Goal: Task Accomplishment & Management: Manage account settings

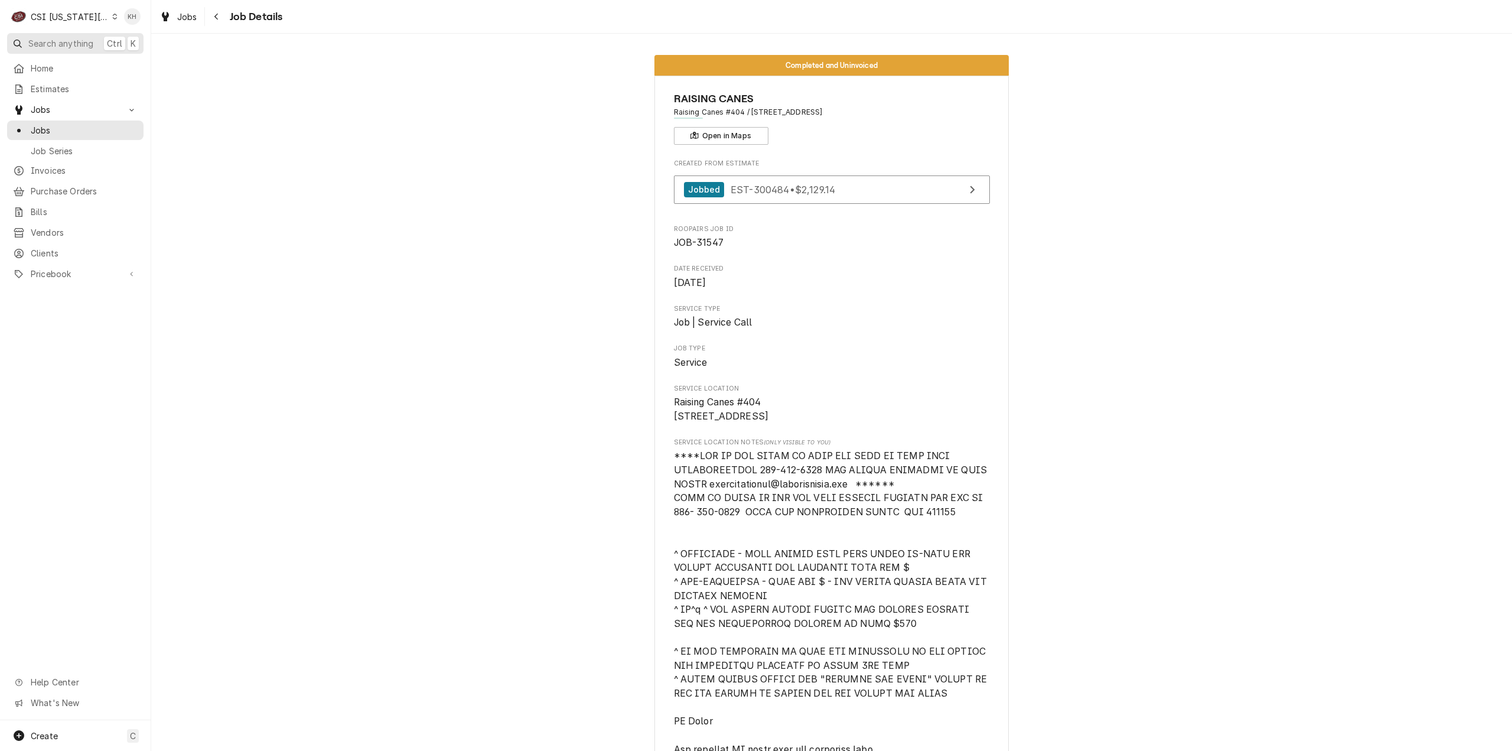
scroll to position [3711, 0]
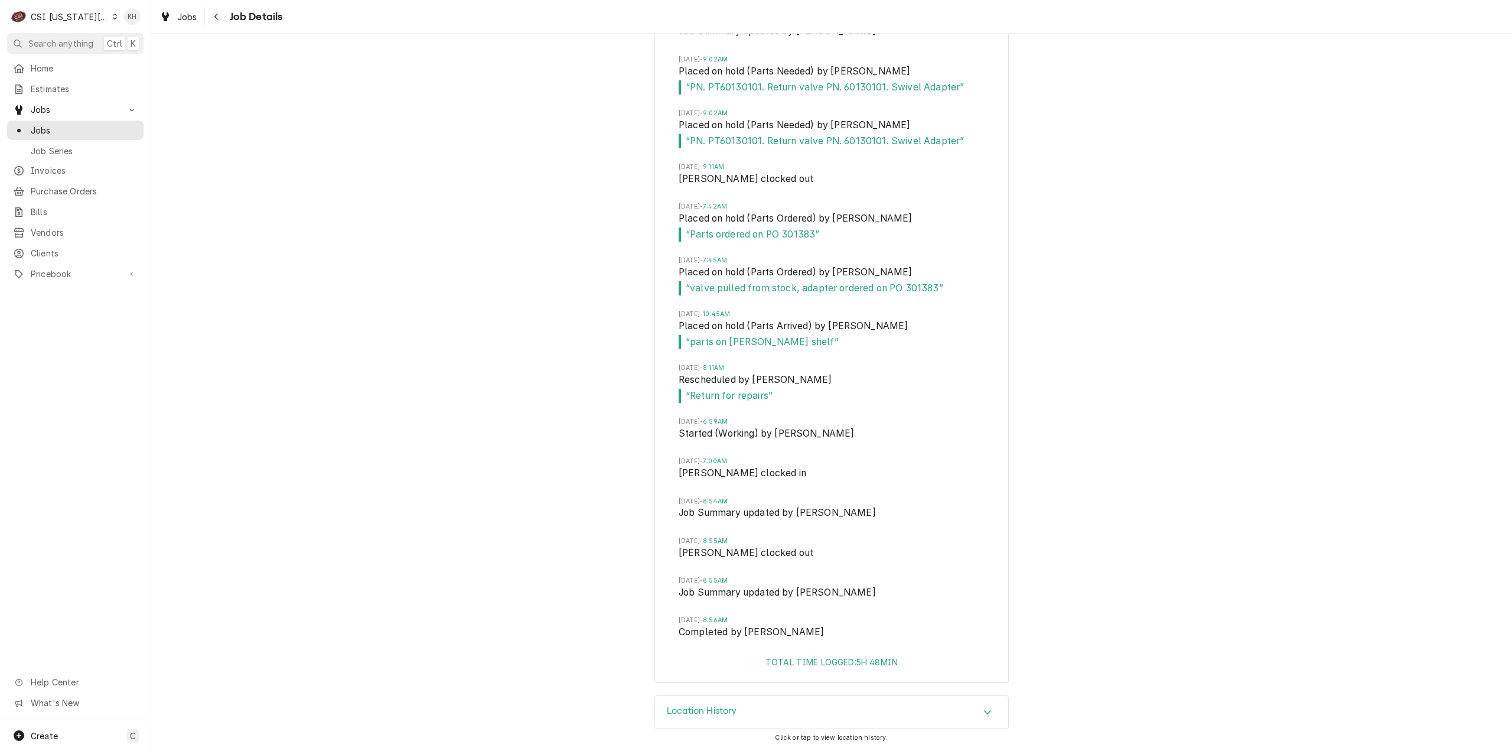
click at [77, 21] on div "CSI Kansas City" at bounding box center [70, 17] width 78 height 12
click at [125, 58] on div "CSI St. [PERSON_NAME]" at bounding box center [202, 64] width 172 height 12
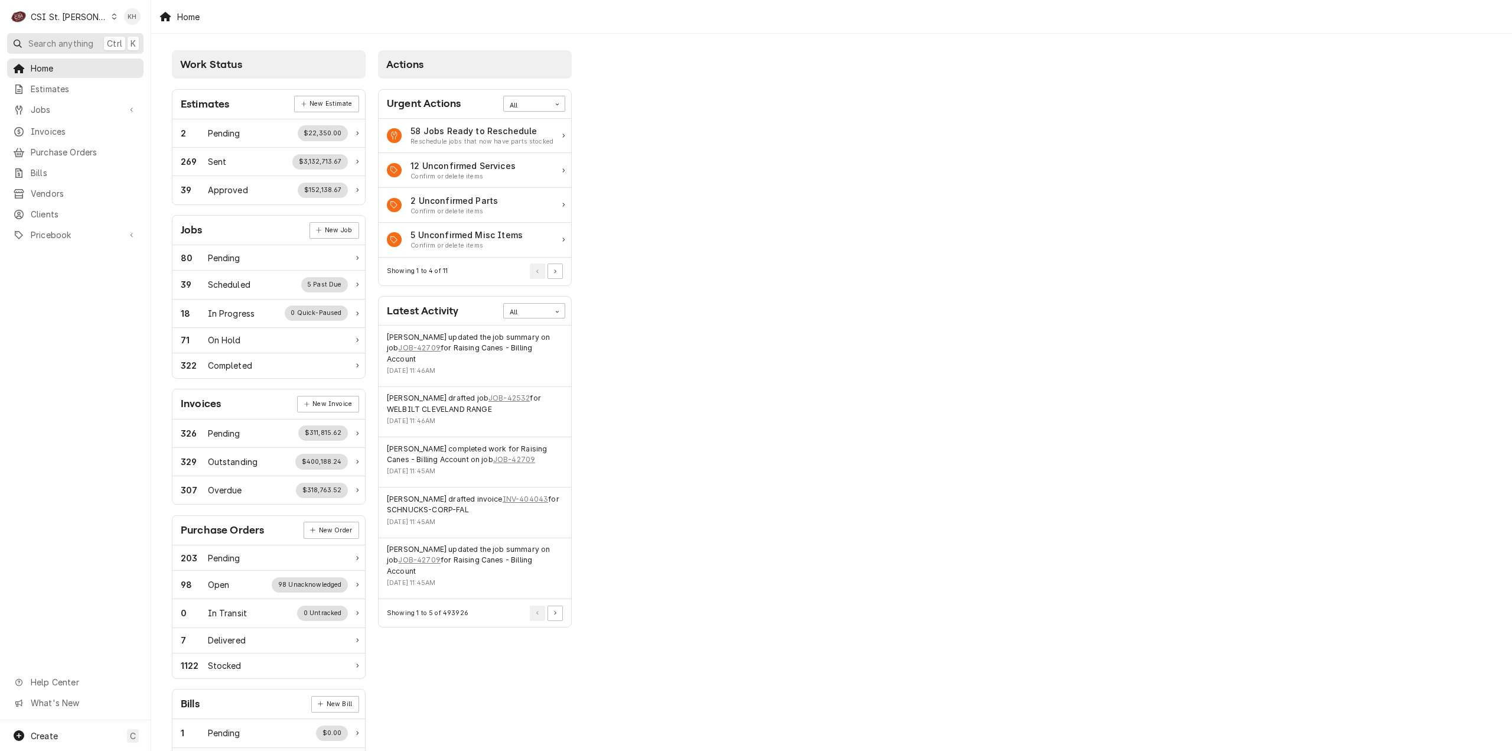
click at [78, 41] on span "Search anything" at bounding box center [60, 43] width 65 height 12
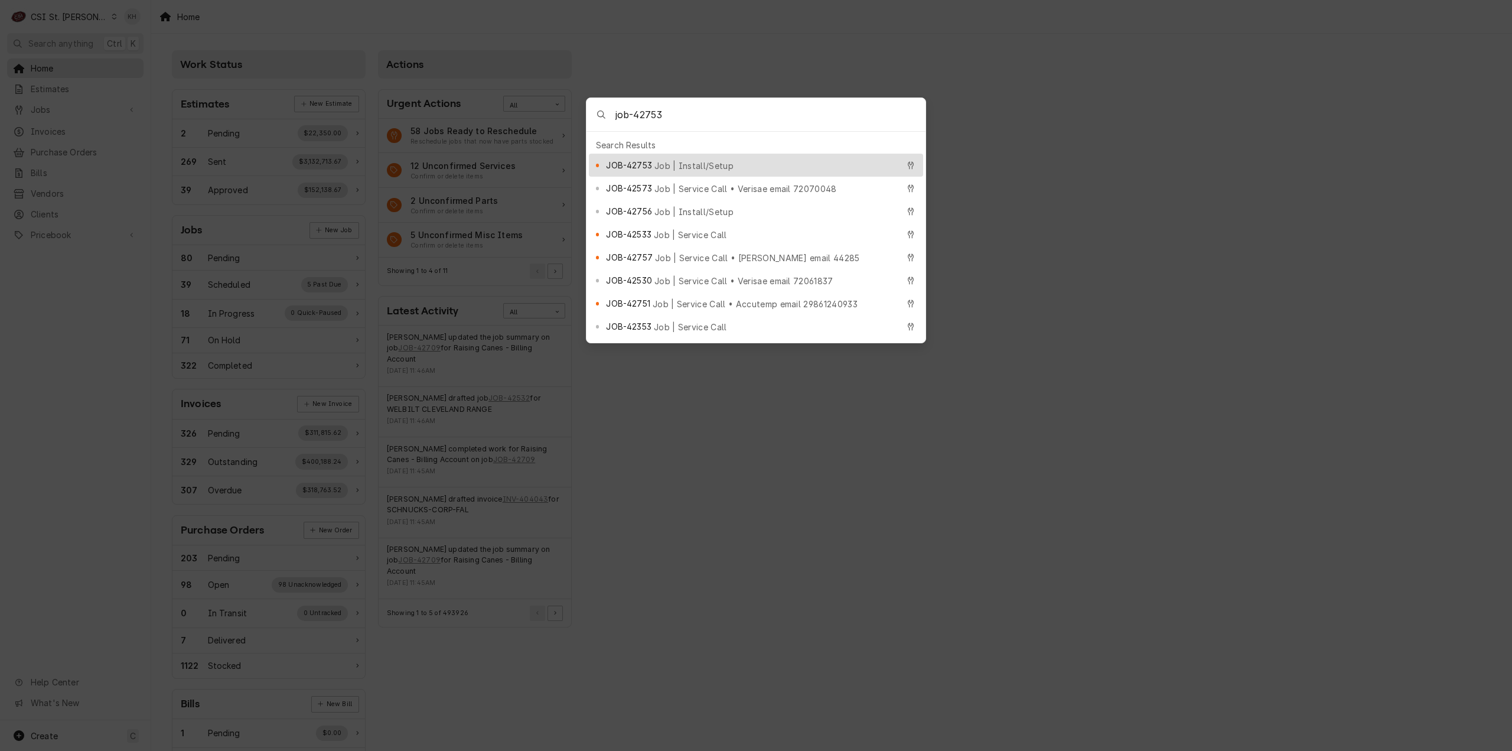
type input "job-42753"
click at [657, 159] on span "Job | Install/Setup" at bounding box center [694, 165] width 79 height 12
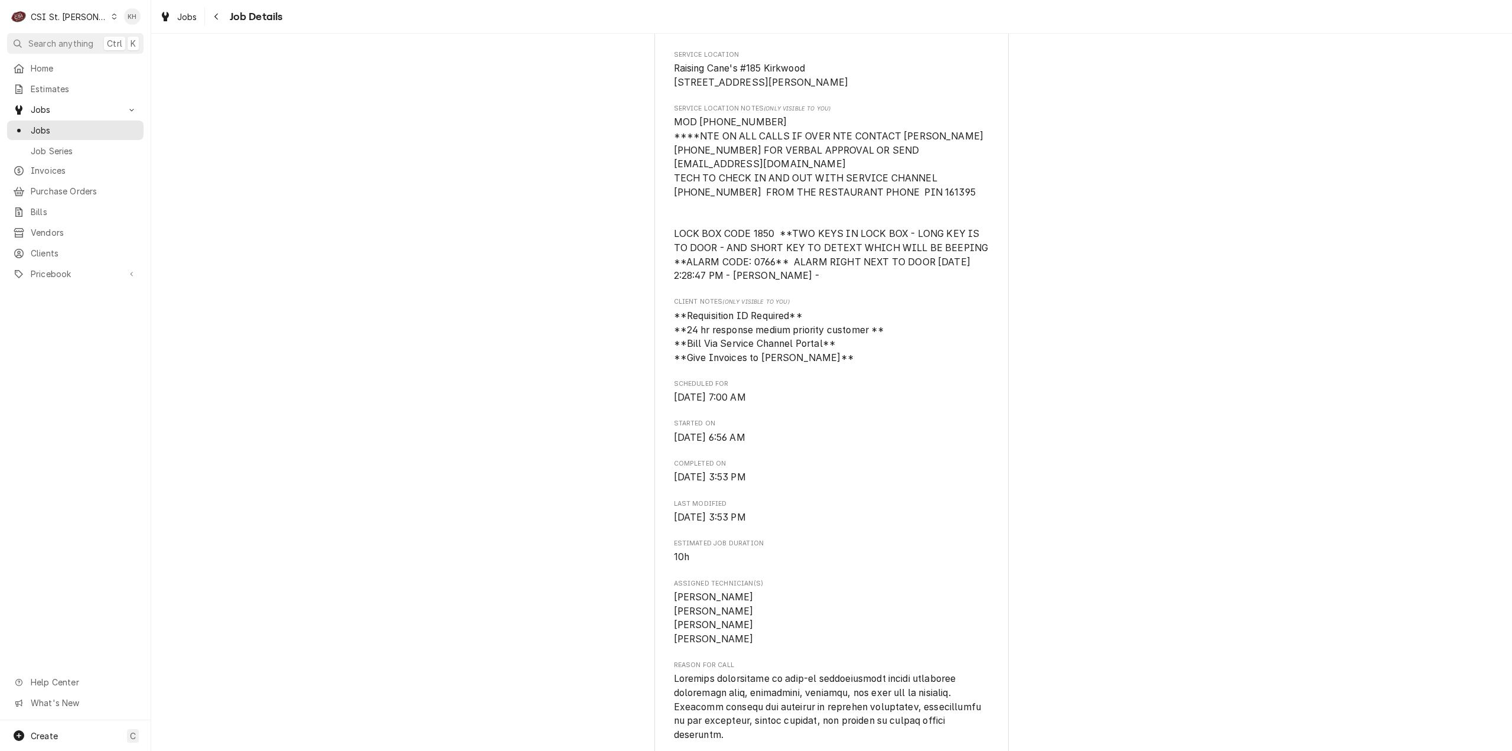
scroll to position [354, 0]
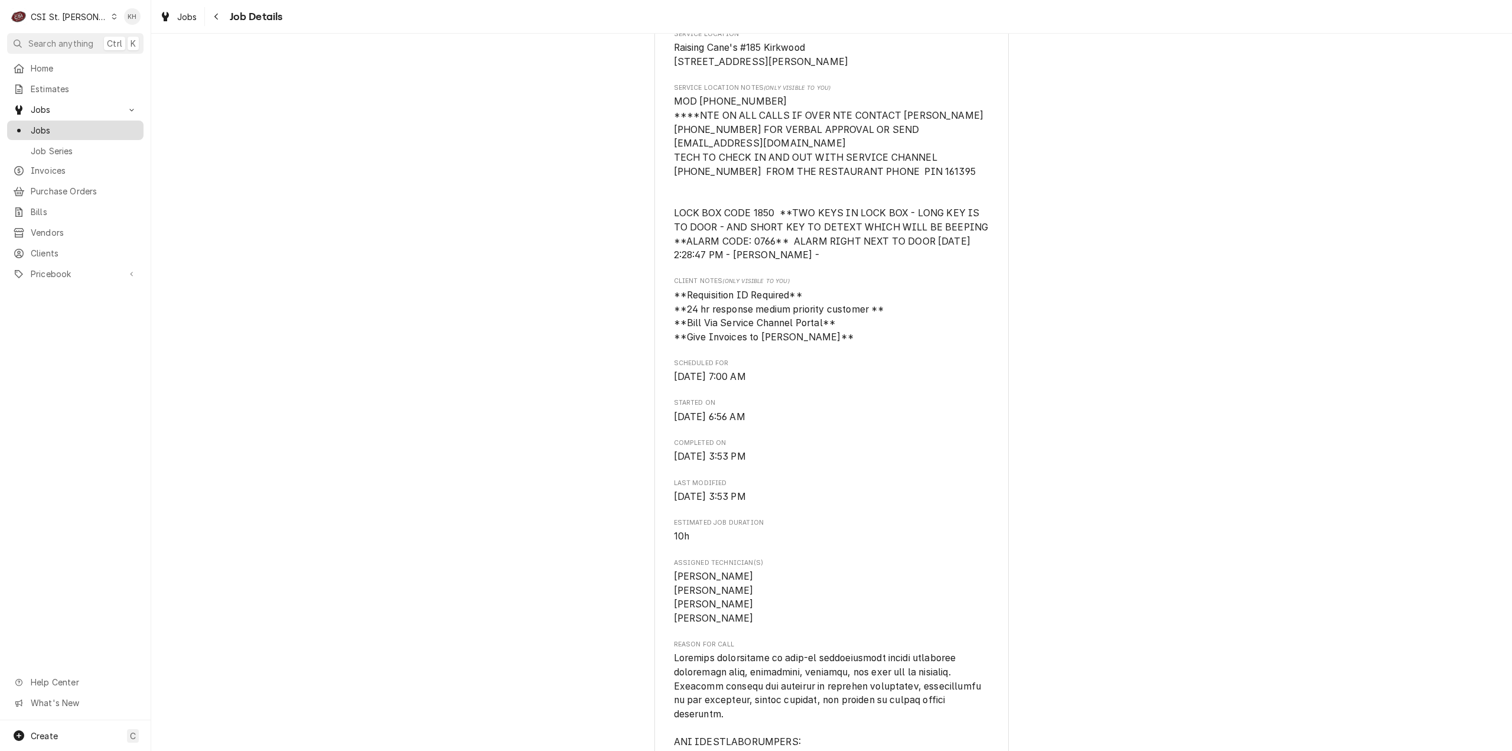
click at [35, 121] on link "Jobs" at bounding box center [75, 130] width 136 height 19
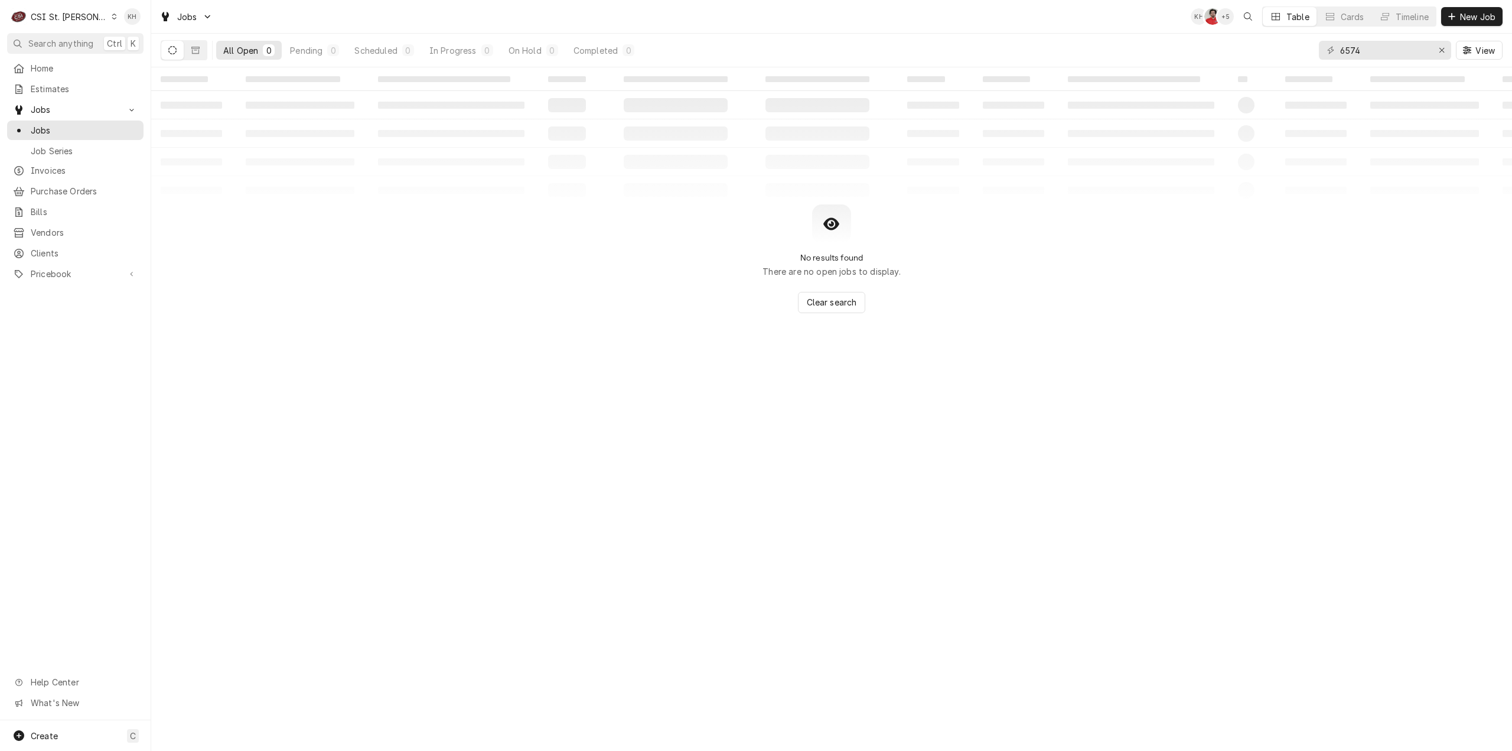
click at [84, 44] on span "Search anything" at bounding box center [60, 43] width 65 height 12
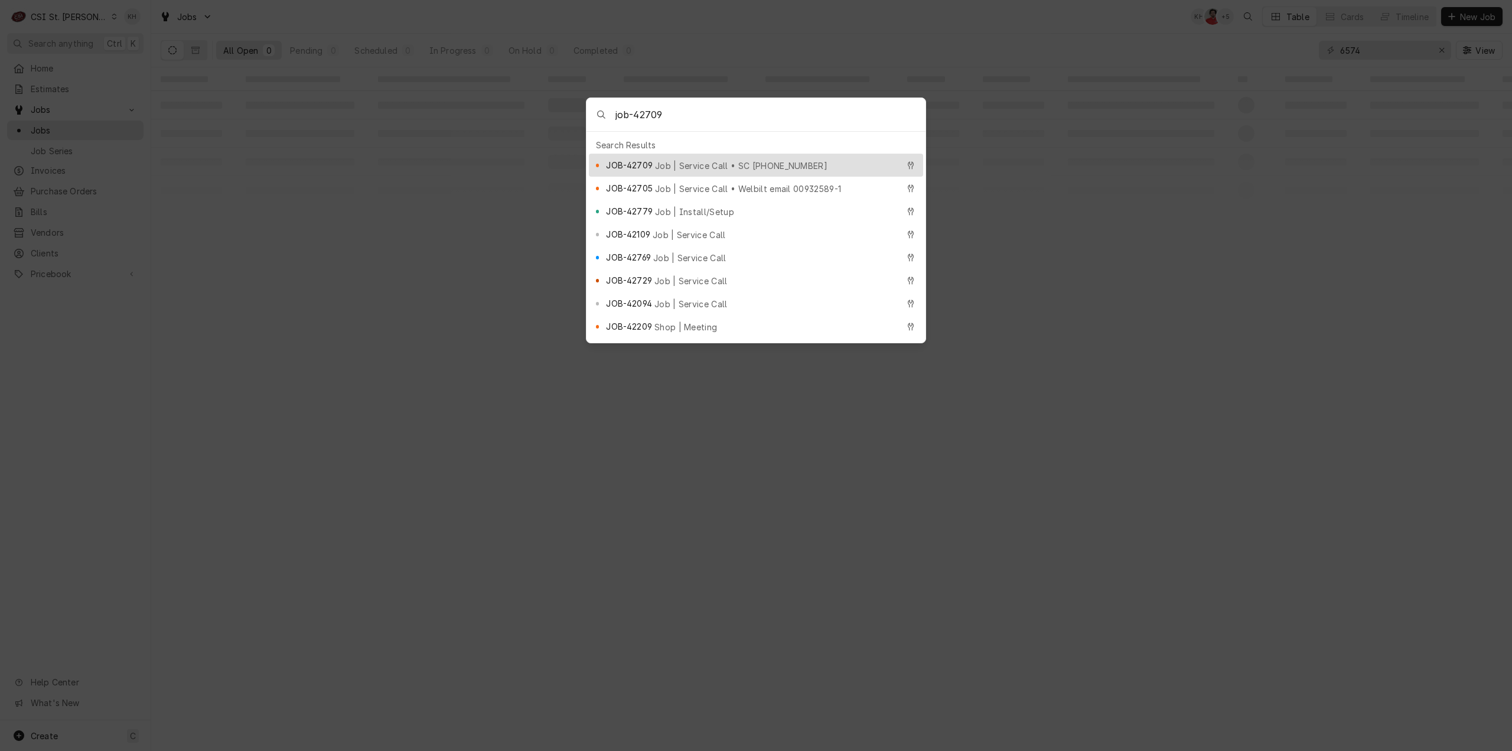
type input "job-42709"
click at [712, 164] on span "Job | Service Call • SC 326024188" at bounding box center [741, 165] width 172 height 12
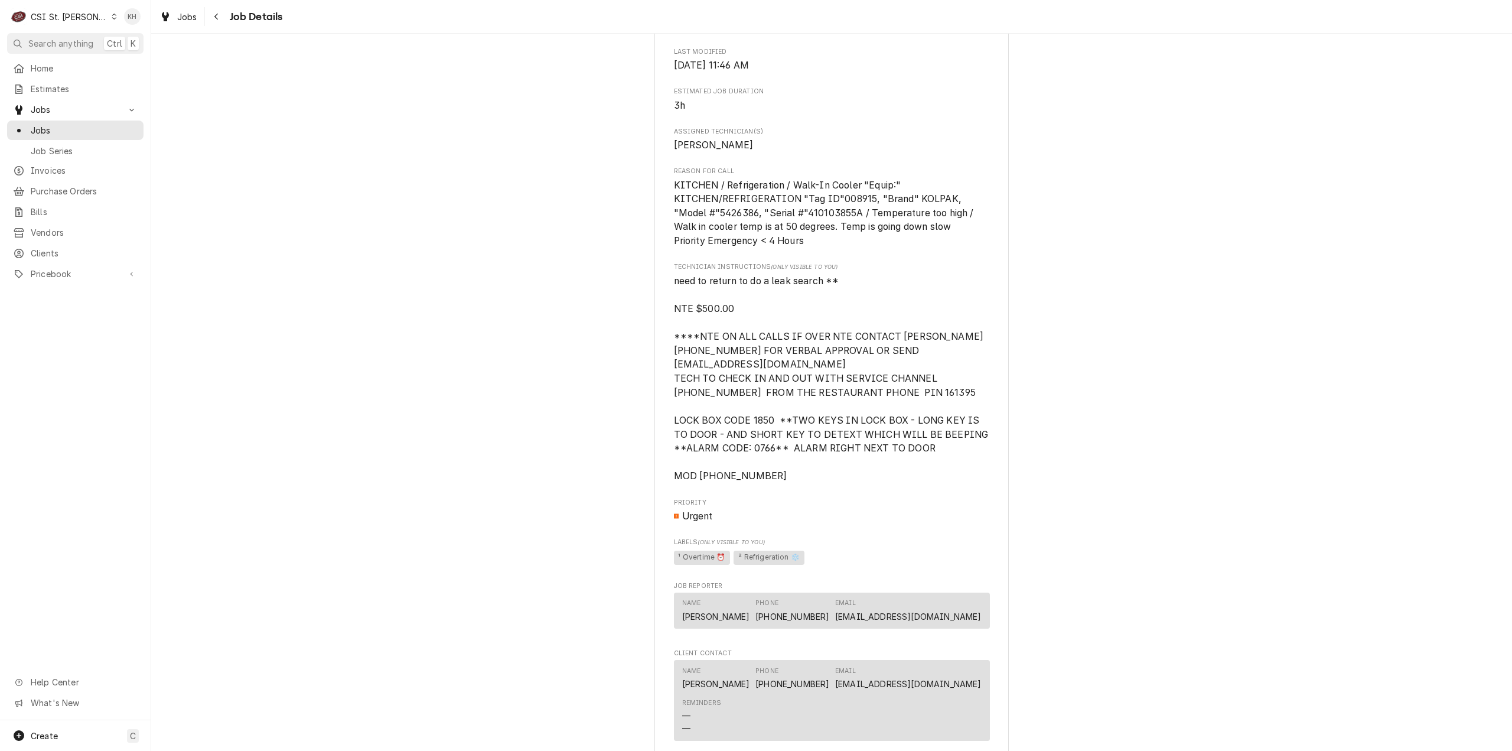
scroll to position [768, 0]
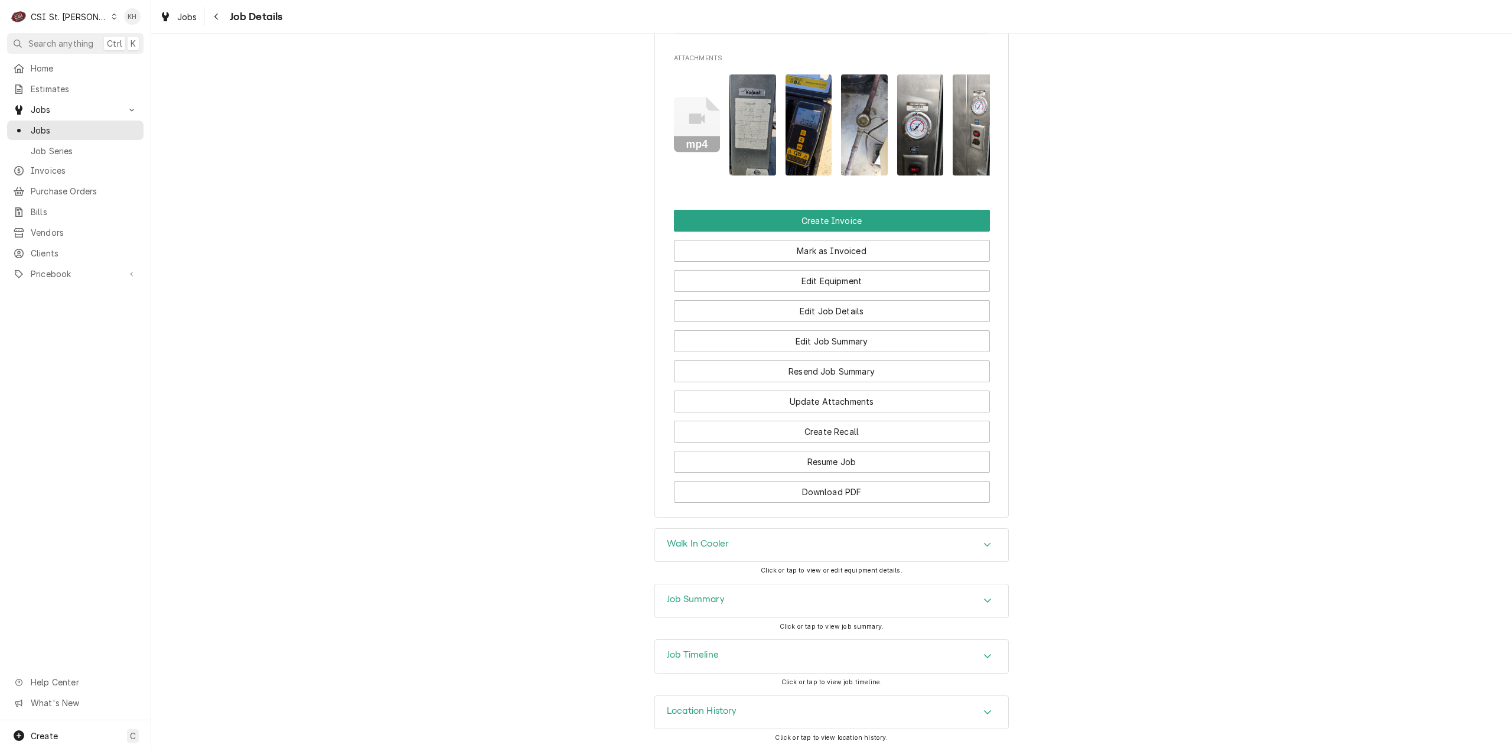
click at [729, 644] on div "Job Timeline" at bounding box center [831, 656] width 353 height 33
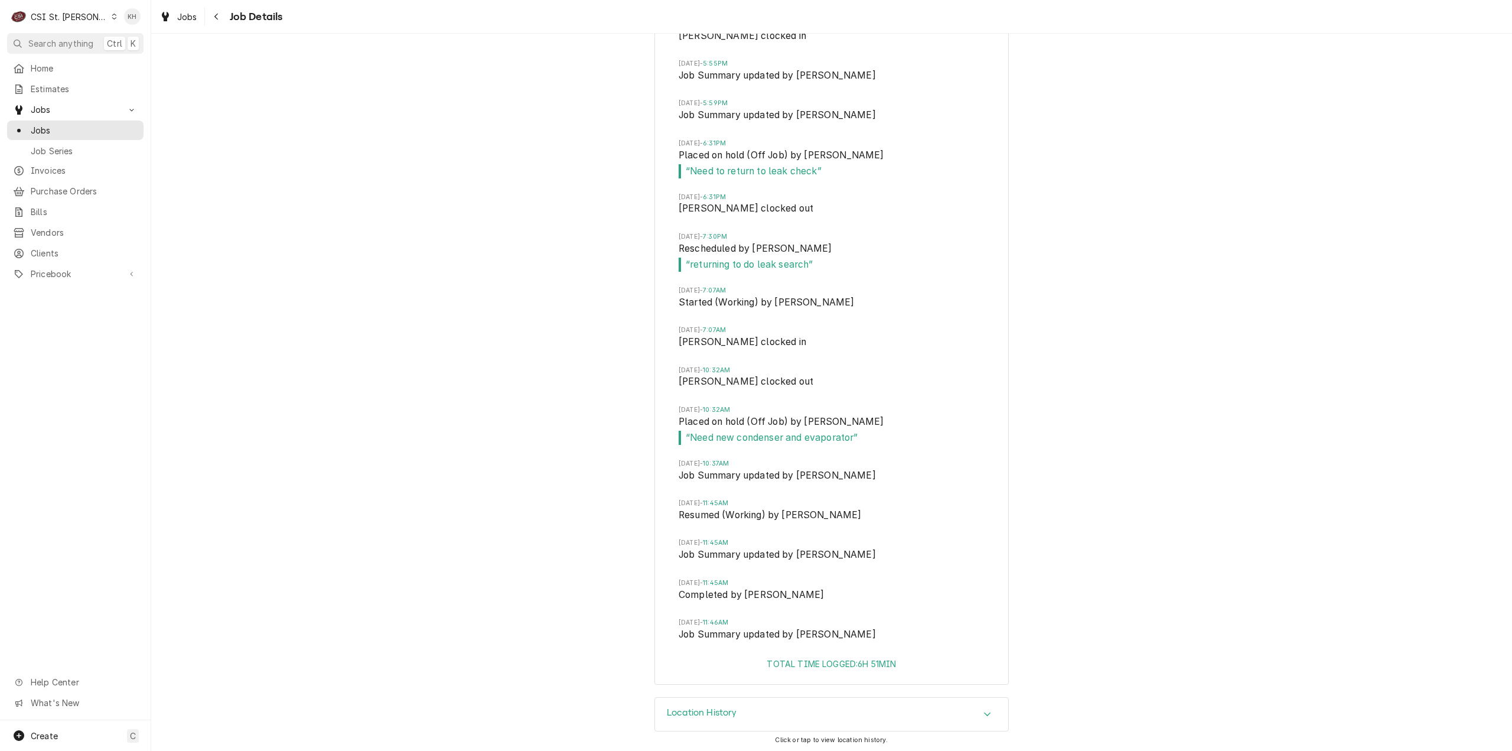
scroll to position [2278, 0]
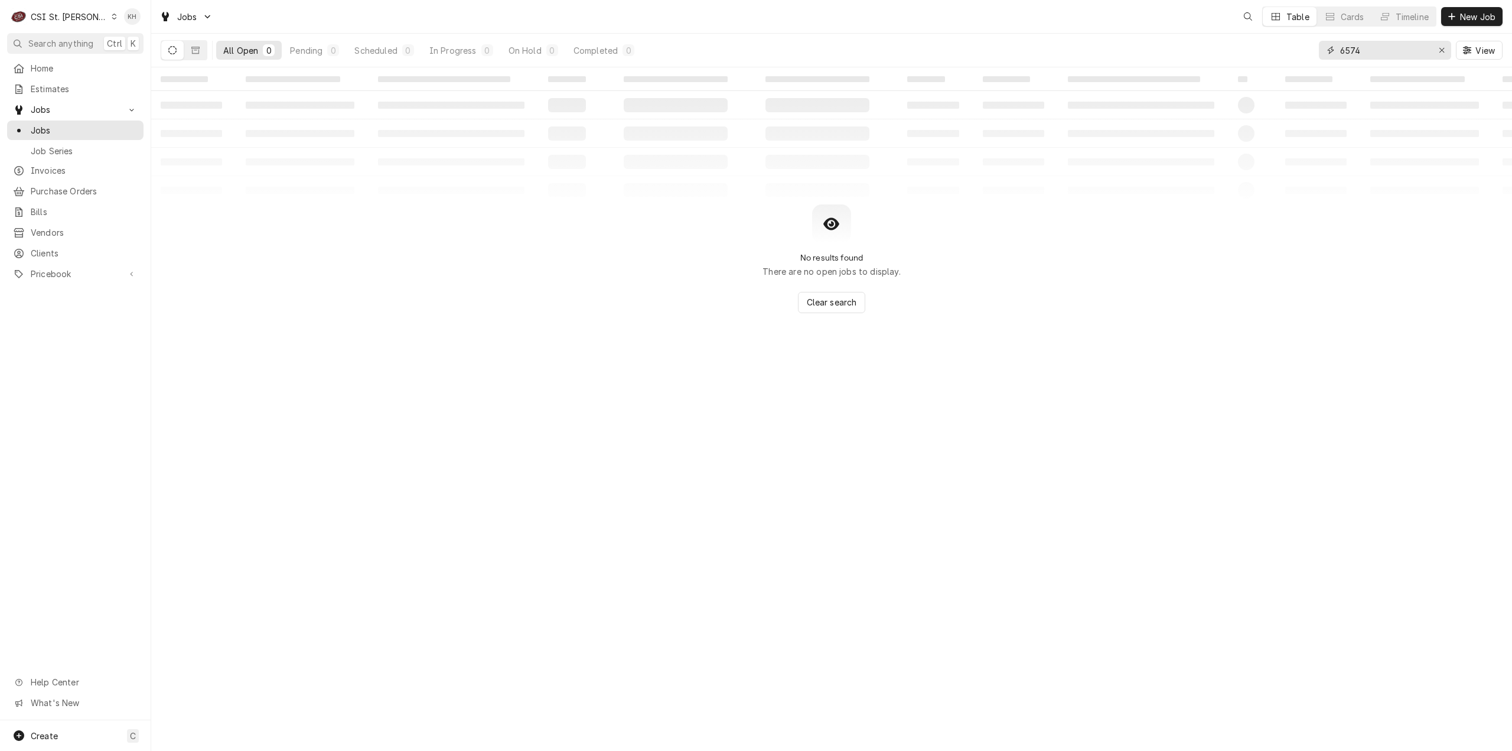
drag, startPoint x: 1395, startPoint y: 53, endPoint x: 1167, endPoint y: 47, distance: 228.1
click at [1167, 47] on div "All Open 0 Pending 0 Scheduled 0 In Progress 0 On Hold 0 Completed 0 6574 View" at bounding box center [832, 50] width 1342 height 33
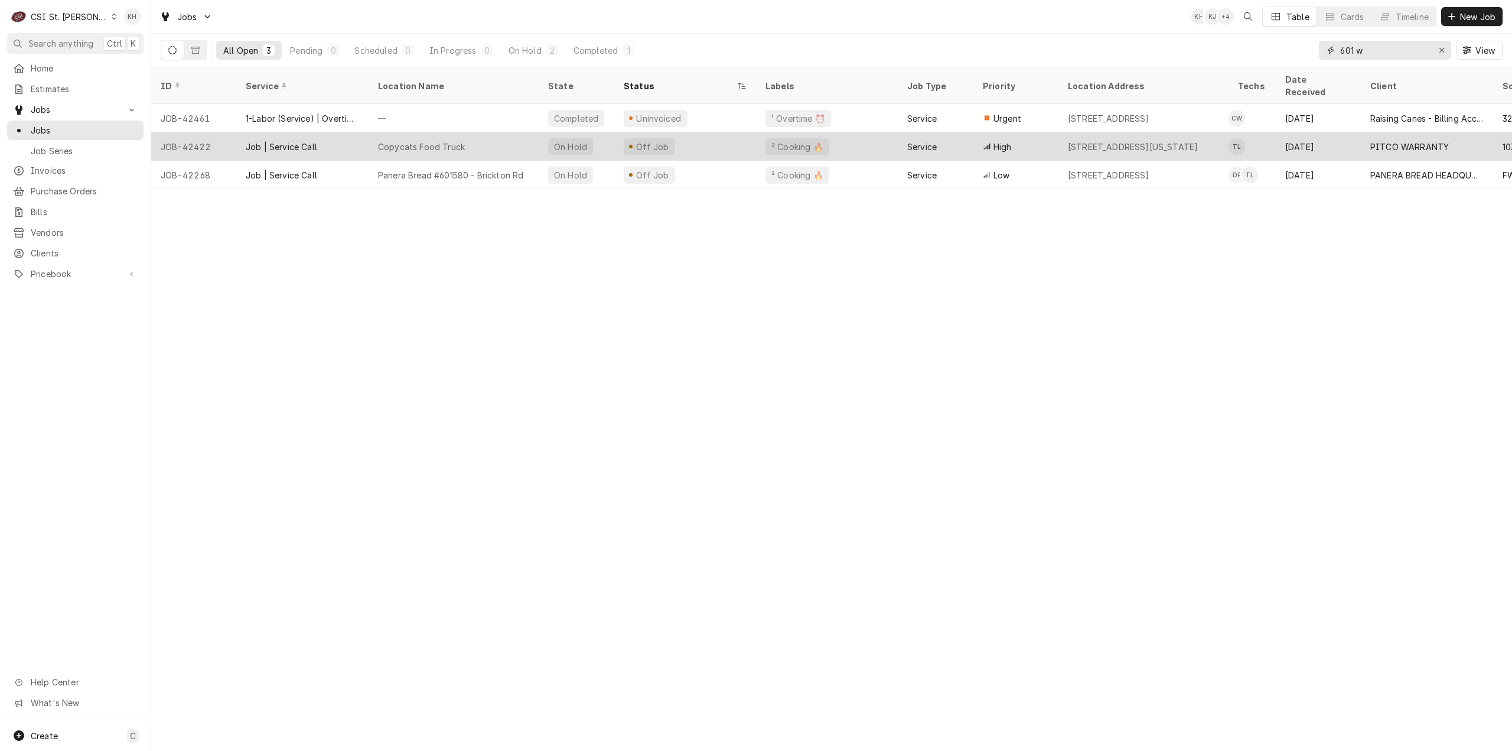
type input "601 w"
click at [690, 132] on div "Off Job" at bounding box center [685, 146] width 142 height 28
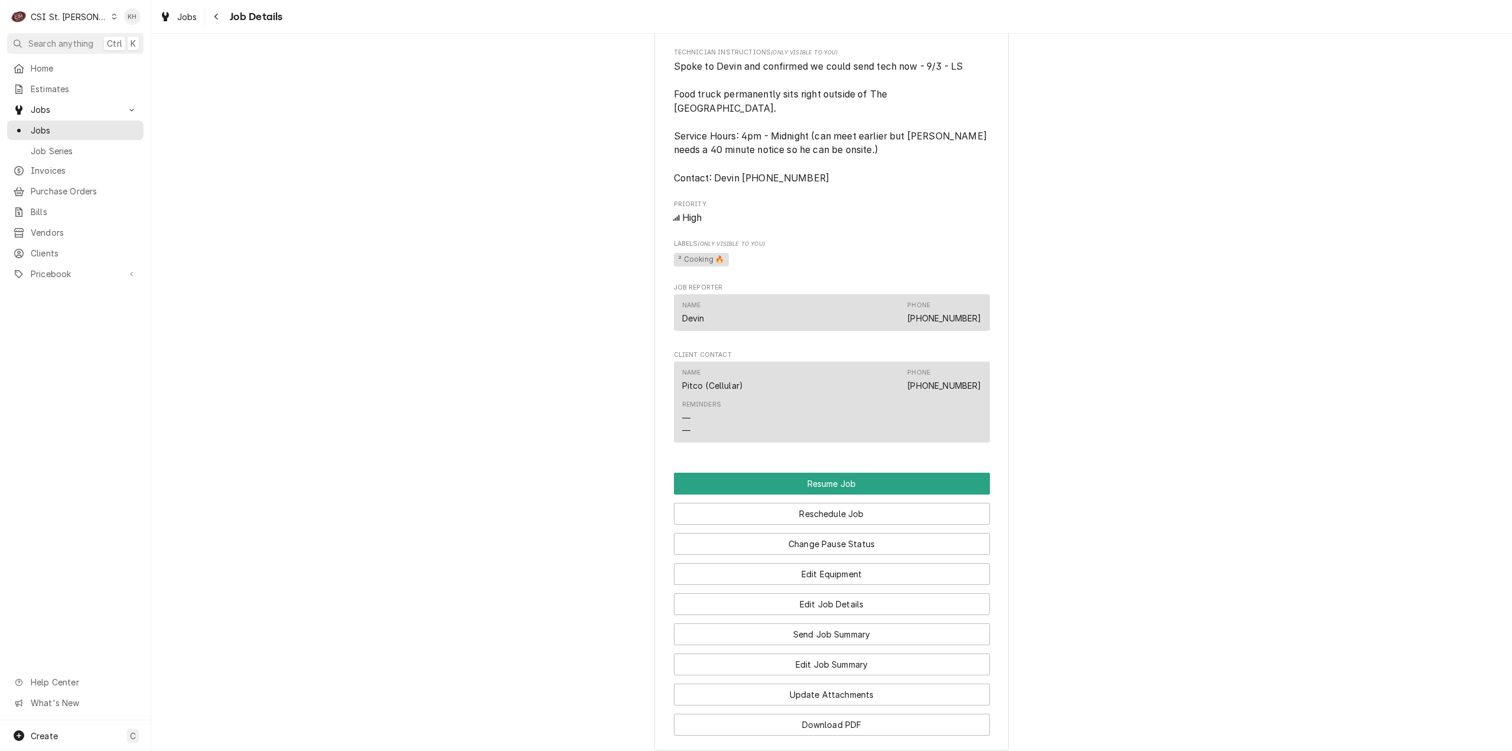
scroll to position [1128, 0]
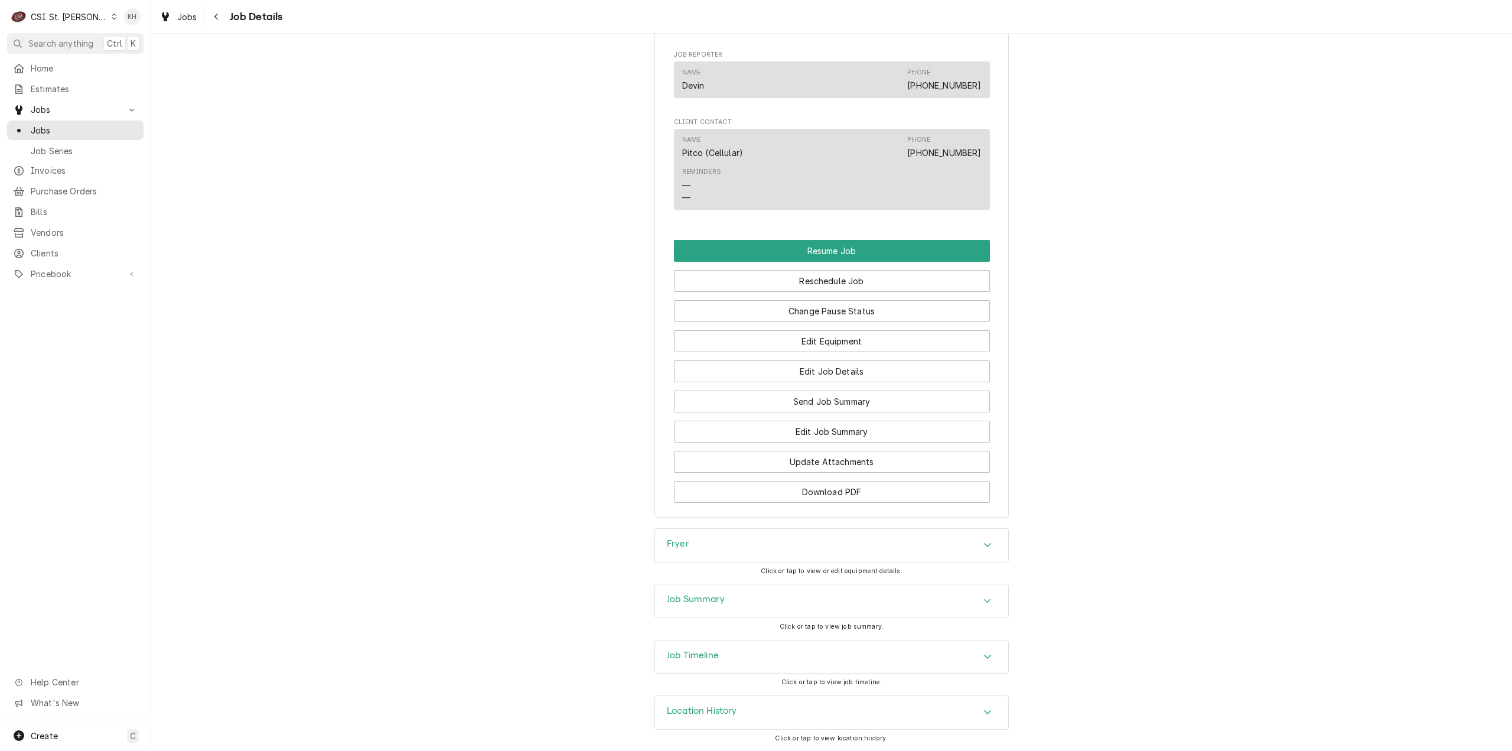
click at [754, 648] on div "Job Timeline" at bounding box center [831, 656] width 353 height 33
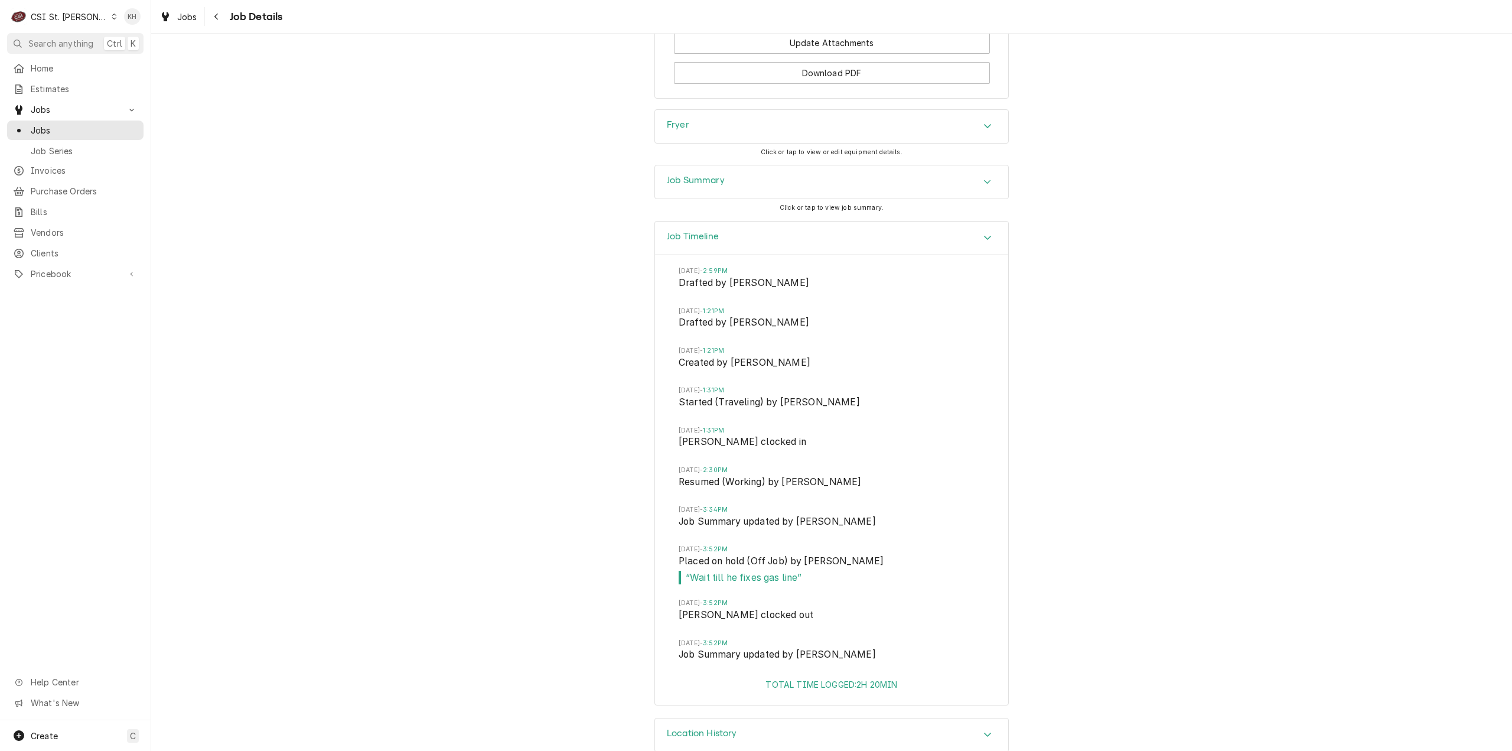
scroll to position [1570, 0]
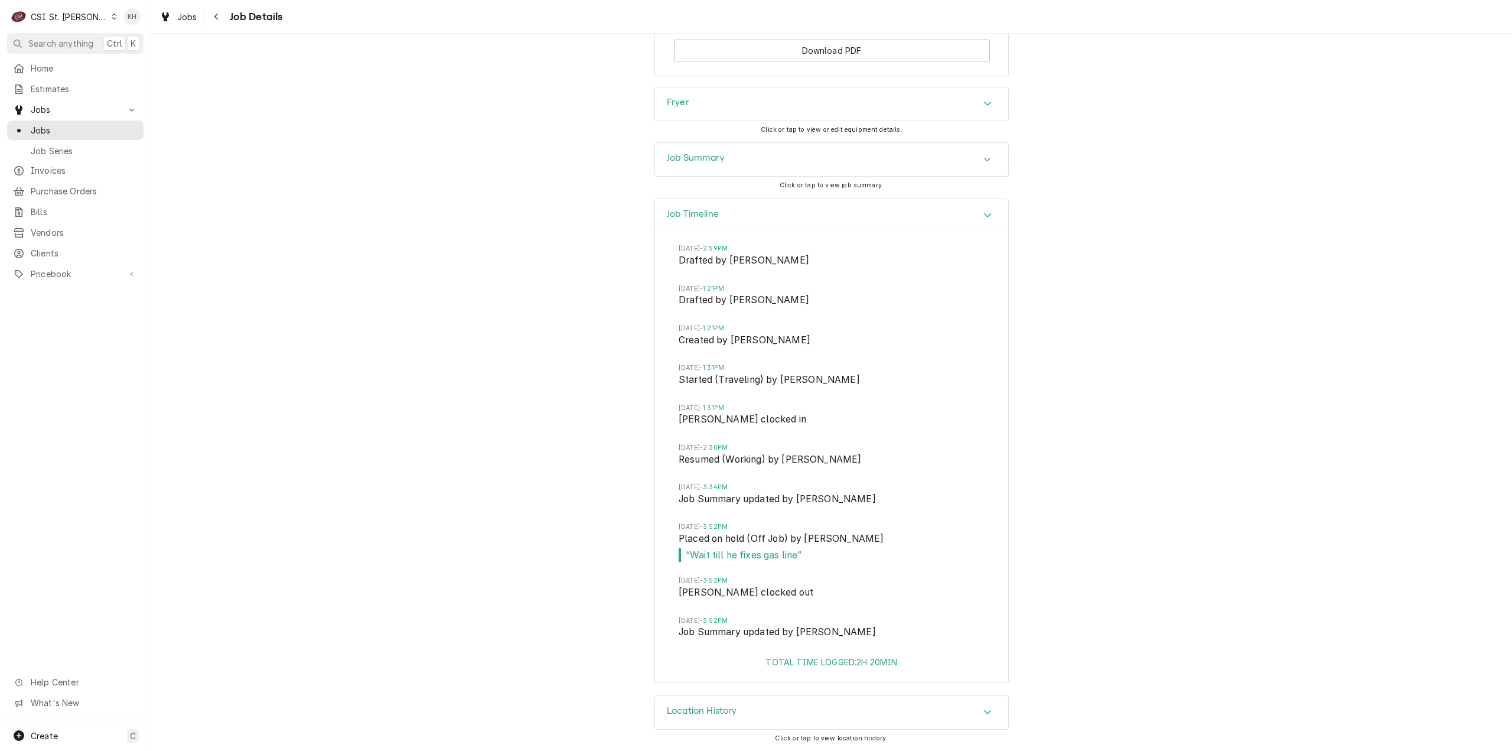
click at [708, 166] on div "Job Summary" at bounding box center [696, 159] width 58 height 14
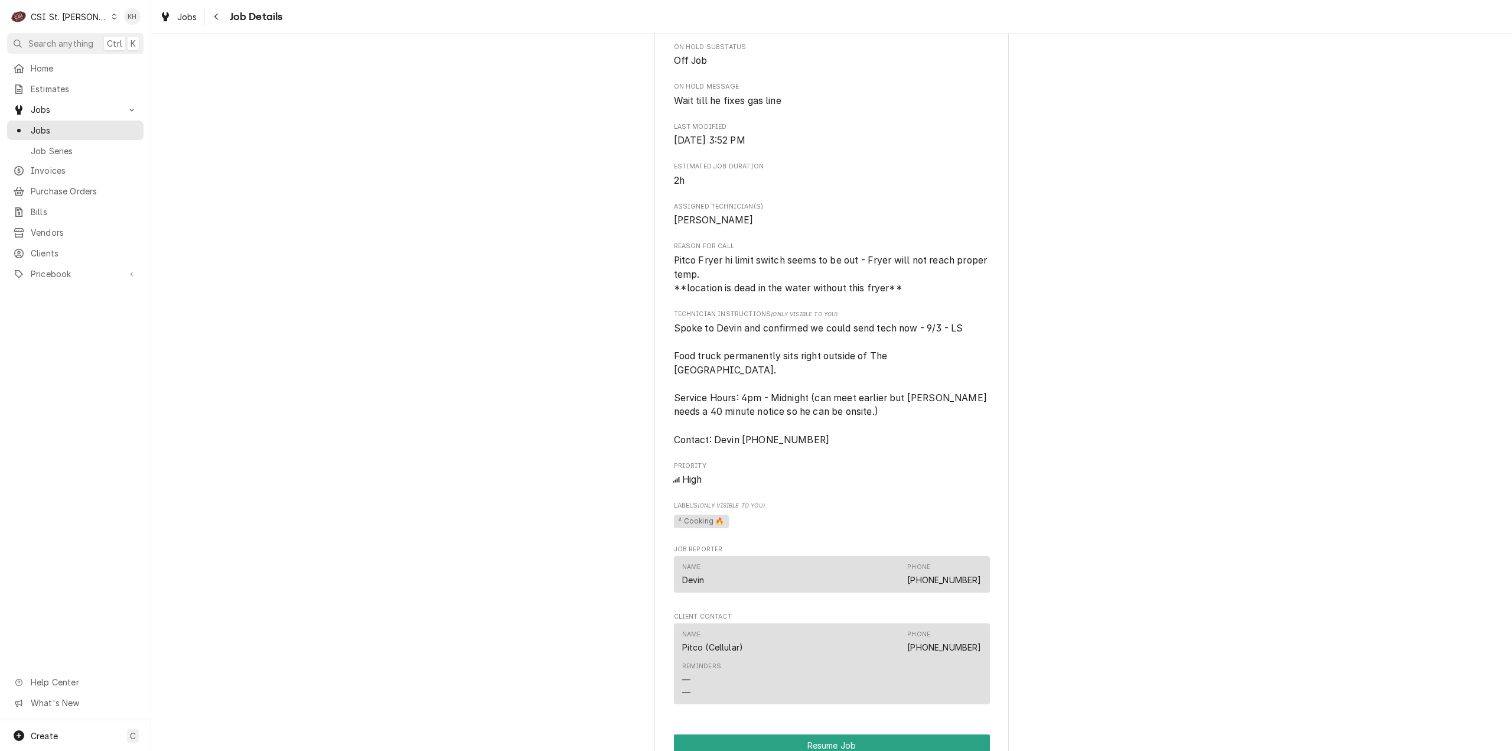
scroll to position [623, 0]
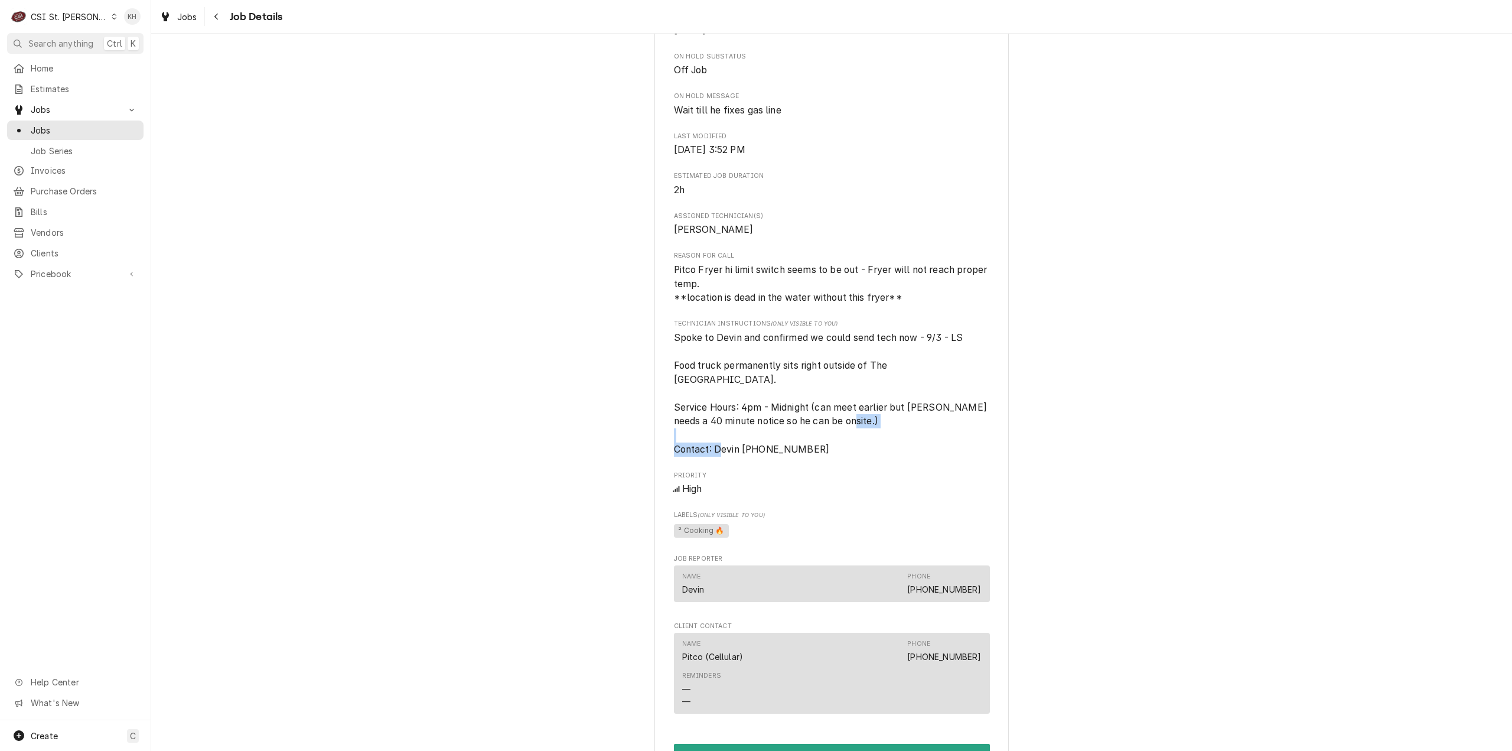
drag, startPoint x: 799, startPoint y: 452, endPoint x: 710, endPoint y: 446, distance: 88.8
click at [710, 446] on span "Spoke to Devin and confirmed we could send tech now - 9/3 - LS Food truck perma…" at bounding box center [832, 393] width 316 height 123
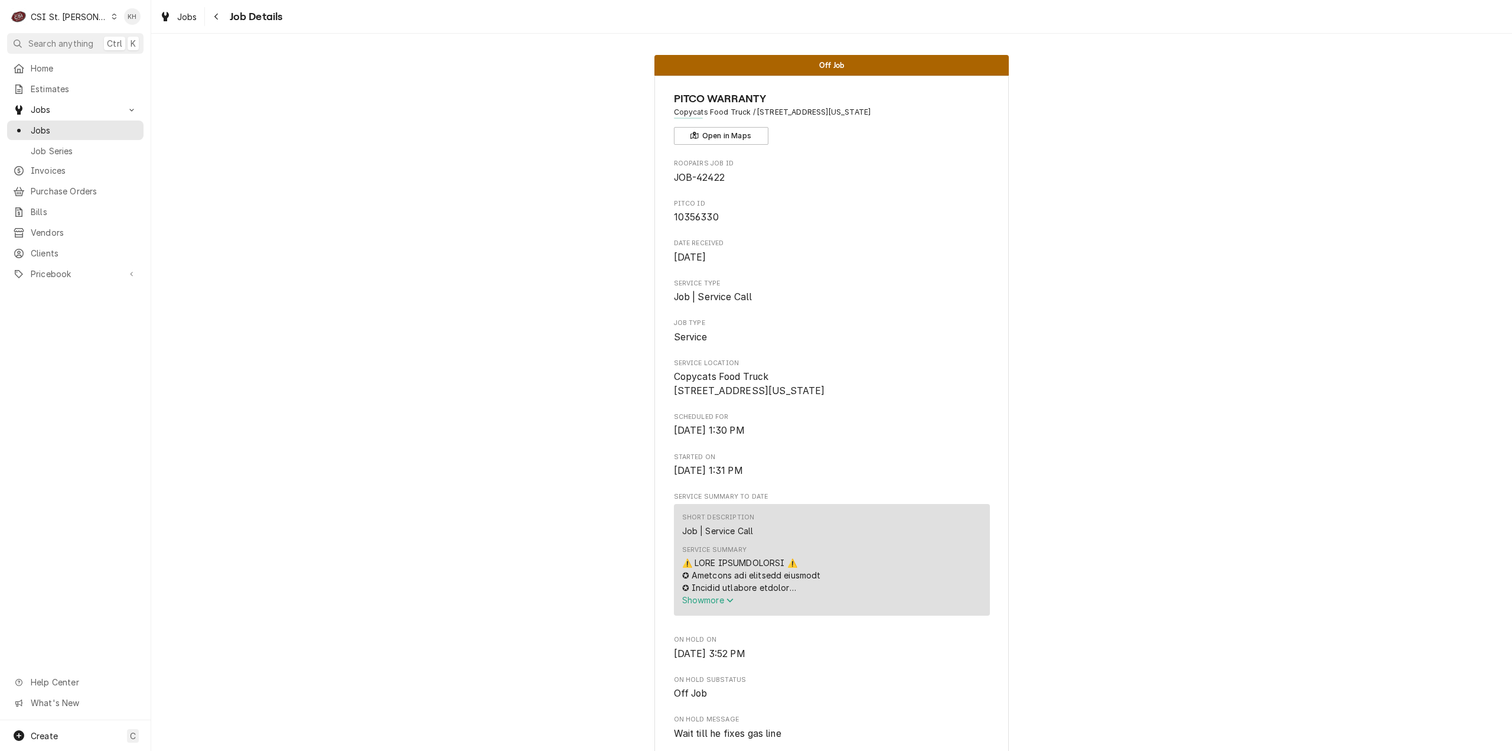
scroll to position [59, 0]
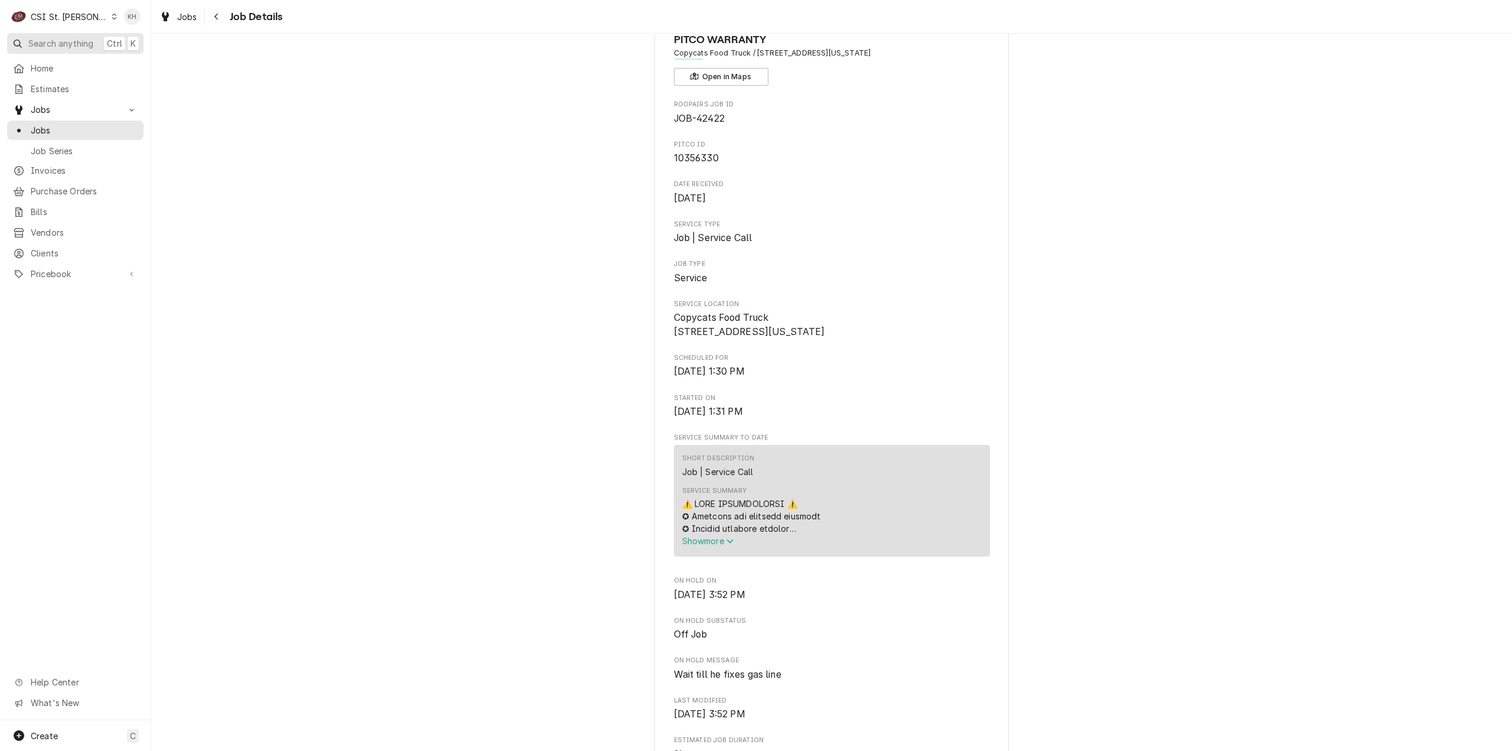
click at [65, 37] on span "Search anything" at bounding box center [60, 43] width 65 height 12
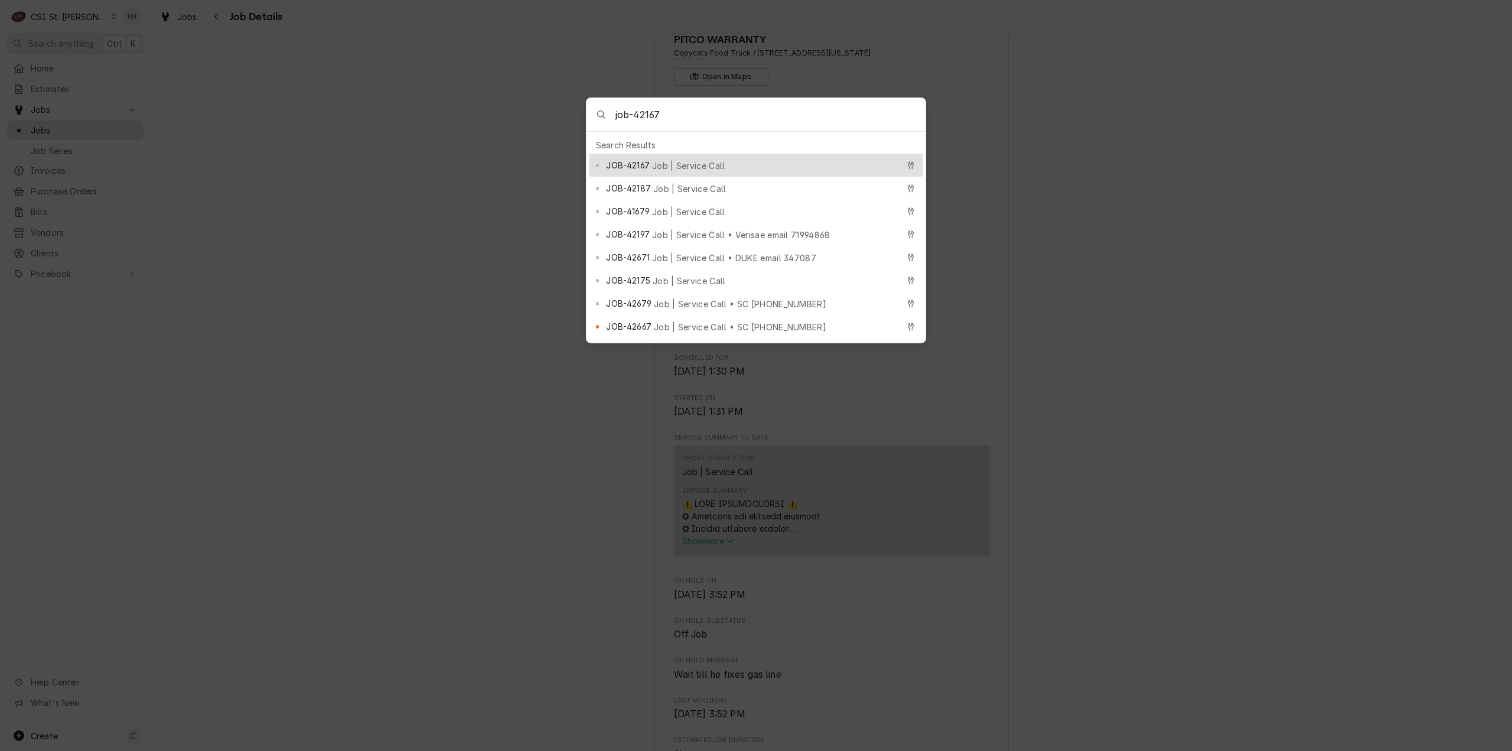
type input "job-42167"
click at [734, 166] on div "JOB-42167 Job | Service Call" at bounding box center [752, 165] width 292 height 14
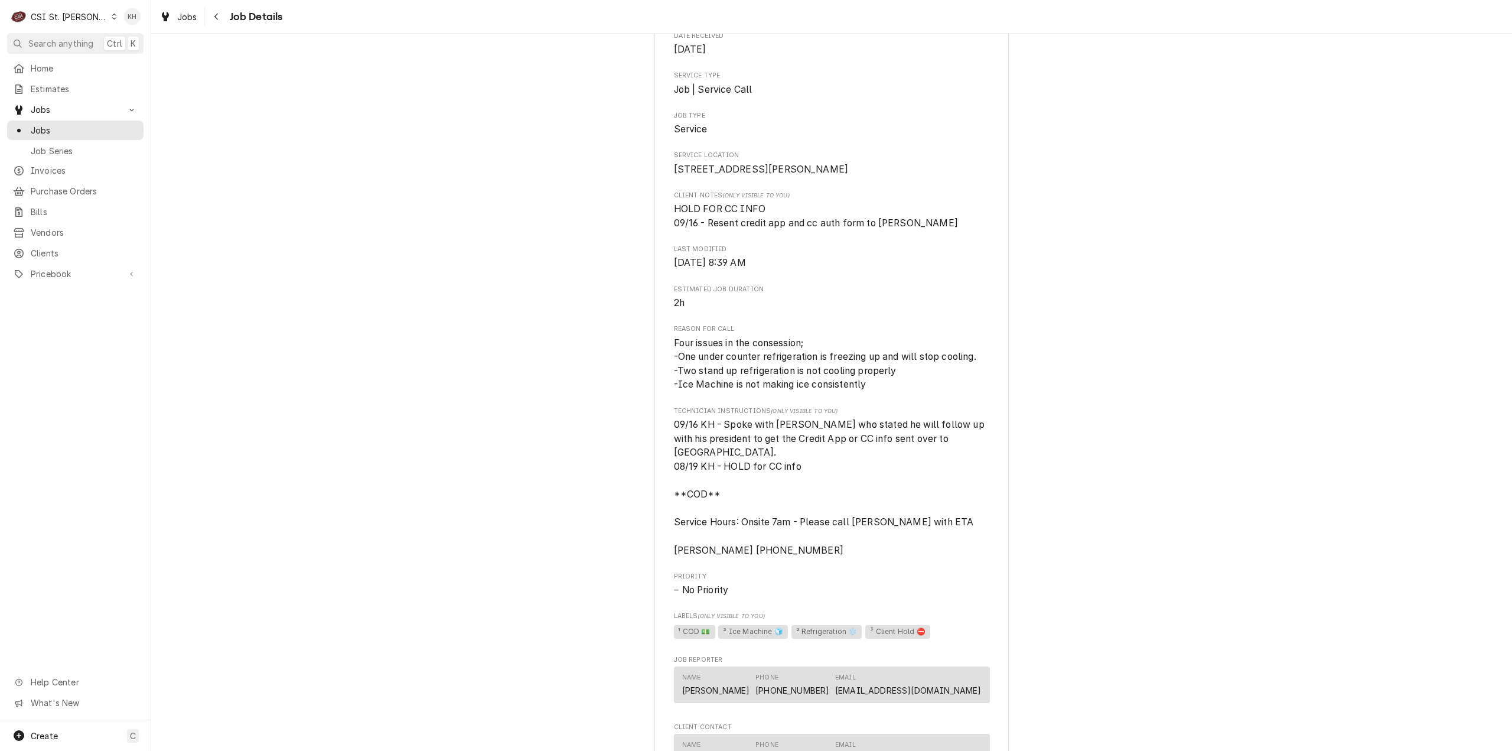
scroll to position [354, 0]
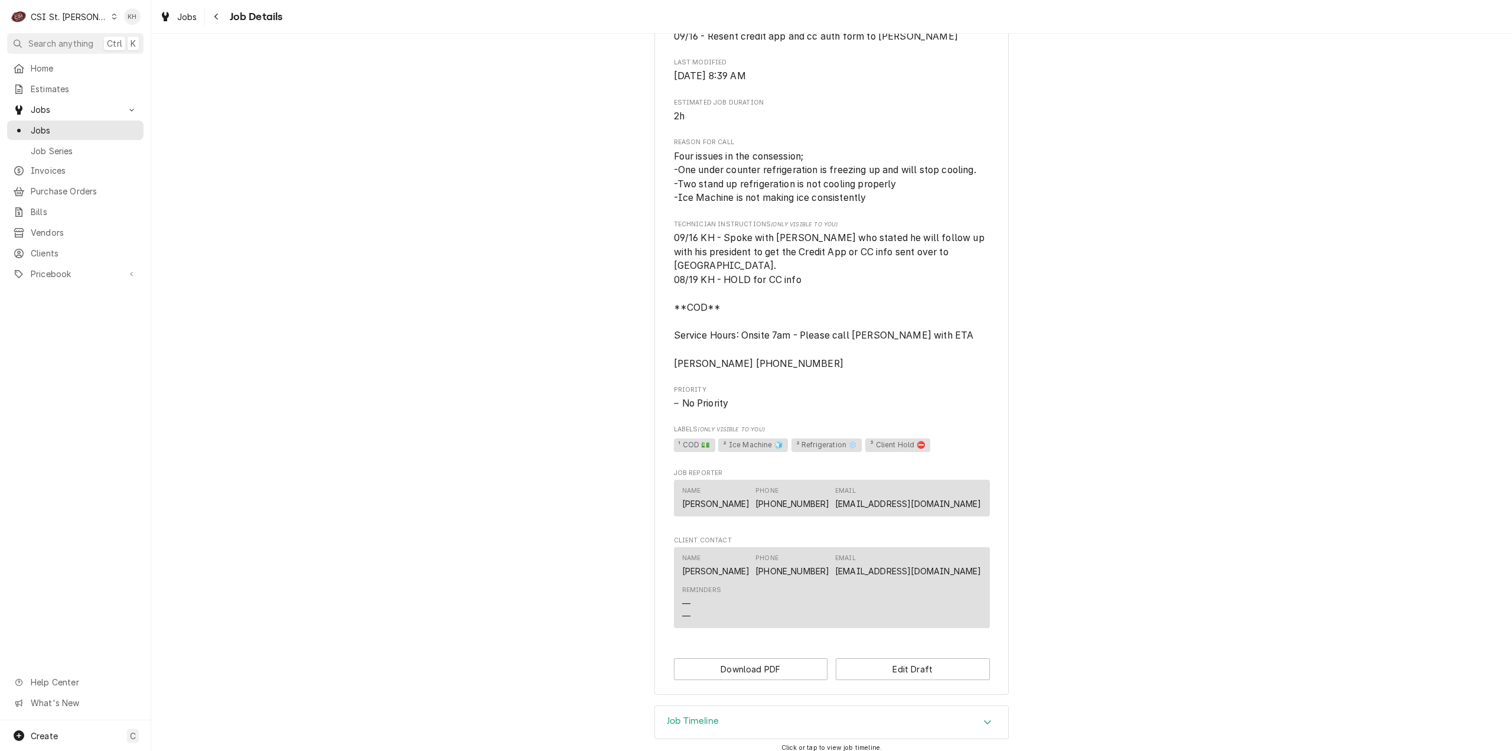
click at [1343, 251] on div "Draft Preview [GEOGRAPHIC_DATA][PERSON_NAME] [STREET_ADDRESS][PERSON_NAME] Open…" at bounding box center [831, 199] width 1361 height 1014
click at [1233, 491] on div "Draft Preview [GEOGRAPHIC_DATA][PERSON_NAME] [STREET_ADDRESS][PERSON_NAME] Open…" at bounding box center [831, 199] width 1361 height 1014
drag, startPoint x: 327, startPoint y: 363, endPoint x: 508, endPoint y: 363, distance: 181.4
click at [327, 363] on div "Draft Preview St Francis of Assisi Church 4556 Telegraph Rd, St. Louis, MO 6312…" at bounding box center [831, 199] width 1361 height 1014
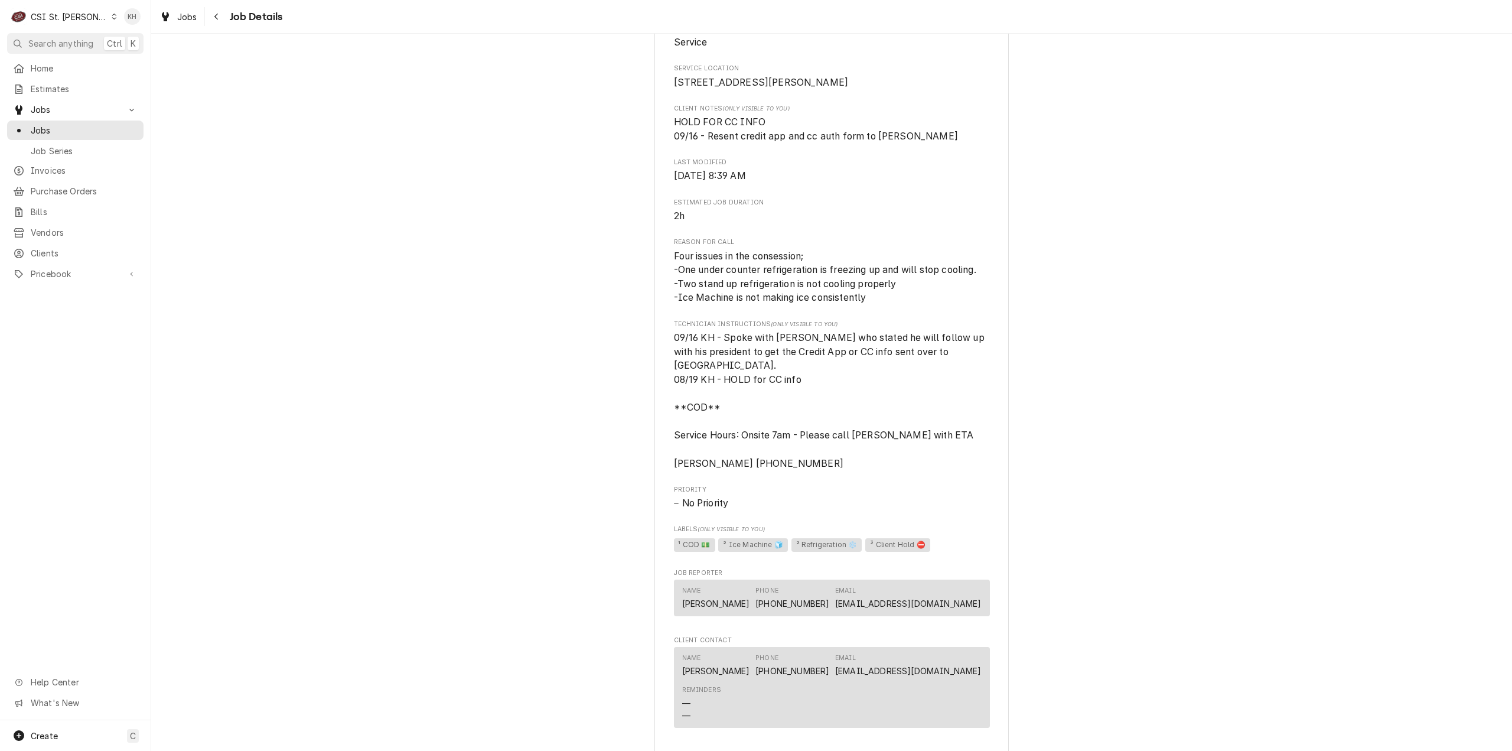
scroll to position [236, 0]
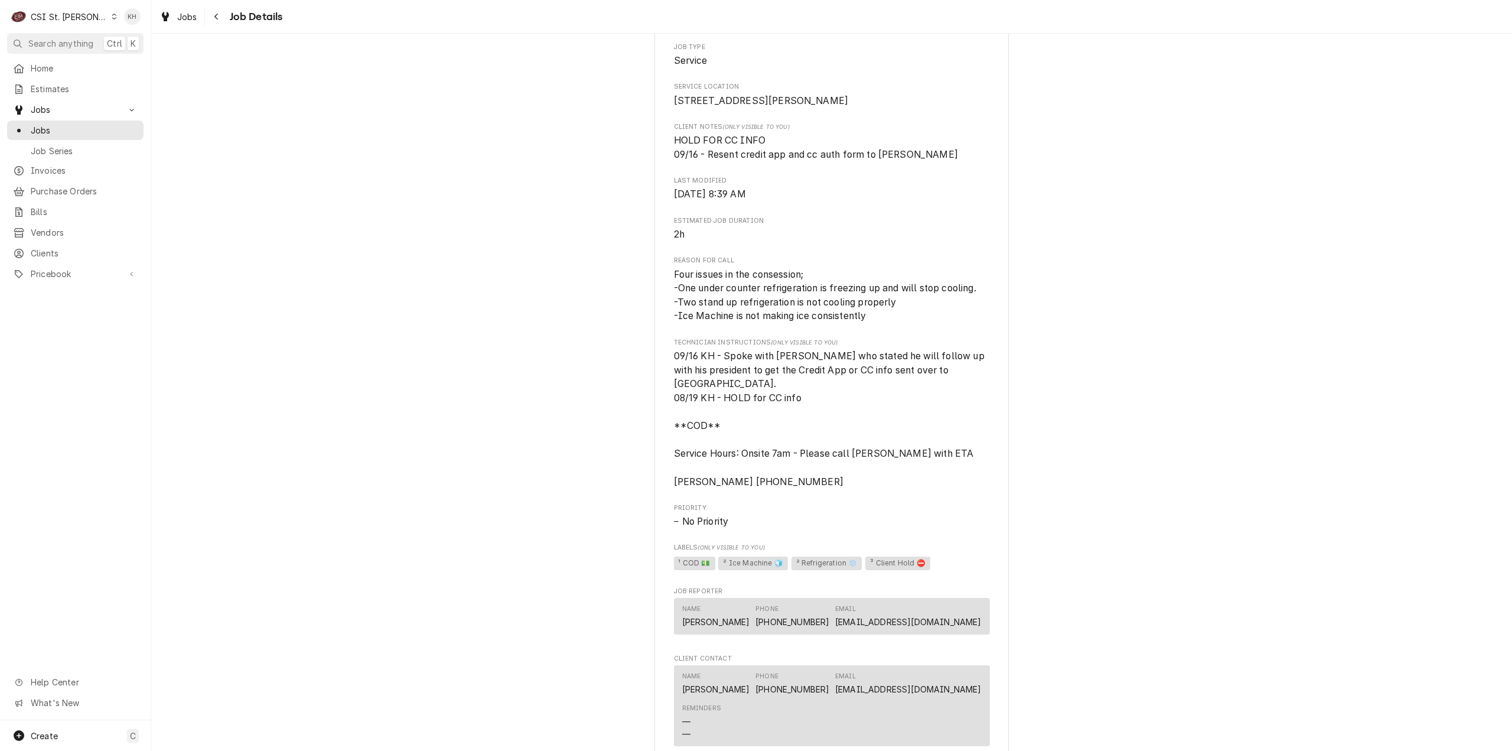
click at [1355, 572] on div "Draft Preview St Francis of Assisi Church 4556 Telegraph Rd, St. Louis, MO 6312…" at bounding box center [831, 317] width 1361 height 1014
drag, startPoint x: 735, startPoint y: 624, endPoint x: 671, endPoint y: 601, distance: 67.8
click at [668, 603] on div "St Francis of Assisi Church 4556 Telegraph Rd, St. Louis, MO 63129 Open in Maps…" at bounding box center [832, 326] width 354 height 974
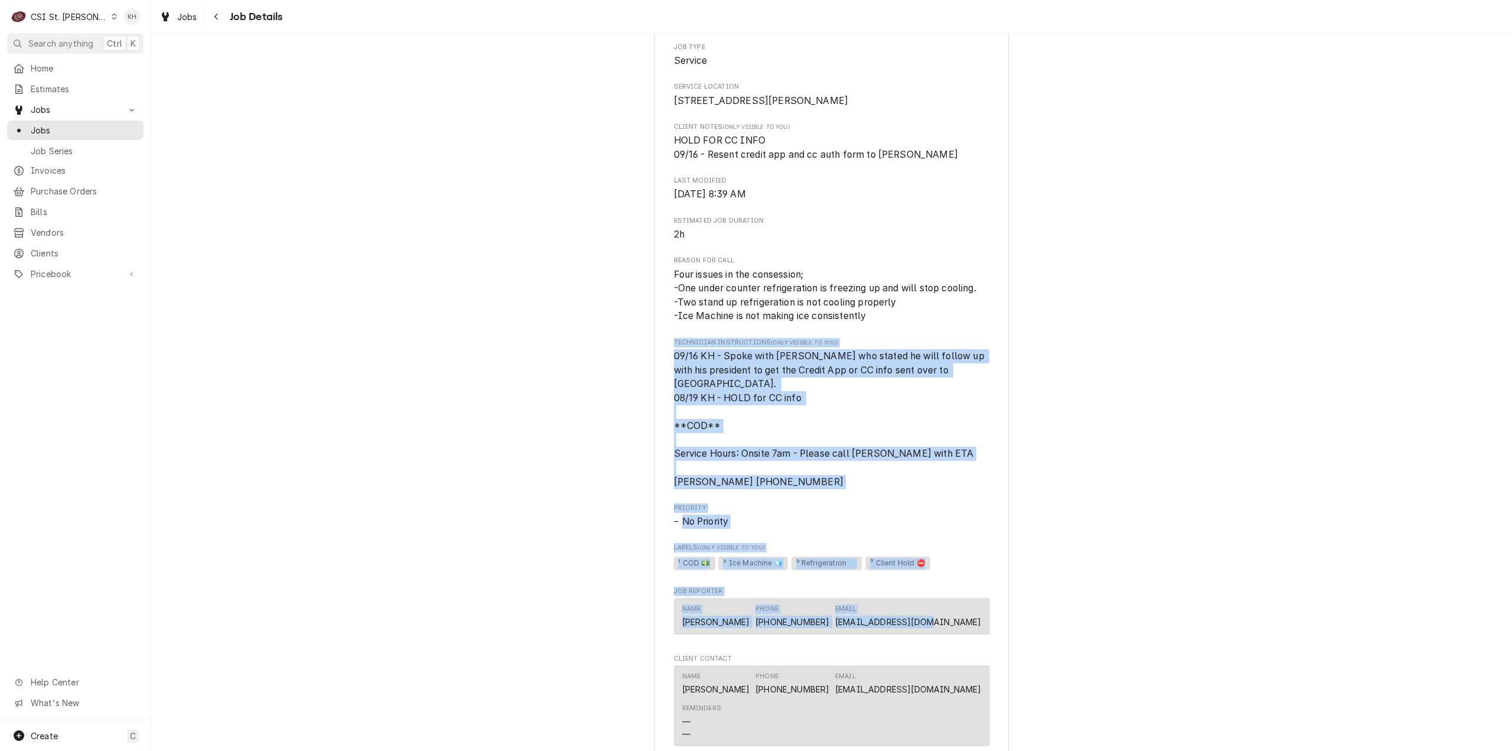
drag, startPoint x: 978, startPoint y: 623, endPoint x: 493, endPoint y: 361, distance: 551.4
click at [493, 361] on div "Draft Preview St Francis of Assisi Church 4556 Telegraph Rd, St. Louis, MO 6312…" at bounding box center [831, 317] width 1361 height 1014
click at [989, 564] on div "St Francis of Assisi Church 4556 Telegraph Rd, St. Louis, MO 63129 Open in Maps…" at bounding box center [832, 326] width 354 height 974
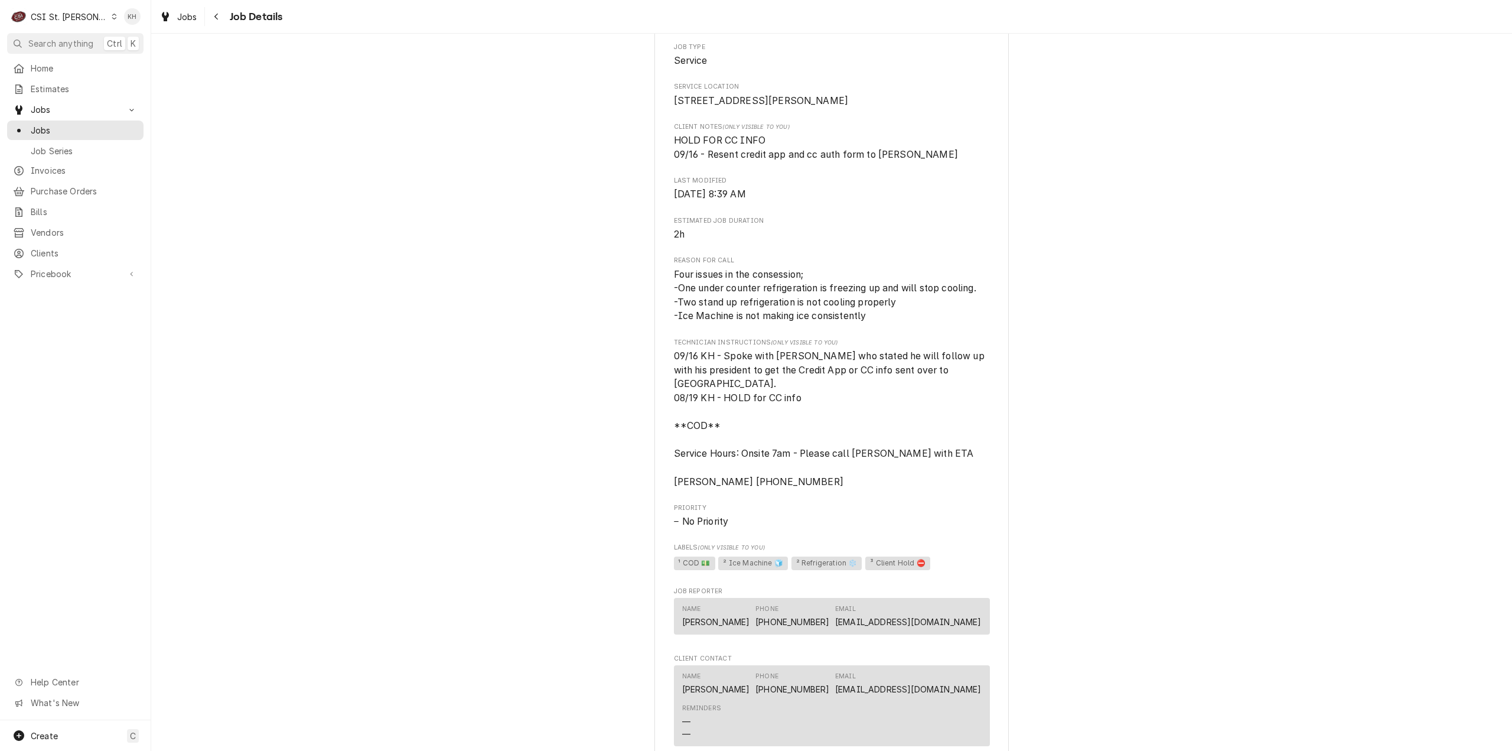
scroll to position [177, 0]
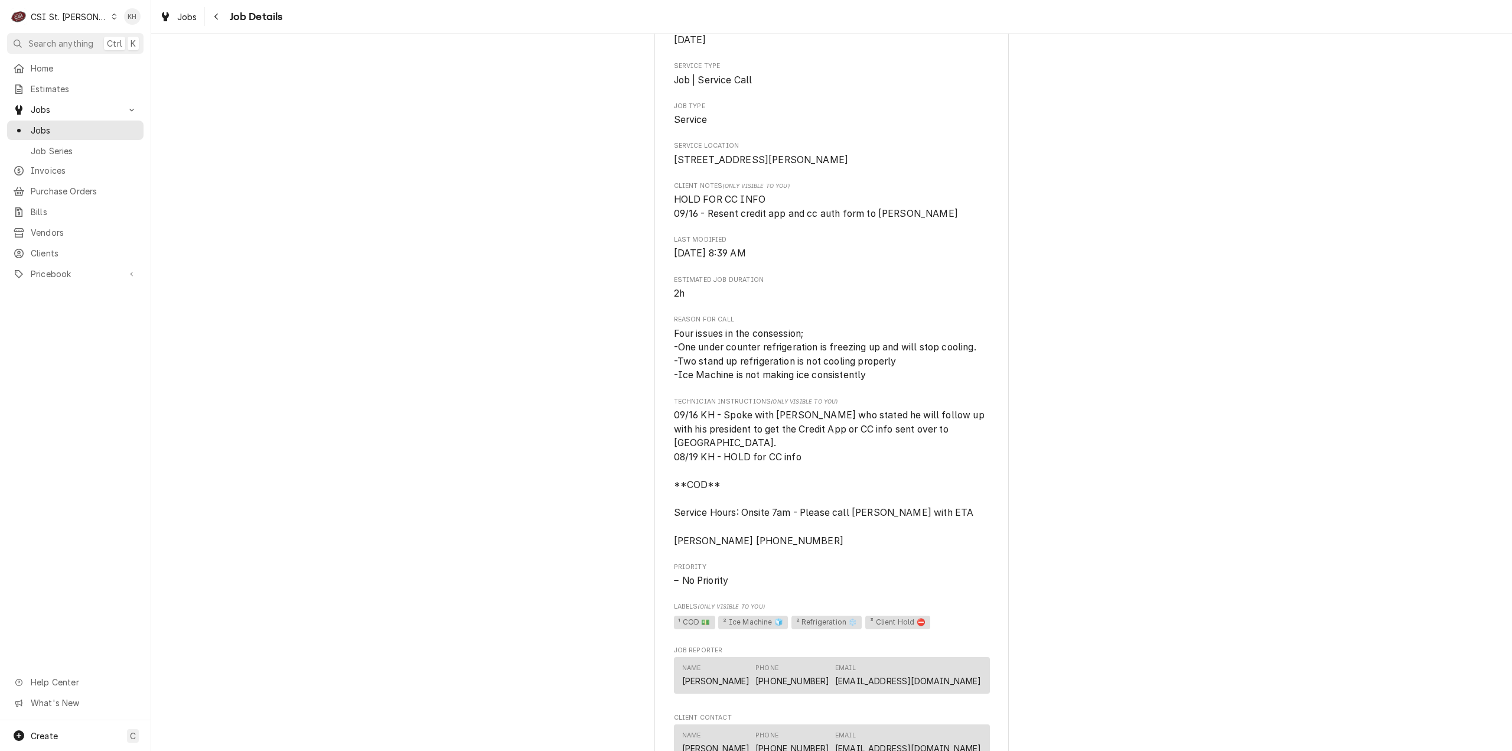
click at [313, 246] on div "Draft Preview St Francis of Assisi Church 4556 Telegraph Rd, St. Louis, MO 6312…" at bounding box center [831, 376] width 1361 height 1014
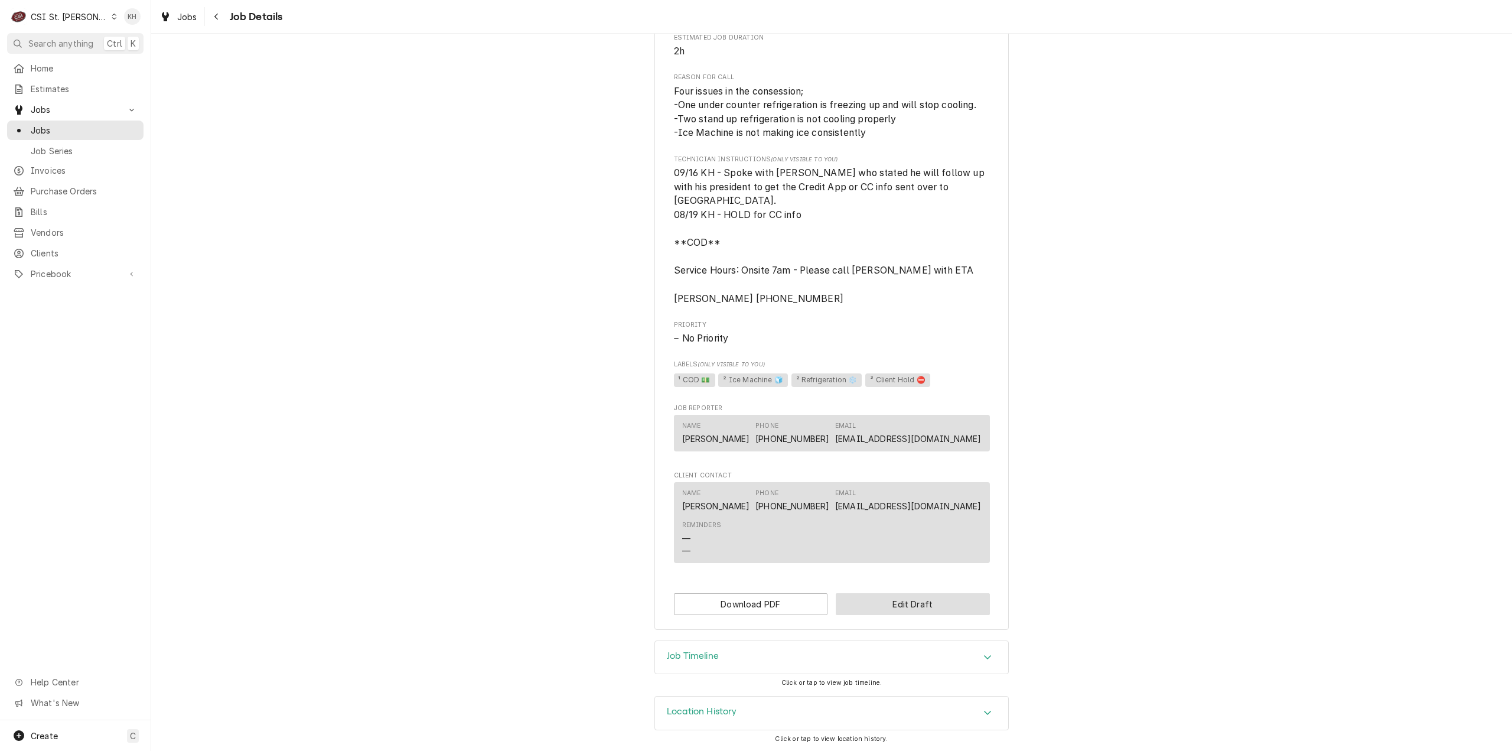
click at [901, 605] on button "Edit Draft" at bounding box center [913, 604] width 154 height 22
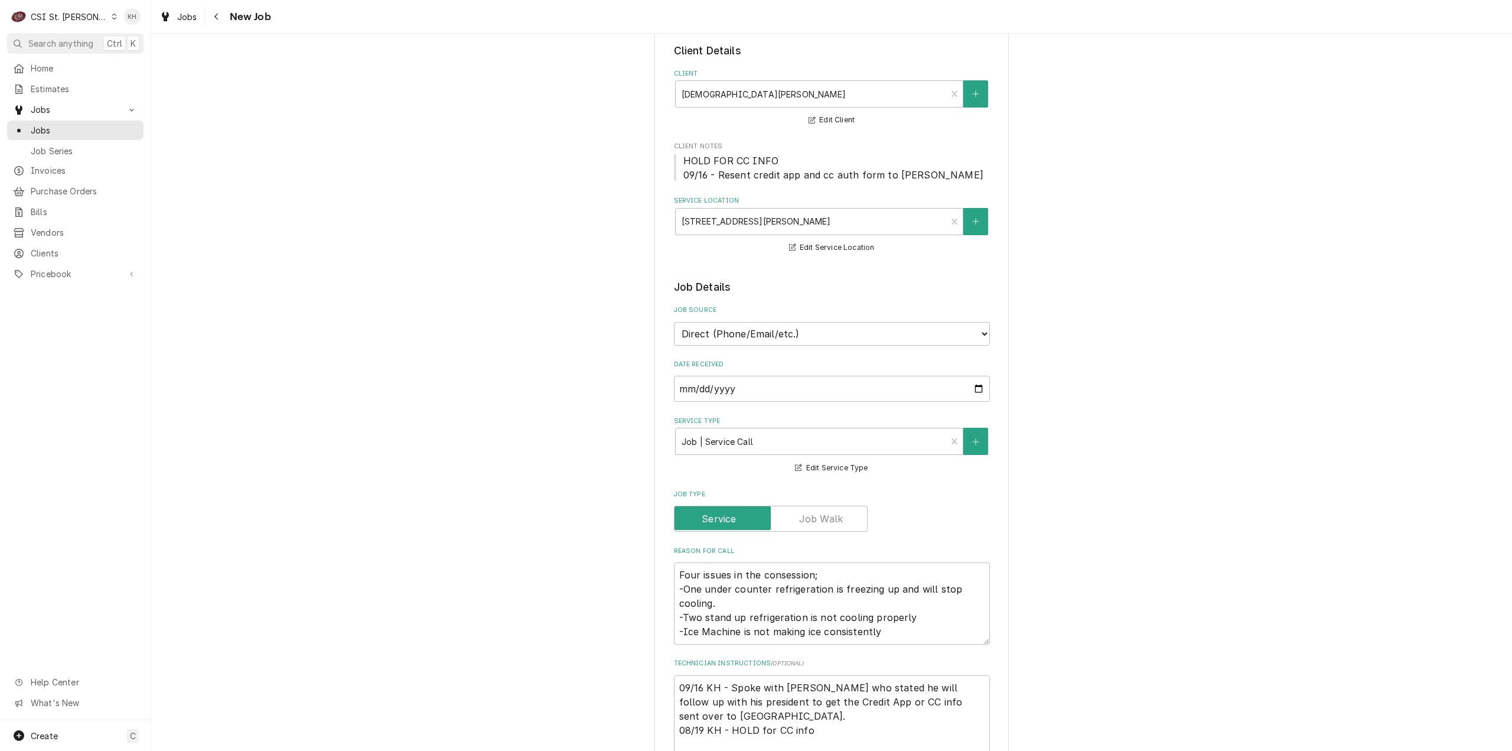
scroll to position [177, 0]
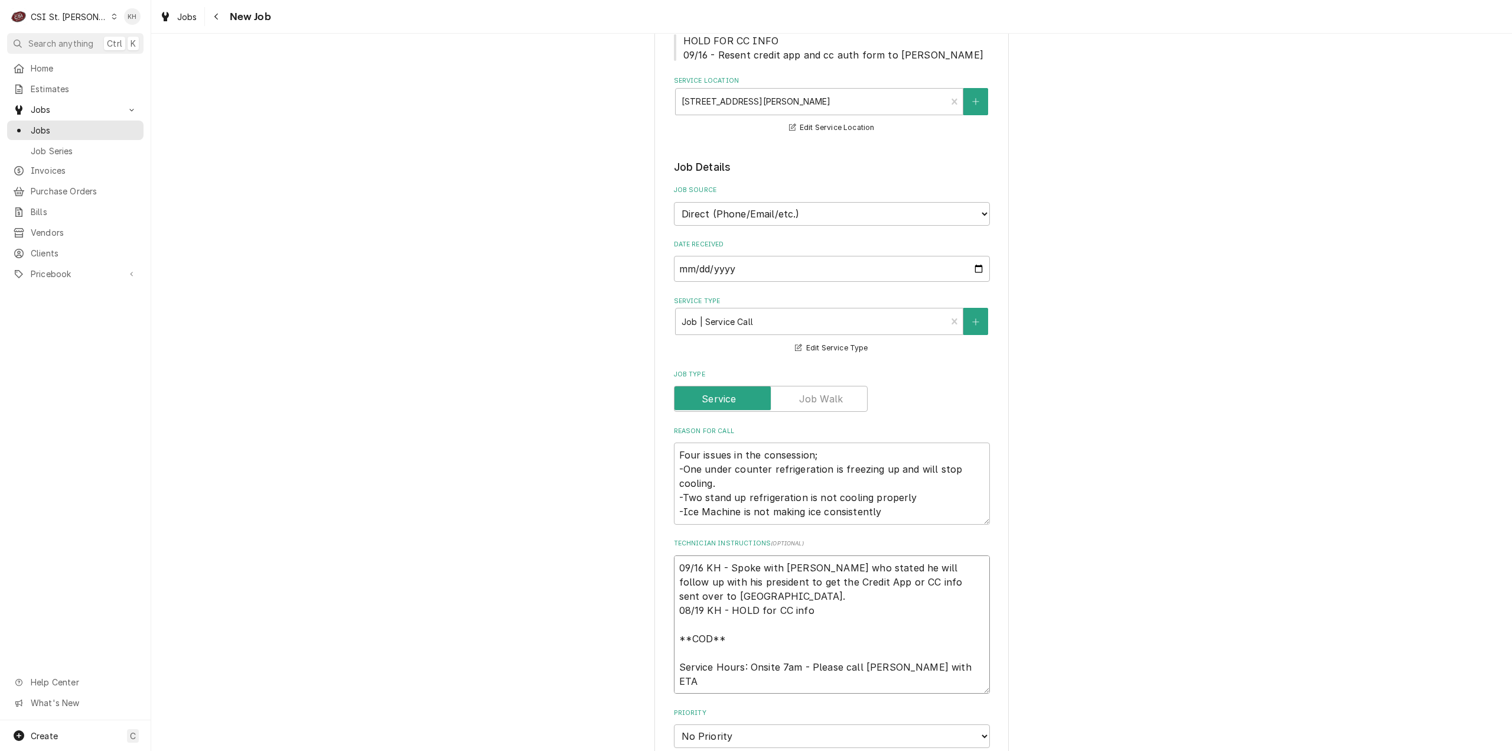
click at [674, 565] on textarea "09/16 KH - Spoke with Adam who stated he will follow up with his president to g…" at bounding box center [832, 624] width 316 height 139
type textarea "x"
type textarea "09/16 KH - Spoke with Adam who stated he will follow up with his president to g…"
type textarea "x"
type textarea "0 09/16 KH - Spoke with Adam who stated he will follow up with his president to…"
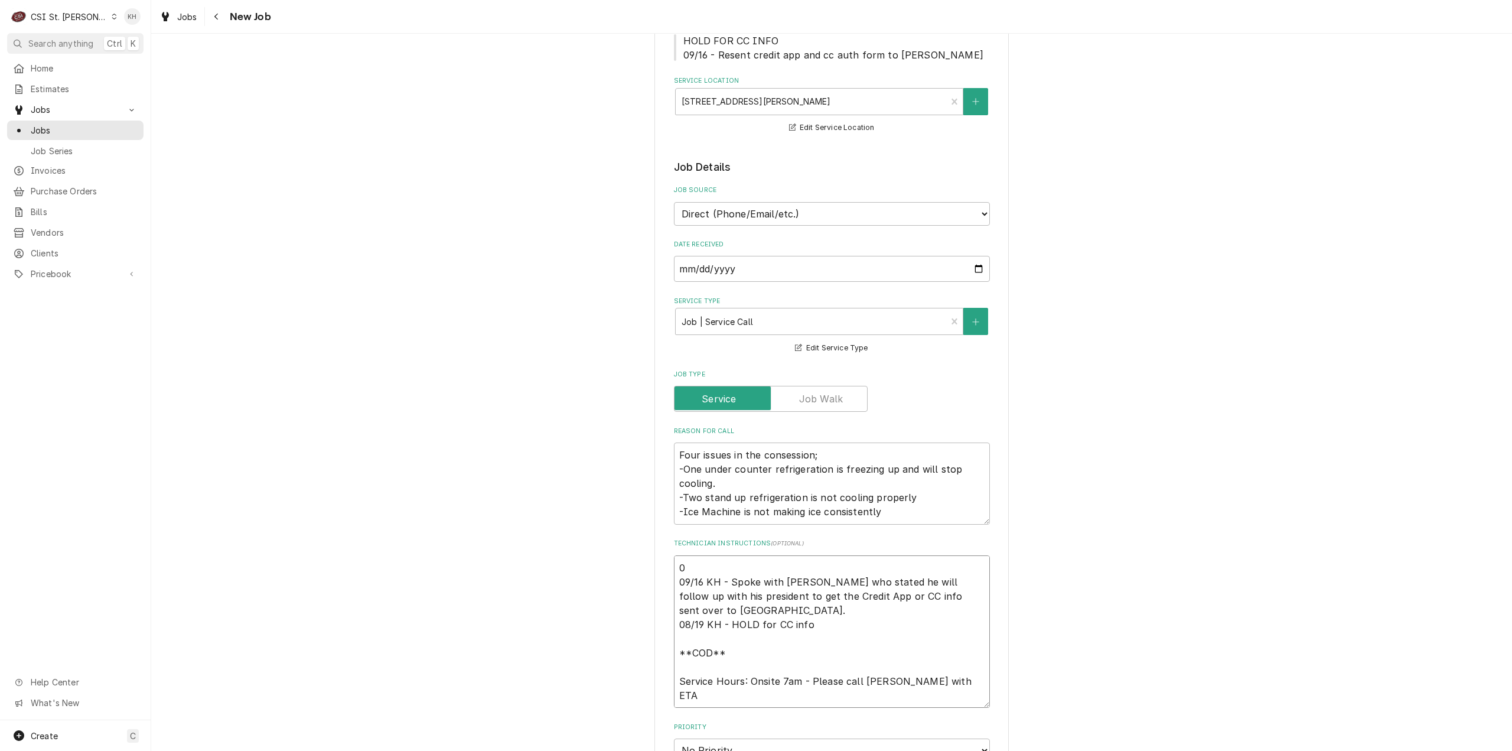
type textarea "x"
type textarea "09 09/16 KH - Spoke with Adam who stated he will follow up with his president t…"
type textarea "x"
type textarea "09/ 09/16 KH - Spoke with Adam who stated he will follow up with his president …"
type textarea "x"
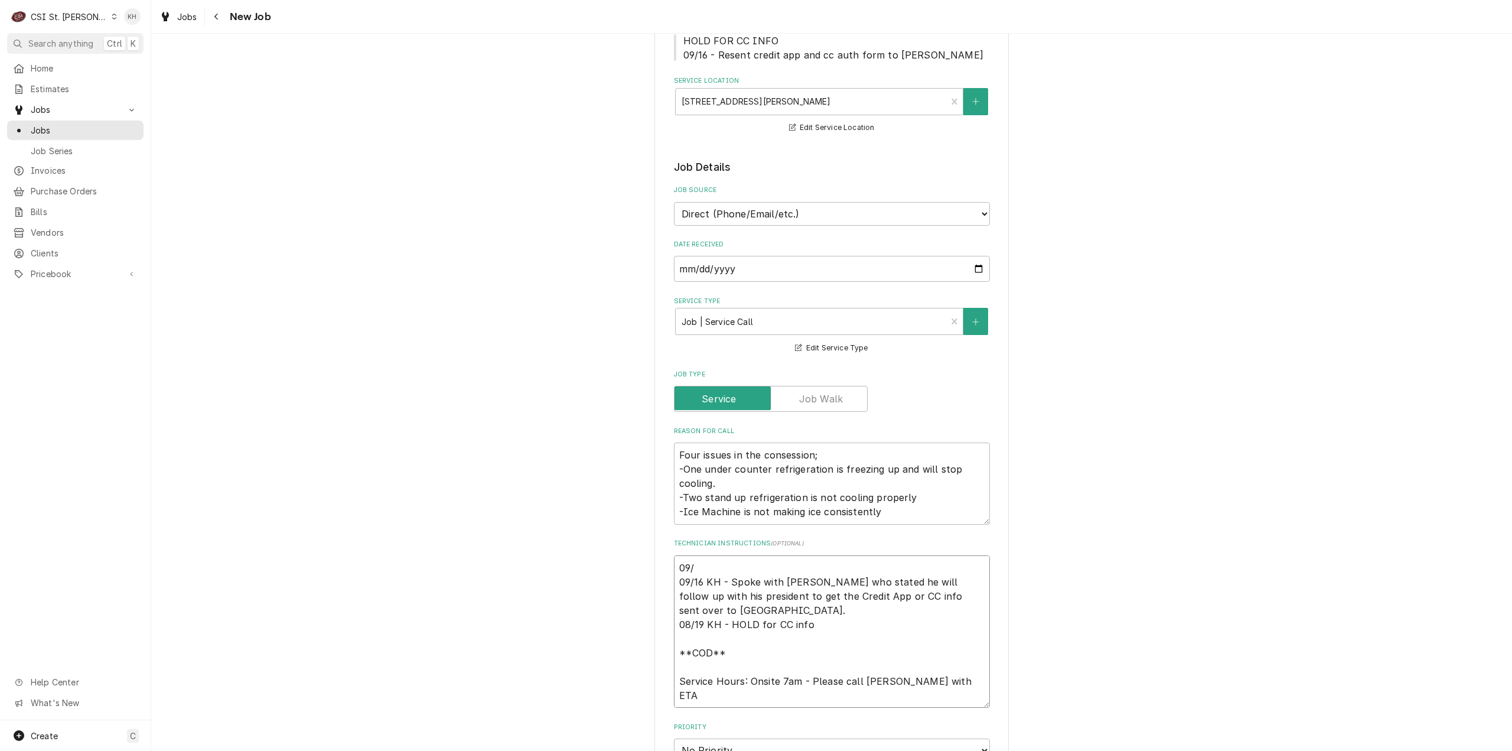
type textarea "09/2 09/16 KH - Spoke with Adam who stated he will follow up with his president…"
type textarea "x"
type textarea "09/22 09/16 KH - Spoke with Adam who stated he will follow up with his presiden…"
type textarea "x"
type textarea "09/22 09/16 KH - Spoke with Adam who stated he will follow up with his presiden…"
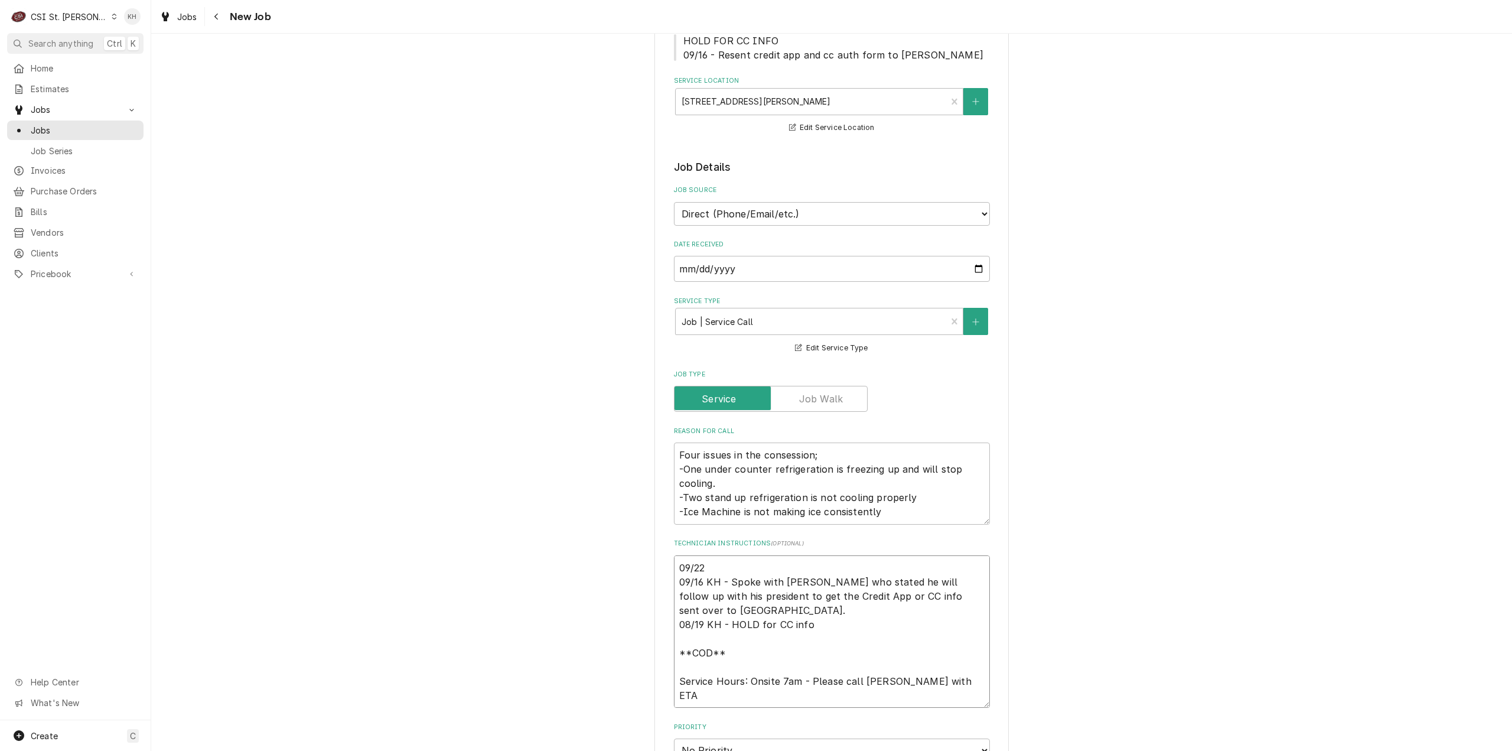
type textarea "x"
type textarea "09/22 K 09/16 KH - Spoke with Adam who stated he will follow up with his presid…"
type textarea "x"
type textarea "09/22 KH 09/16 KH - Spoke with Adam who stated he will follow up with his presi…"
type textarea "x"
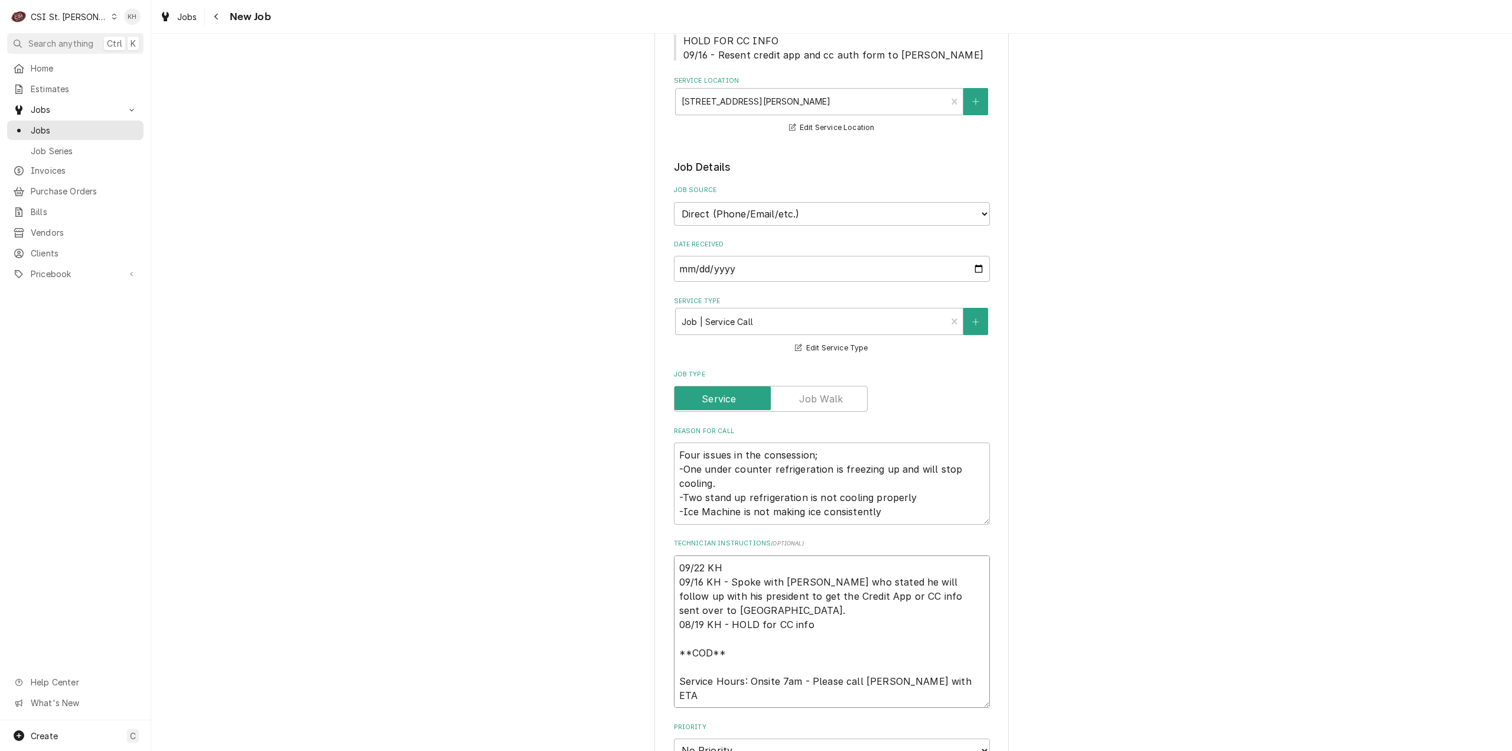
type textarea "09/22 KH - 09/16 KH - Spoke with Adam who stated he will follow up with his pre…"
type textarea "x"
type textarea "09/22 KH - 09/16 KH - Spoke with Adam who stated he will follow up with his pre…"
type textarea "x"
type textarea "09/22 KH - L 09/16 KH - Spoke with Adam who stated he will follow up with his p…"
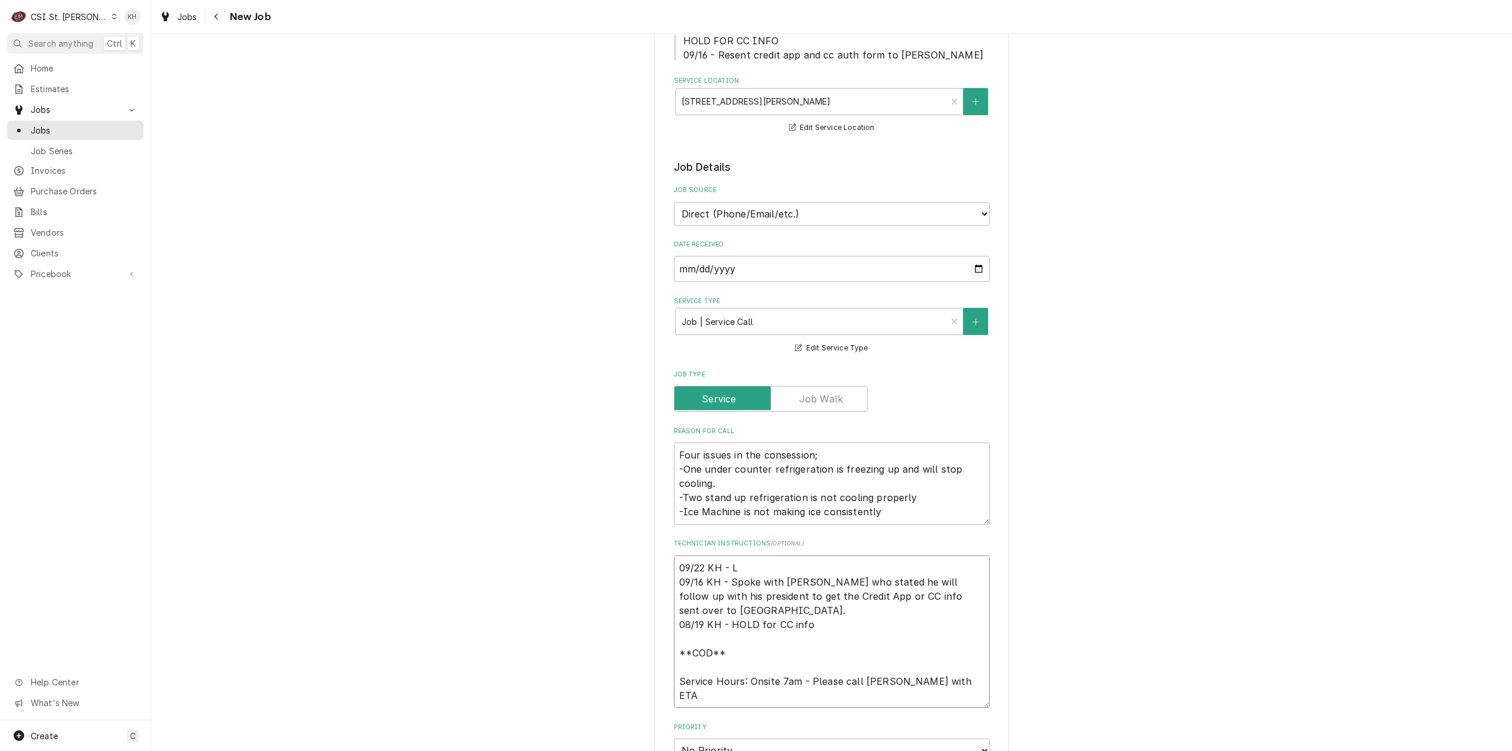
type textarea "x"
type textarea "09/22 KH - Le 09/16 KH - Spoke with Adam who stated he will follow up with his …"
type textarea "x"
type textarea "09/22 KH - Lef 09/16 KH - Spoke with Adam who stated he will follow up with his…"
type textarea "x"
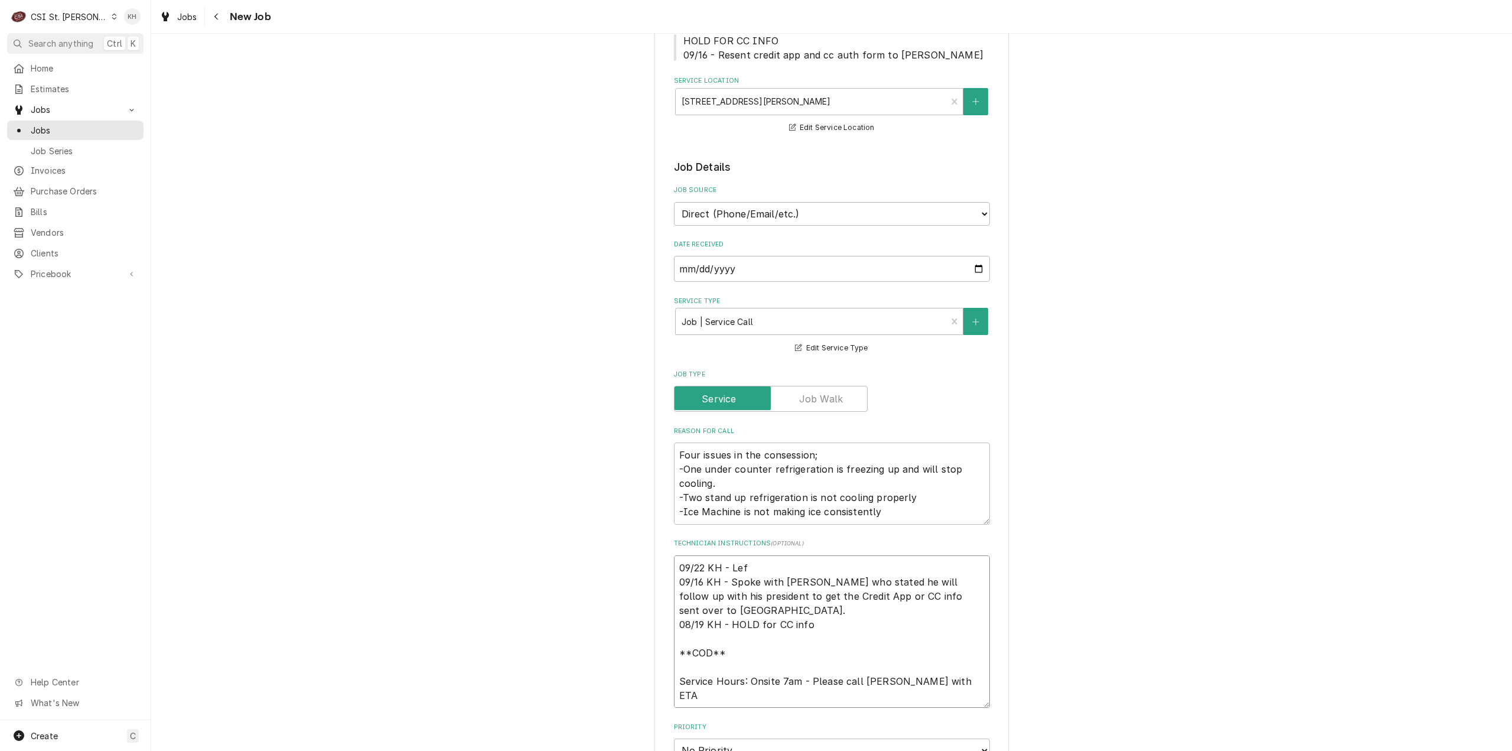
type textarea "09/22 KH - Left 09/16 KH - Spoke with Adam who stated he will follow up with hi…"
type textarea "x"
type textarea "09/22 KH - Left 09/16 KH - Spoke with Adam who stated he will follow up with hi…"
type textarea "x"
type textarea "09/22 KH - Left V 09/16 KH - Spoke with Adam who stated he will follow up with …"
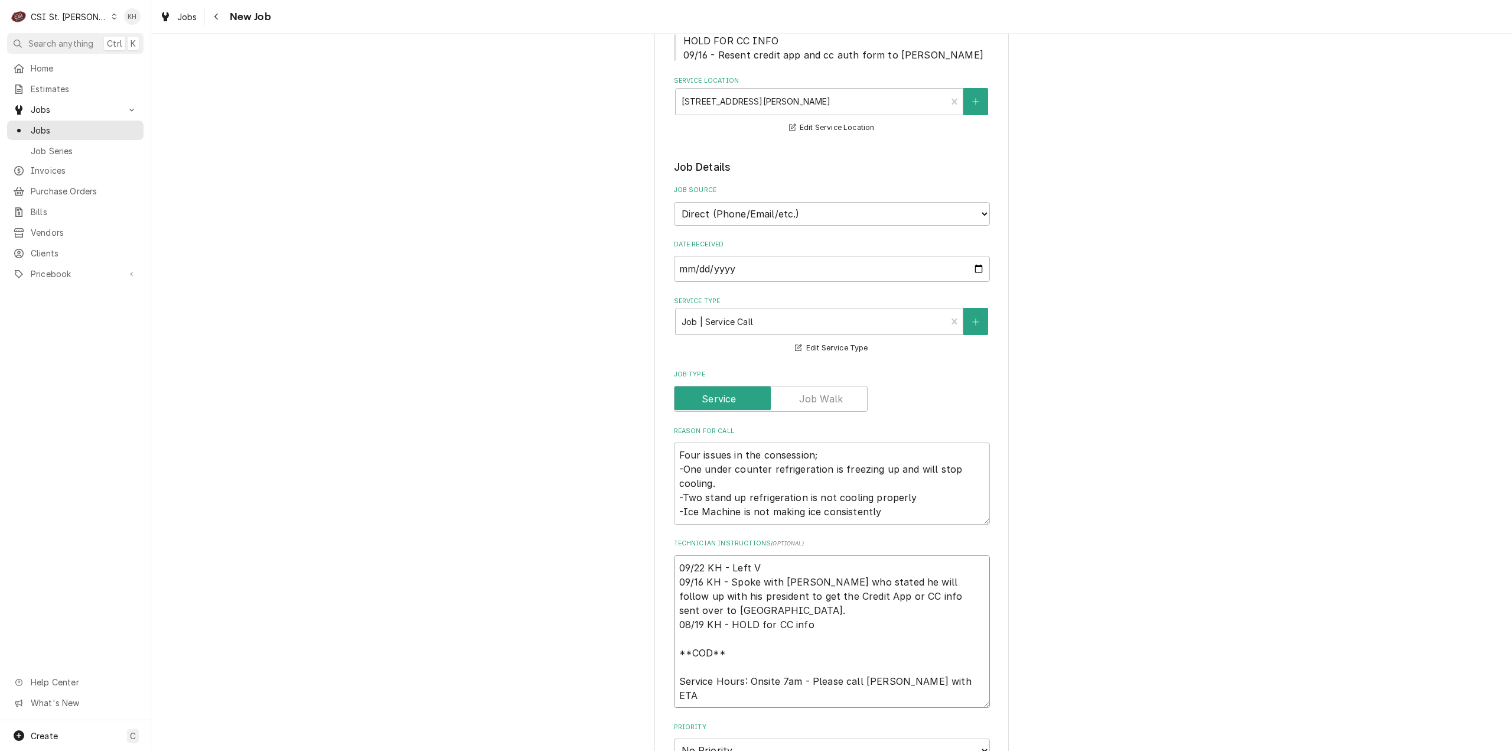
type textarea "x"
type textarea "09/22 KH - Left VM 09/16 KH - Spoke with Adam who stated he will follow up with…"
type textarea "x"
type textarea "09/22 KH - Left VM 09/16 KH - Spoke with Adam who stated he will follow up with…"
type textarea "x"
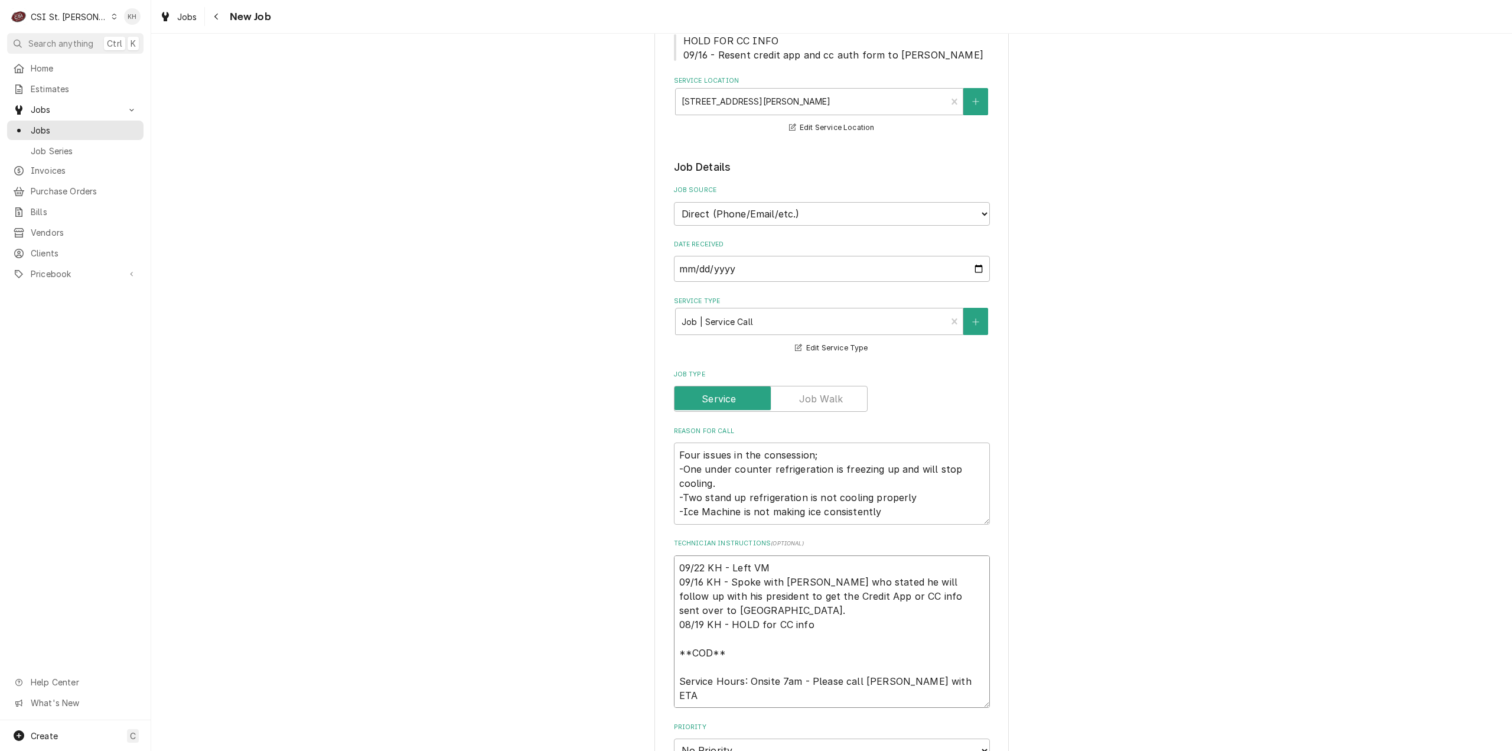
type textarea "09/22 KH - Left VM f 09/16 KH - Spoke with Adam who stated he will follow up wi…"
type textarea "x"
type textarea "09/22 KH - Left VM fo 09/16 KH - Spoke with Adam who stated he will follow up w…"
type textarea "x"
type textarea "09/22 KH - Left VM for 09/16 KH - Spoke with Adam who stated he will follow up …"
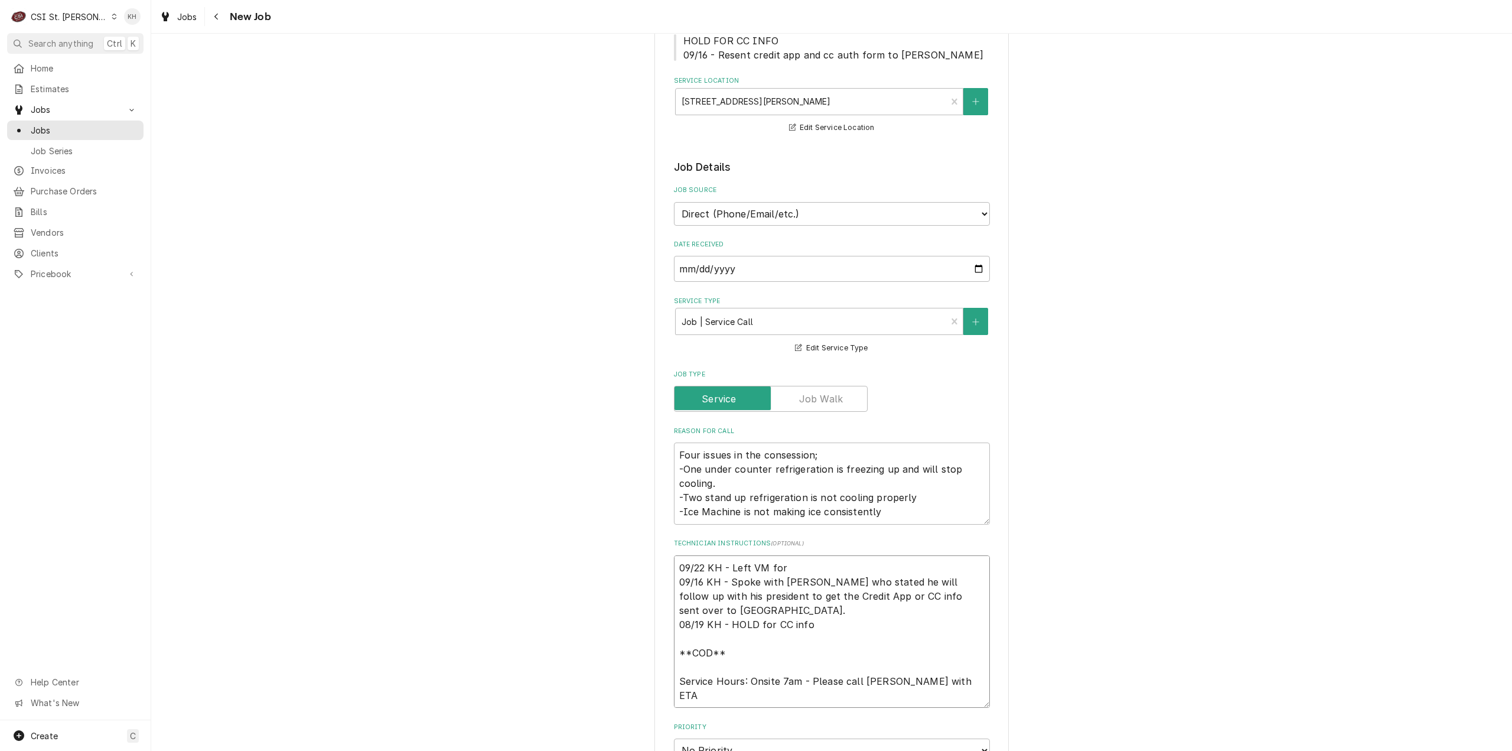
type textarea "x"
type textarea "09/22 KH - Left VM for 09/16 KH - Spoke with Adam who stated he will follow up …"
type textarea "x"
type textarea "09/22 KH - Left VM for a 09/16 KH - Spoke with Adam who stated he will follow u…"
type textarea "x"
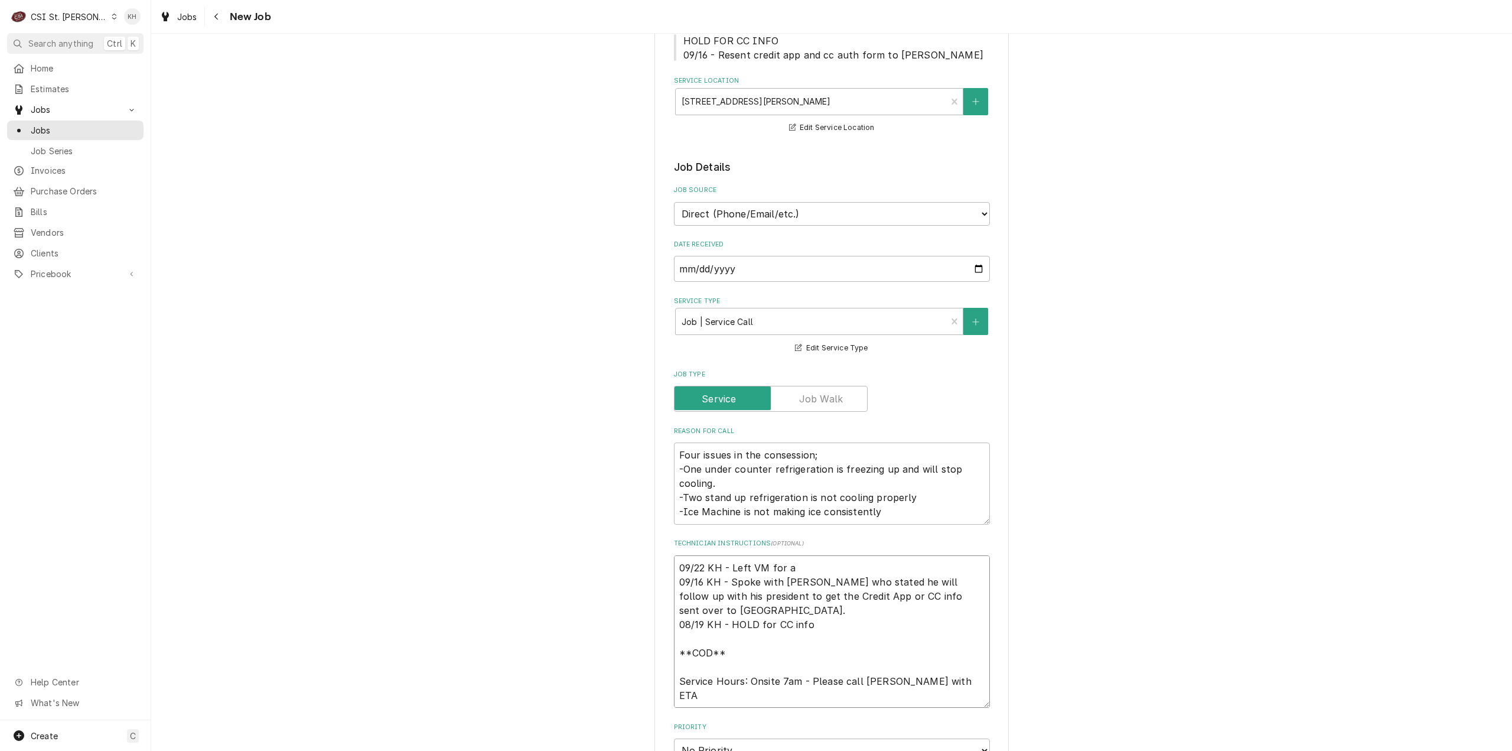
type textarea "09/22 KH - Left VM for ad 09/16 KH - Spoke with Adam who stated he will follow …"
type textarea "x"
type textarea "09/22 KH - Left VM for ada 09/16 KH - Spoke with Adam who stated he will follow…"
type textarea "x"
type textarea "09/22 KH - Left VM for adam 09/16 KH - Spoke with Adam who stated he will follo…"
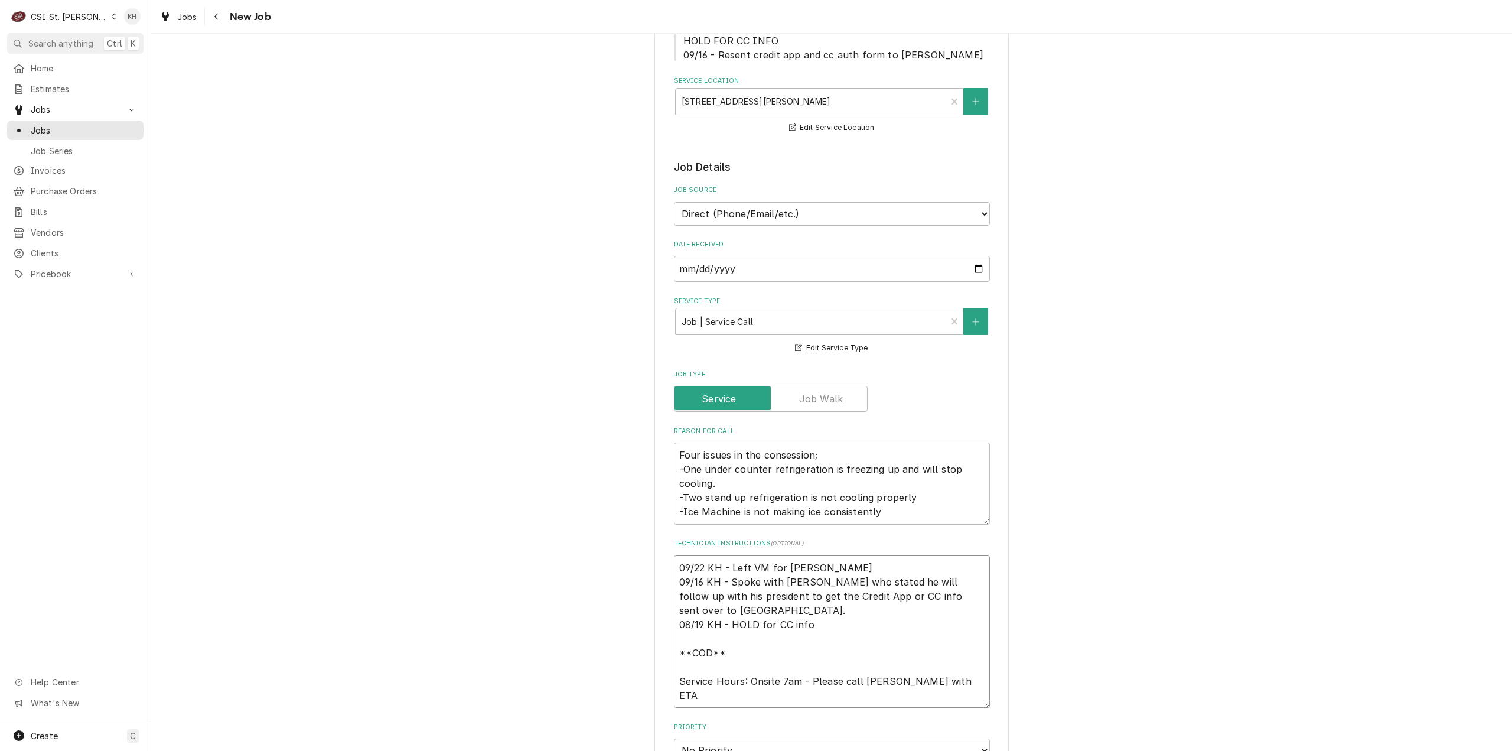
type textarea "x"
type textarea "09/22 KH - Left VM for ada 09/16 KH - Spoke with Adam who stated he will follow…"
type textarea "x"
type textarea "09/22 KH - Left VM for ad 09/16 KH - Spoke with Adam who stated he will follow …"
type textarea "x"
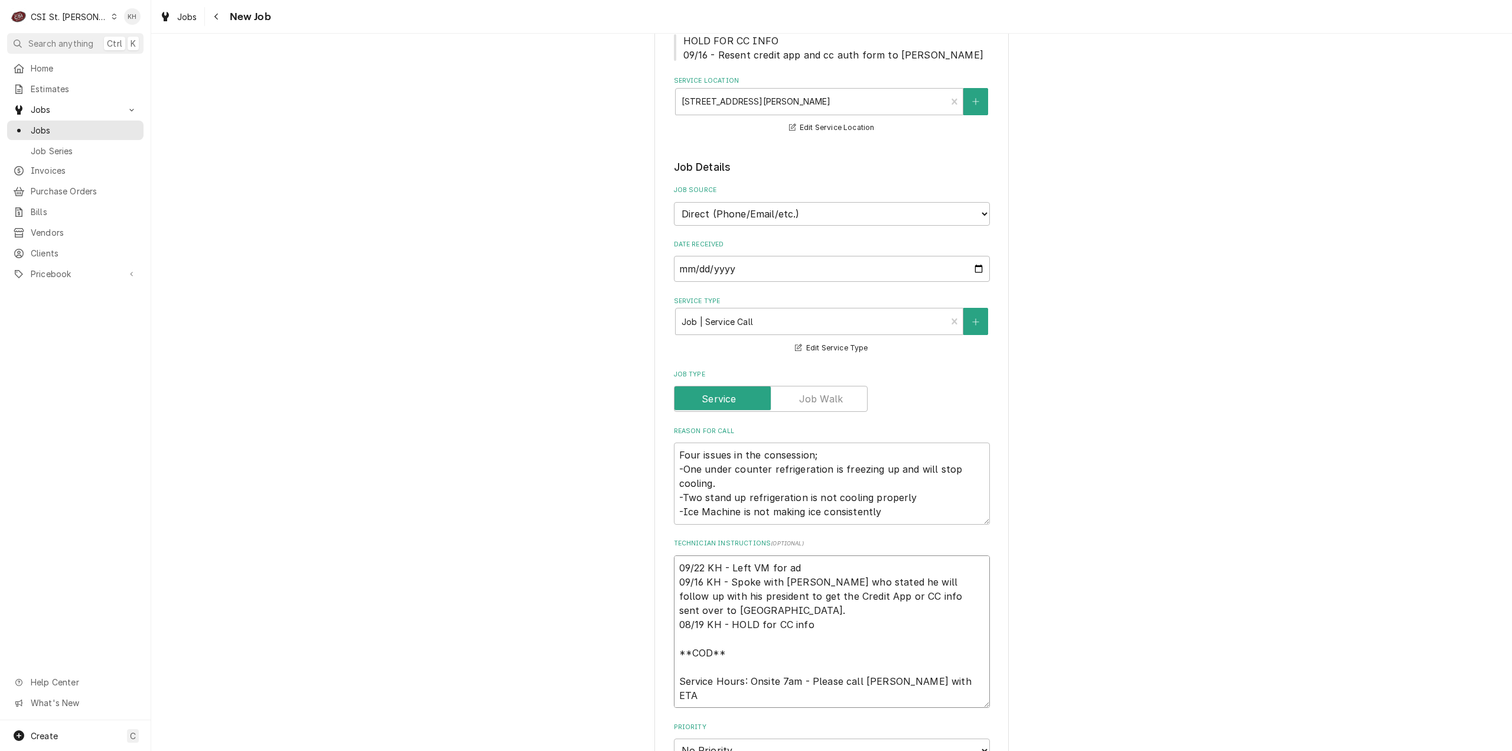
type textarea "09/22 KH - Left VM for a 09/16 KH - Spoke with Adam who stated he will follow u…"
type textarea "x"
type textarea "09/22 KH - Left VM for 09/16 KH - Spoke with Adam who stated he will follow up …"
type textarea "x"
type textarea "09/22 KH - Left VM for A 09/16 KH - Spoke with Adam who stated he will follow u…"
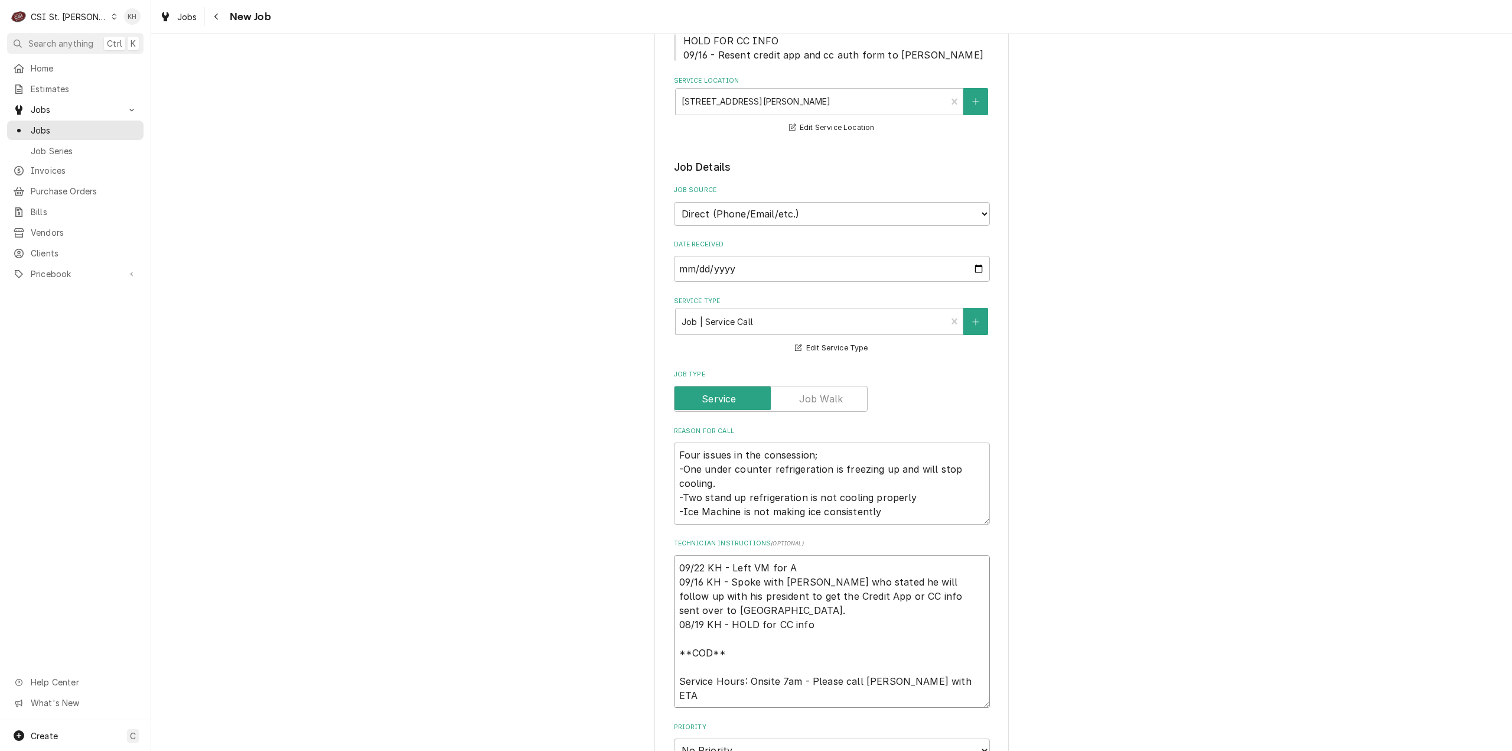
type textarea "x"
type textarea "09/22 KH - Left VM for Ad 09/16 KH - Spoke with Adam who stated he will follow …"
type textarea "x"
type textarea "09/22 KH - Left VM for Ada 09/16 KH - Spoke with Adam who stated he will follow…"
type textarea "x"
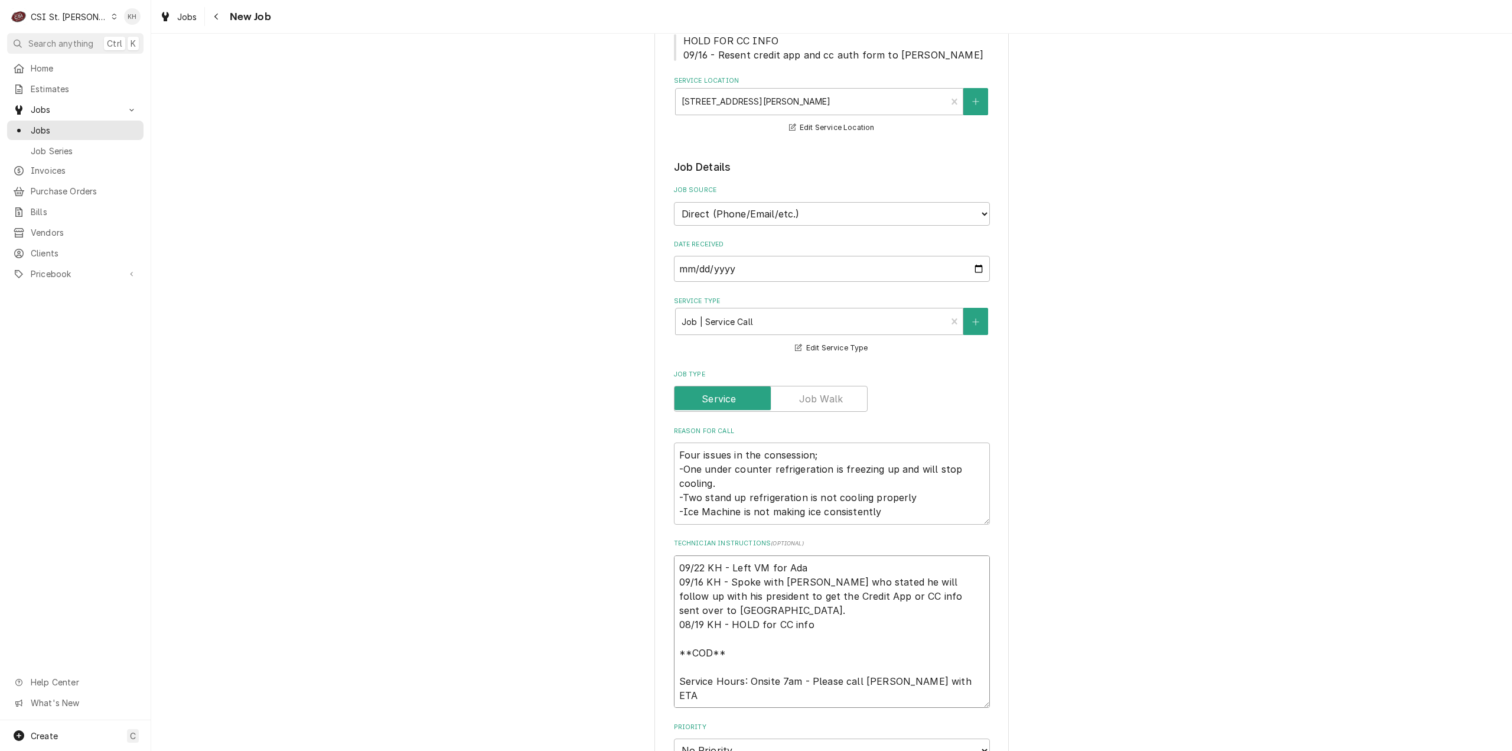
type textarea "09/22 KH - Left VM for Adam 09/16 KH - Spoke with Adam who stated he will follo…"
type textarea "x"
type textarea "09/22 KH - Left VM for Adam 09/16 KH - Spoke with Adam who stated he will follo…"
type textarea "x"
type textarea "09/22 KH - Left VM for Adam f 09/16 KH - Spoke with Adam who stated he will fol…"
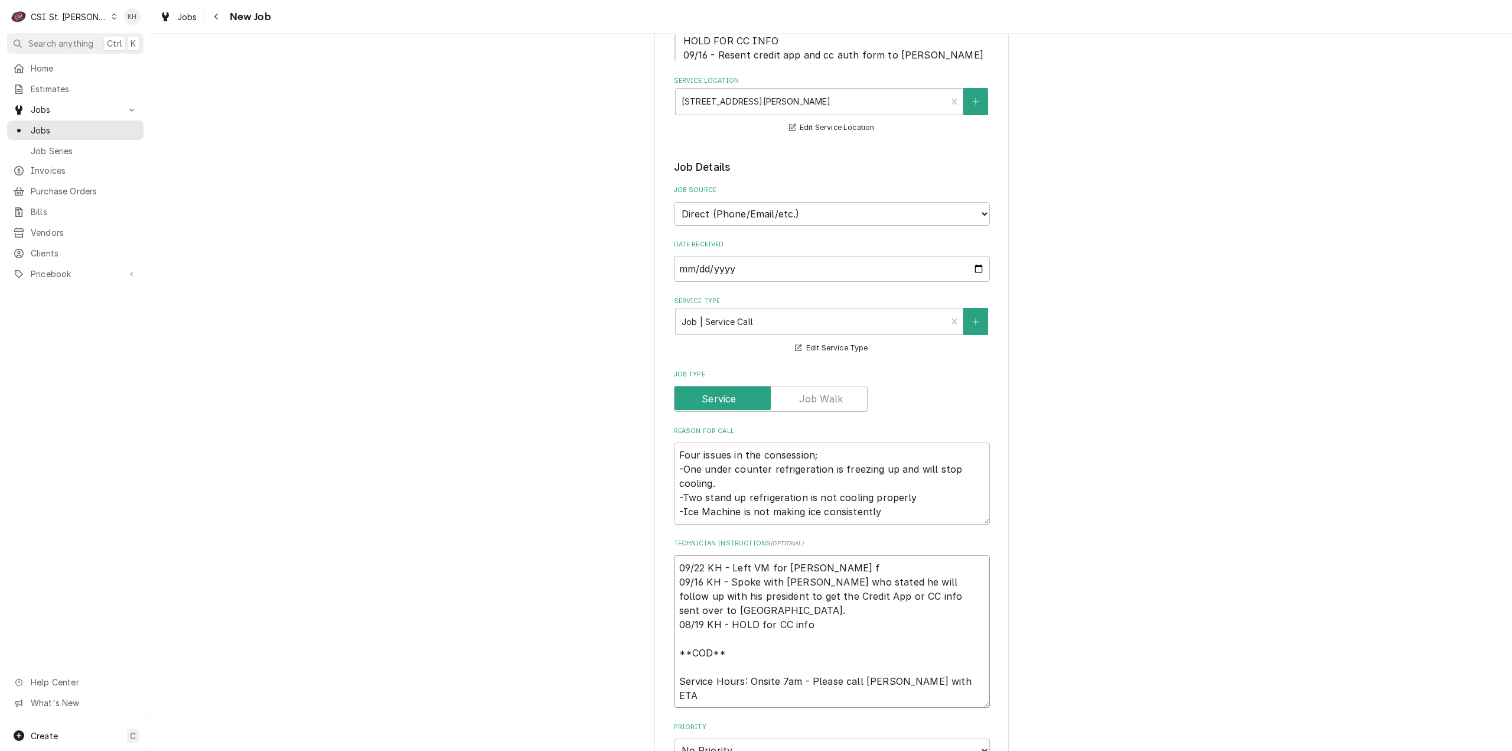
type textarea "x"
type textarea "09/22 KH - Left VM for Adam fo 09/16 KH - Spoke with Adam who stated he will fo…"
type textarea "x"
type textarea "09/22 KH - Left VM for Adam fol 09/16 KH - Spoke with Adam who stated he will f…"
type textarea "x"
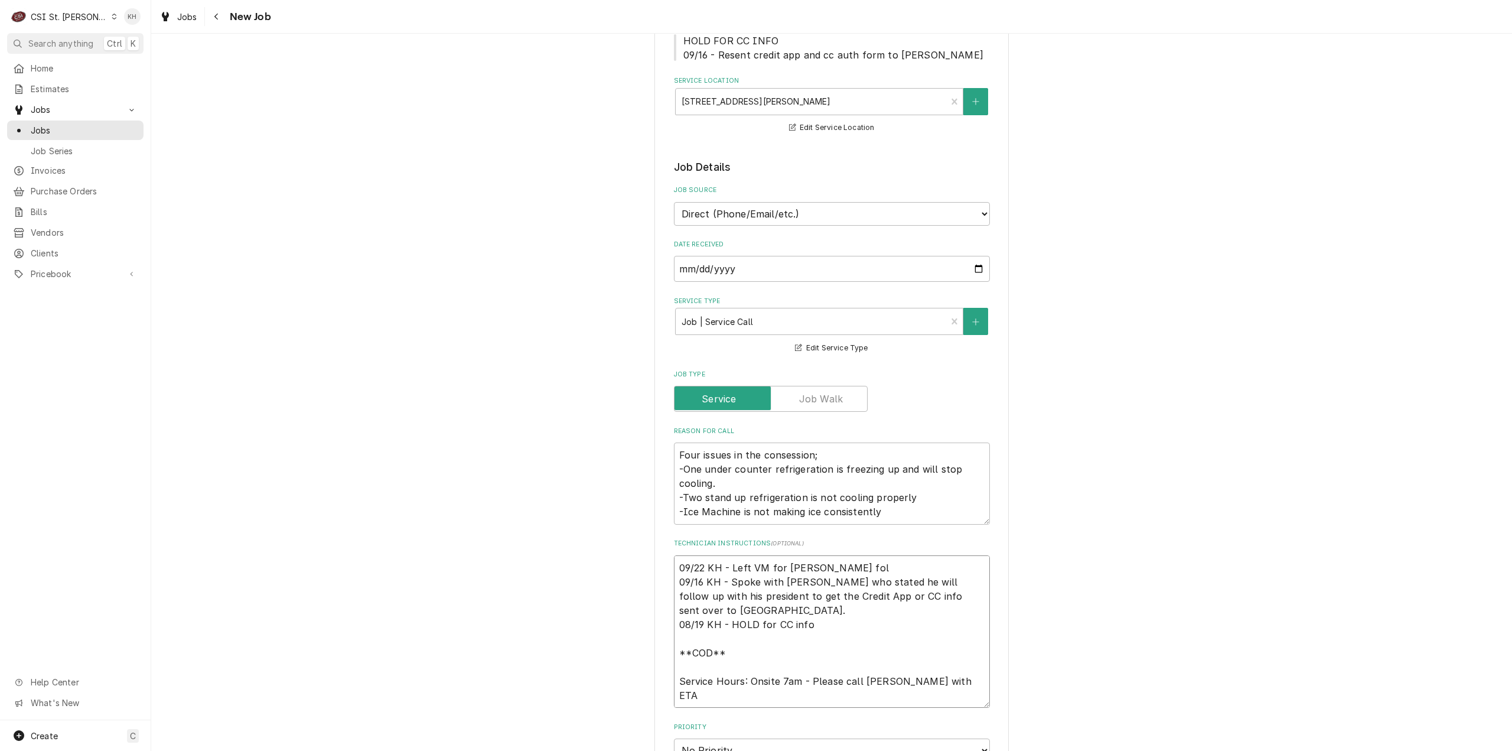
type textarea "09/22 KH - Left VM for Adam foll 09/16 KH - Spoke with Adam who stated he will …"
type textarea "x"
type textarea "09/22 KH - Left VM for Adam follo 09/16 KH - Spoke with Adam who stated he will…"
type textarea "x"
type textarea "09/22 KH - Left VM for Adam follow 09/16 KH - Spoke with Adam who stated he wil…"
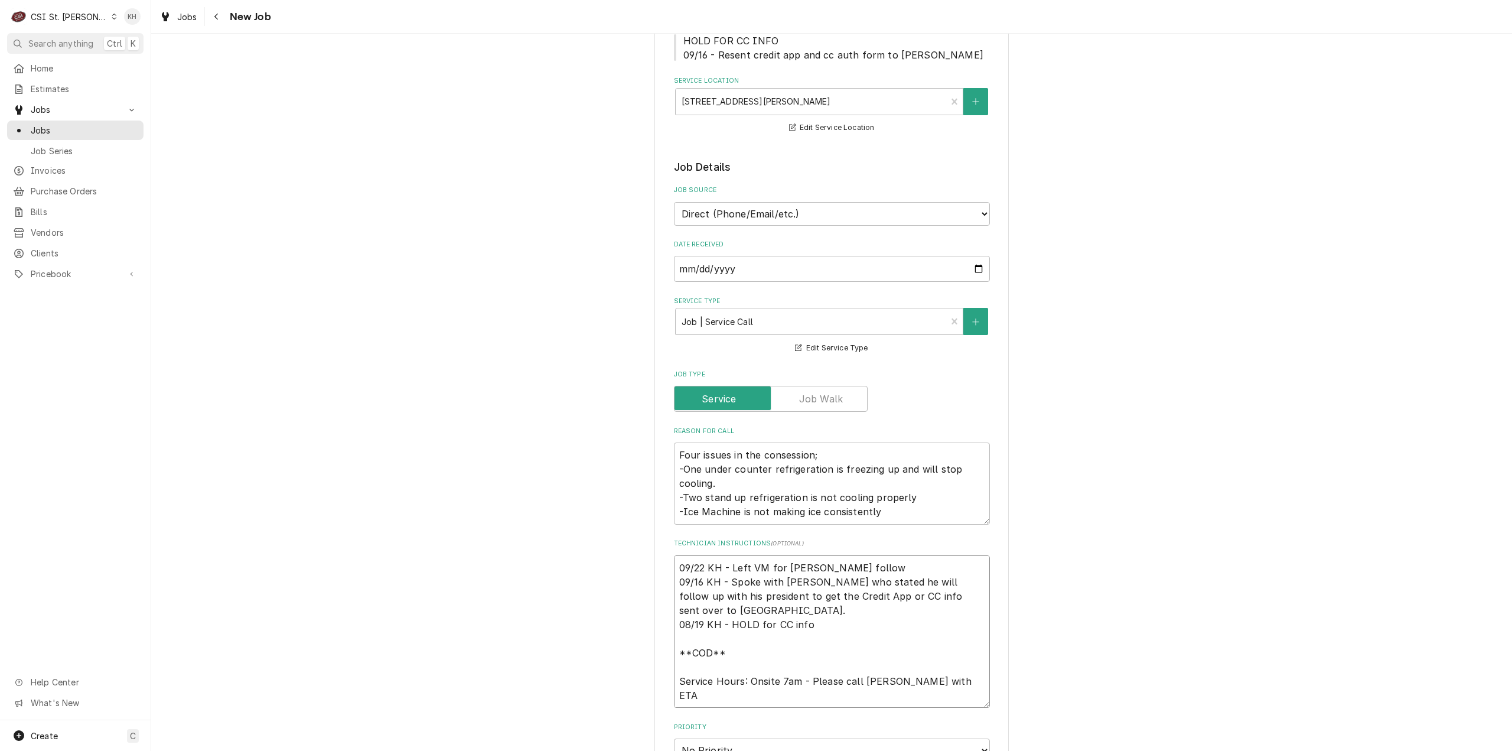
type textarea "x"
type textarea "09/22 KH - Left VM for Adam followi 09/16 KH - Spoke with Adam who stated he wi…"
type textarea "x"
type textarea "09/22 KH - Left VM for Adam following 09/16 KH - Spoke with Adam who stated he …"
type textarea "x"
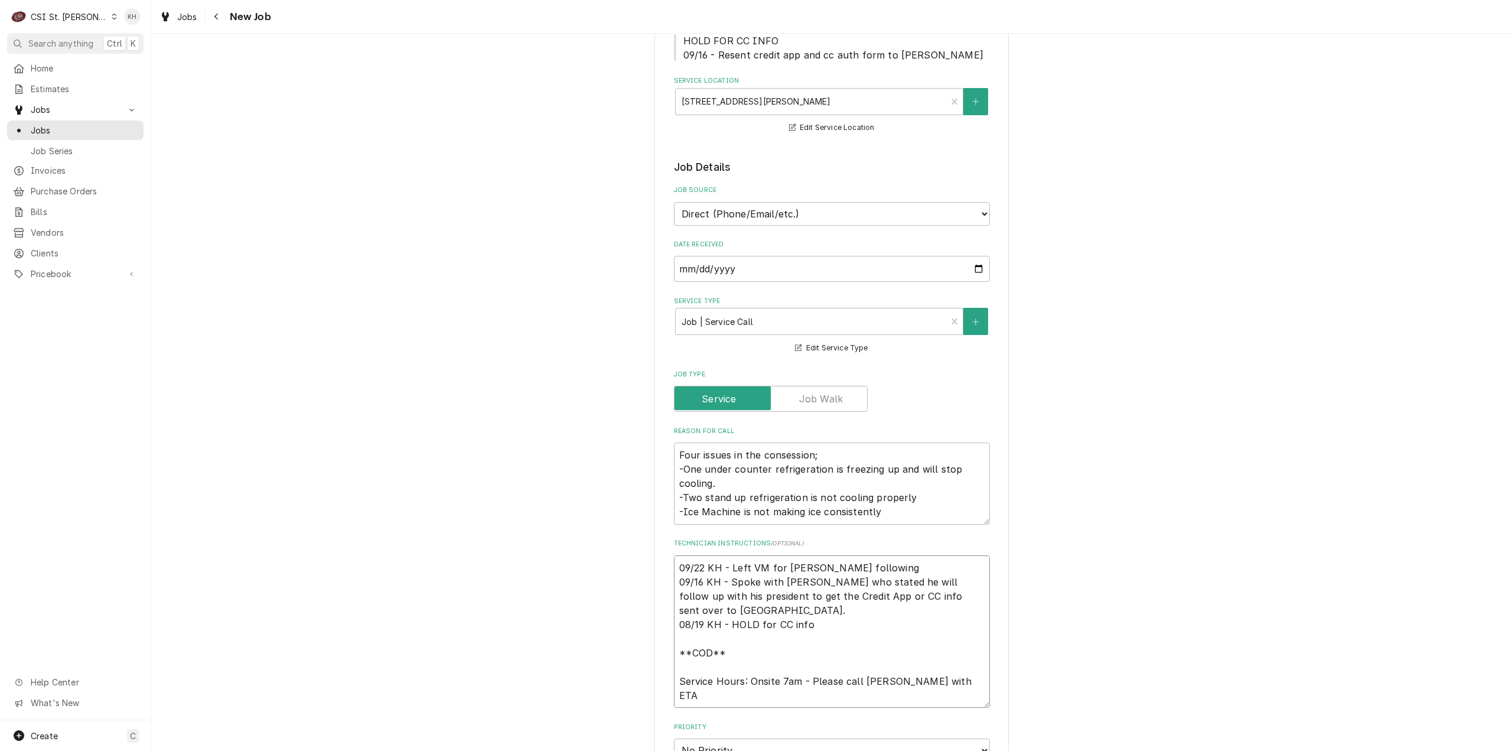
type textarea "09/22 KH - Left VM for Adam following 09/16 KH - Spoke with Adam who stated he …"
type textarea "x"
type textarea "09/22 KH - Left VM for Adam following u 09/16 KH - Spoke with Adam who stated h…"
type textarea "x"
type textarea "09/22 KH - Left VM for Adam following up 09/16 KH - Spoke with Adam who stated …"
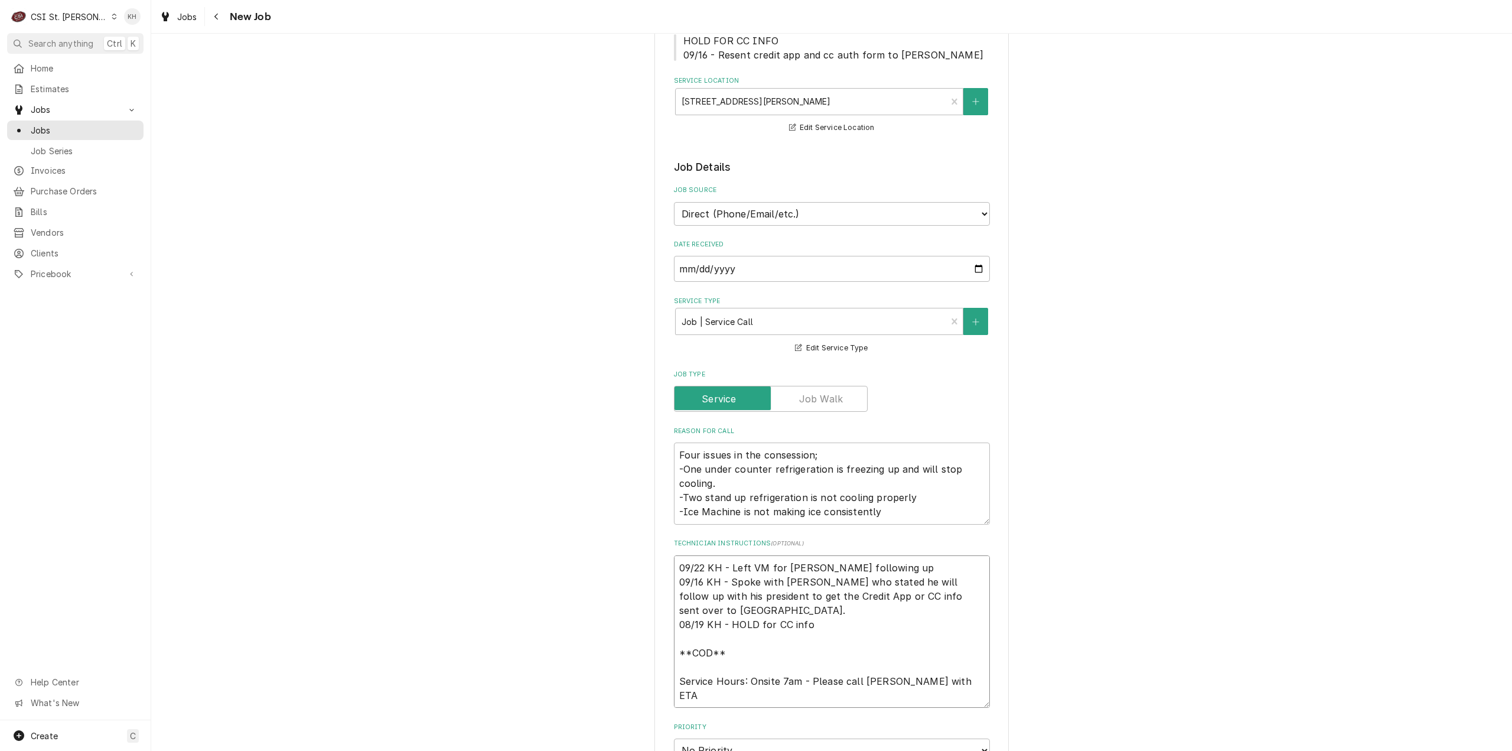
type textarea "x"
type textarea "09/22 KH - Left VM for Adam following up o 09/16 KH - Spoke with Adam who state…"
type textarea "x"
type textarea "09/22 KH - Left VM for Adam following up on 09/16 KH - Spoke with Adam who stat…"
type textarea "x"
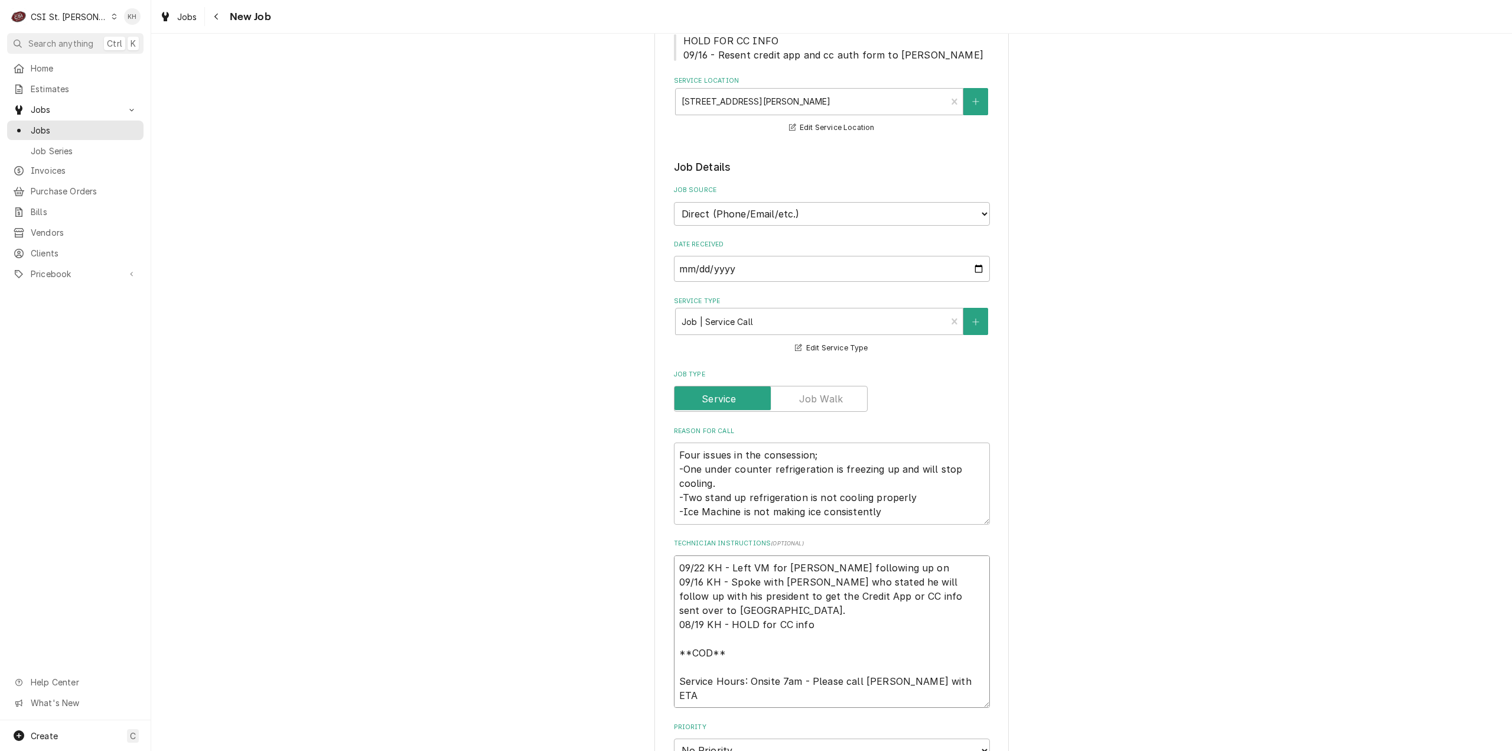
type textarea "09/22 KH - Left VM for Adam following up on 09/16 KH - Spoke with Adam who stat…"
type textarea "x"
type textarea "09/22 KH - Left VM for Adam following up on c 09/16 KH - Spoke with Adam who st…"
type textarea "x"
type textarea "09/22 KH - Left VM for Adam following up on cr 09/16 KH - Spoke with Adam who s…"
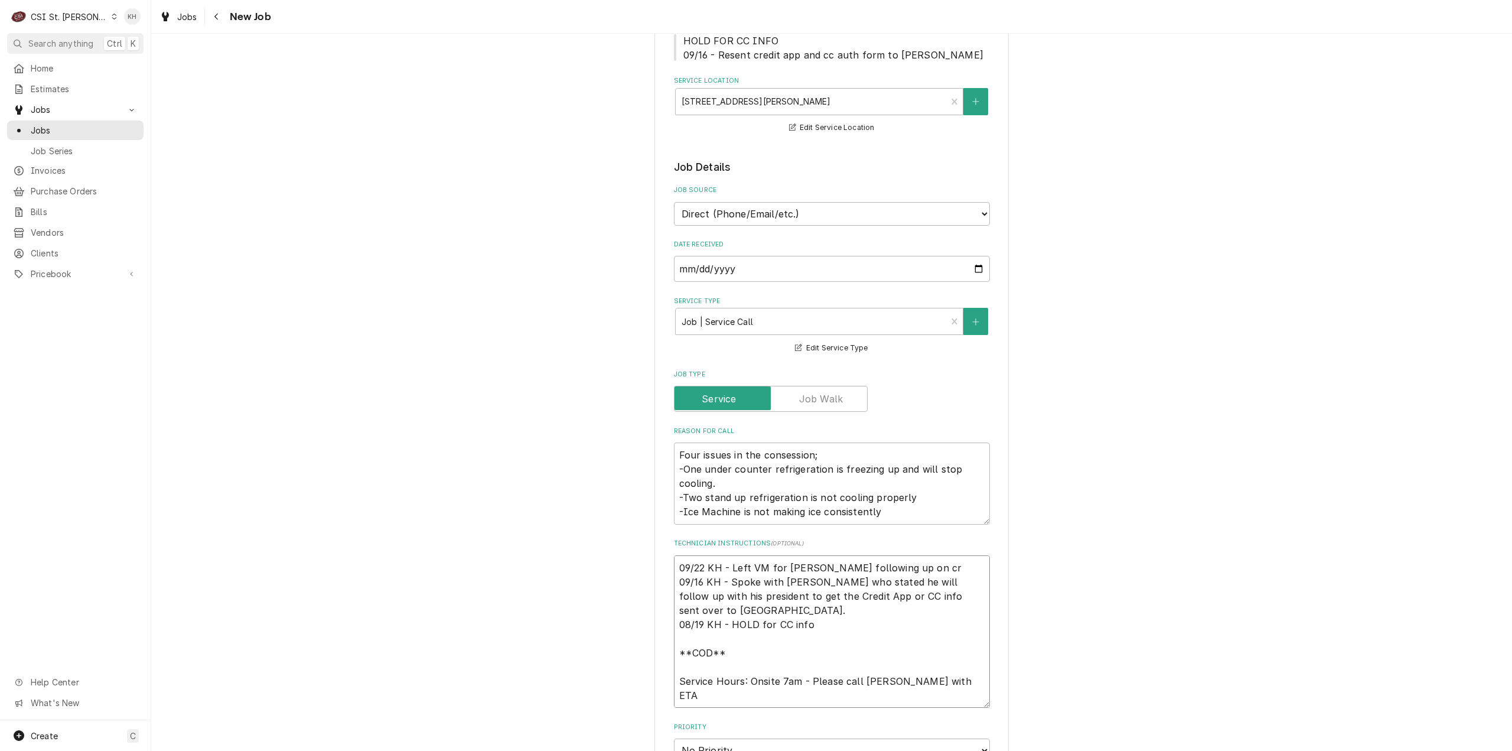
type textarea "x"
type textarea "09/22 KH - Left VM for Adam following up on cre 09/16 KH - Spoke with Adam who …"
type textarea "x"
type textarea "09/22 KH - Left VM for Adam following up on cred 09/16 KH - Spoke with Adam who…"
type textarea "x"
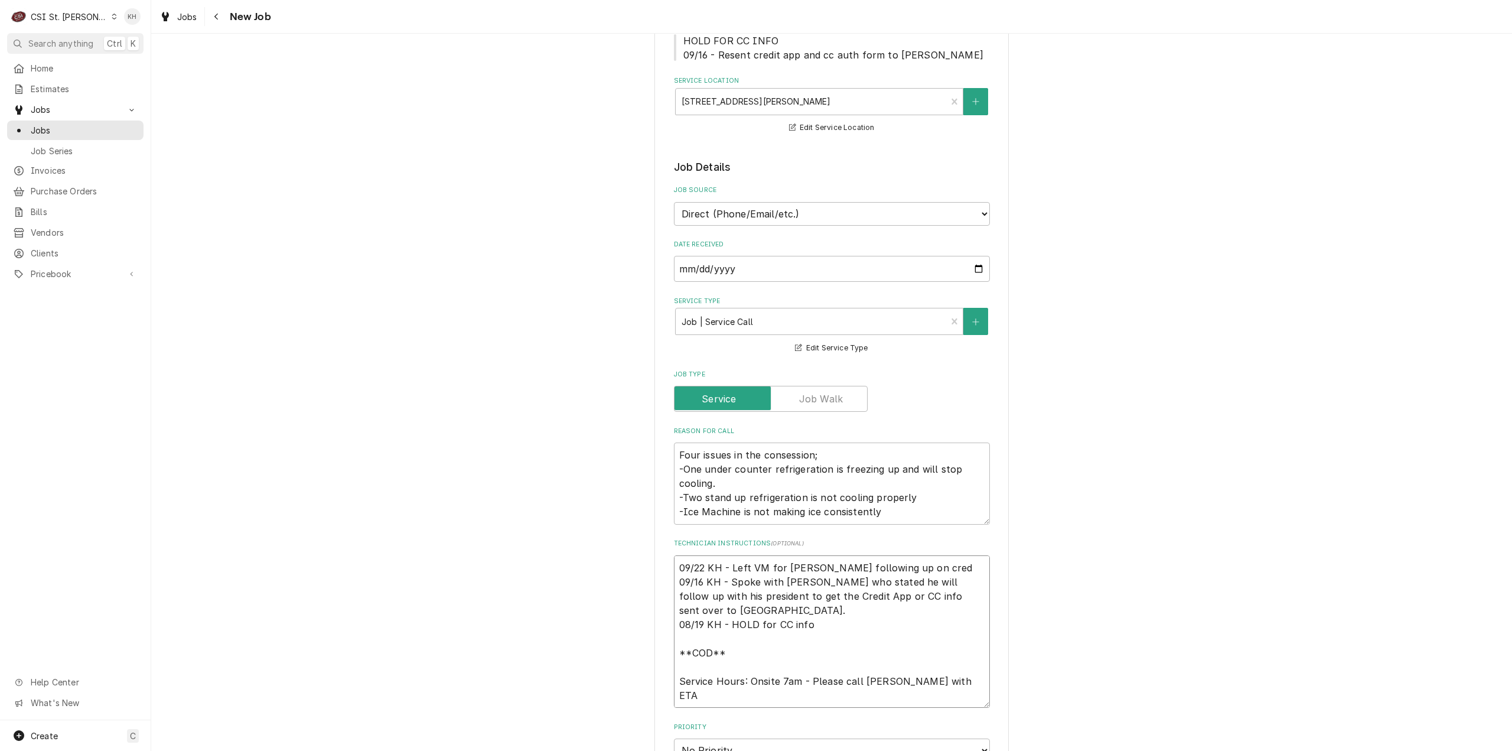
type textarea "09/22 KH - Left VM for Adam following up on credi 09/16 KH - Spoke with Adam wh…"
type textarea "x"
type textarea "09/22 KH - Left VM for Adam following up on credit 09/16 KH - Spoke with Adam w…"
type textarea "x"
type textarea "09/22 KH - Left VM for Adam following up on credit a 09/16 KH - Spoke with Adam…"
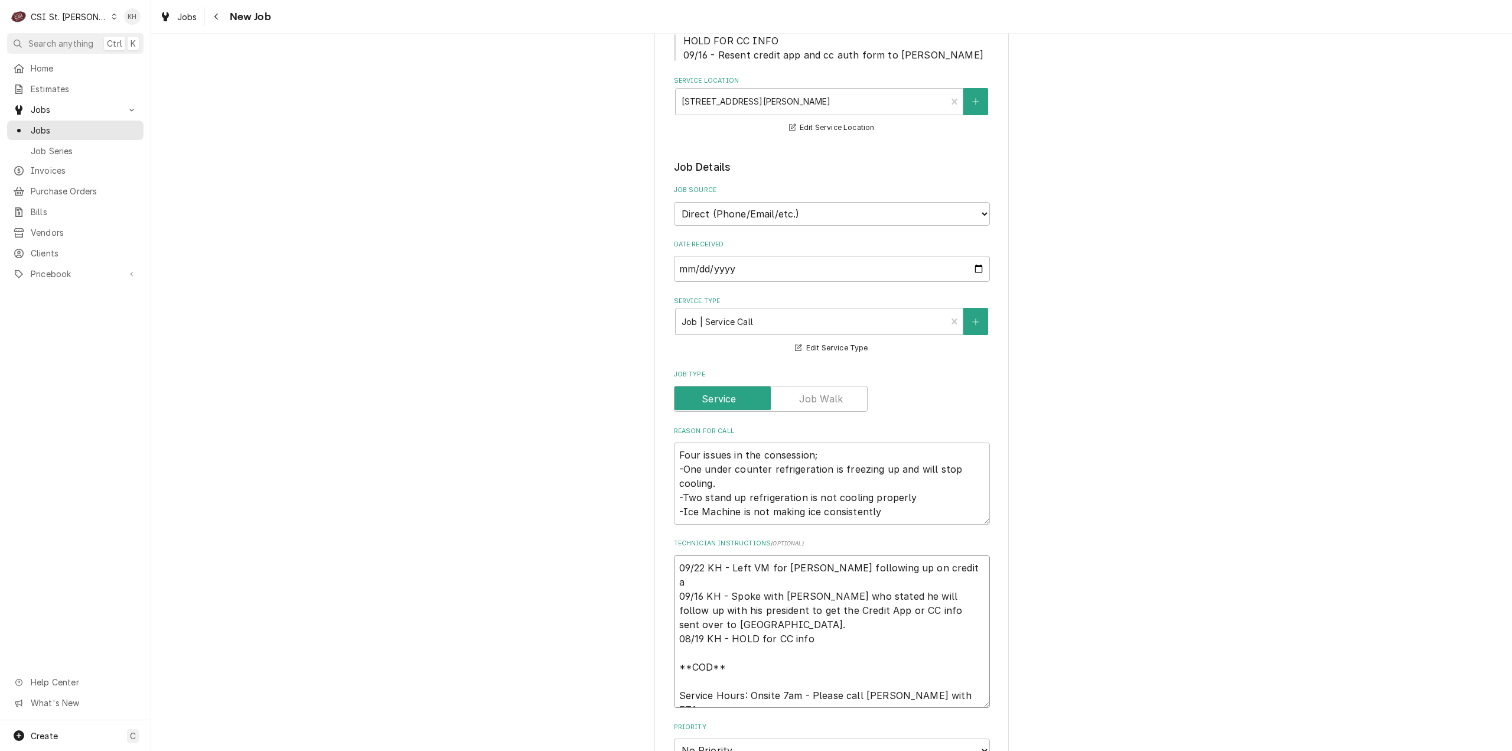
type textarea "x"
type textarea "09/22 KH - Left VM for Adam following up on credit ap 09/16 KH - Spoke with Ada…"
type textarea "x"
type textarea "09/22 KH - Left VM for Adam following up on credit app 09/16 KH - Spoke with Ad…"
type textarea "x"
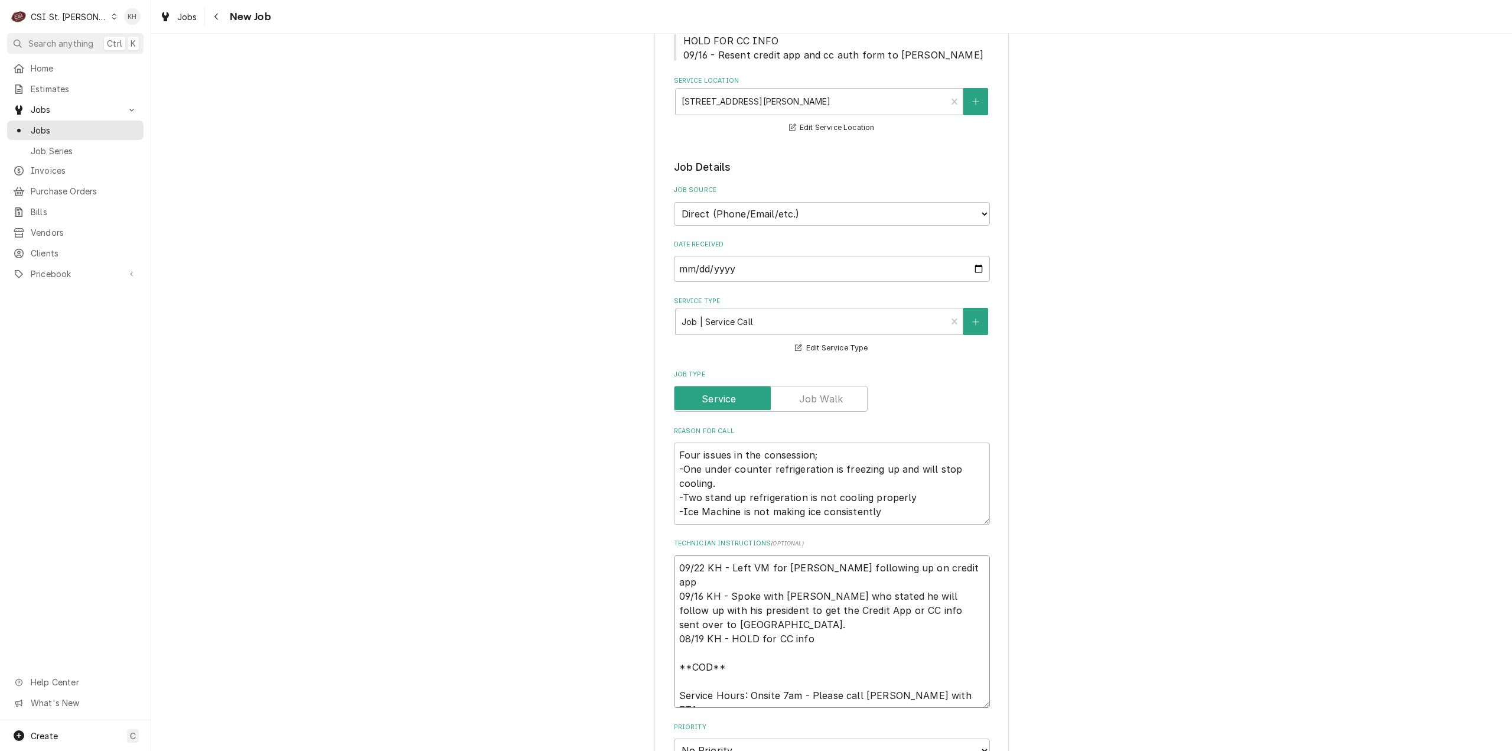
type textarea "09/22 KH - Left VM for Adam following up on credit app o 09/16 KH - Spoke with …"
type textarea "x"
type textarea "09/22 KH - Left VM for Adam following up on credit app or 09/16 KH - Spoke with…"
type textarea "x"
type textarea "09/22 KH - Left VM for Adam following up on credit app or 09/16 KH - Spoke with…"
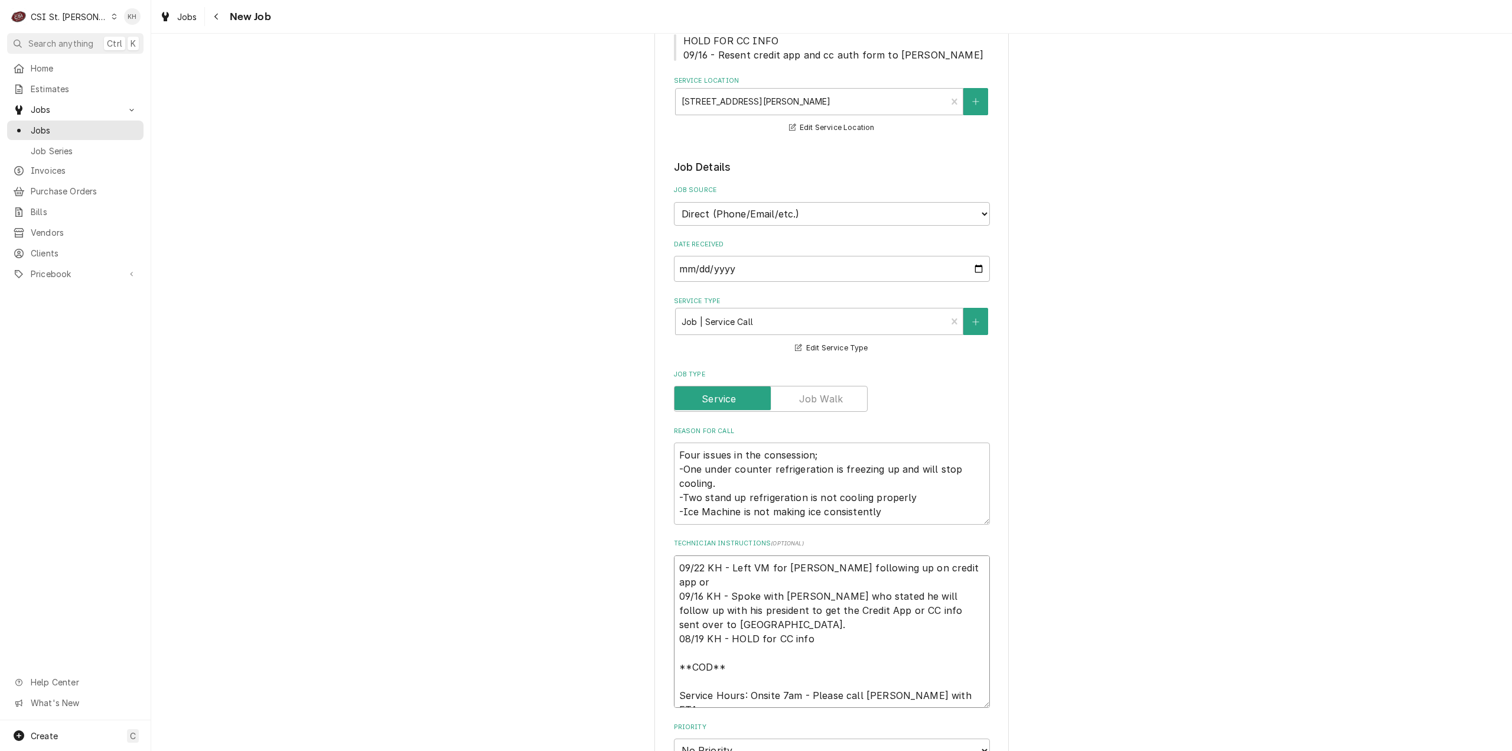
type textarea "x"
type textarea "09/22 KH - Left VM for Adam following up on credit app or c 09/16 KH - Spoke wi…"
type textarea "x"
type textarea "09/22 KH - Left VM for Adam following up on credit app or cc 09/16 KH - Spoke w…"
type textarea "x"
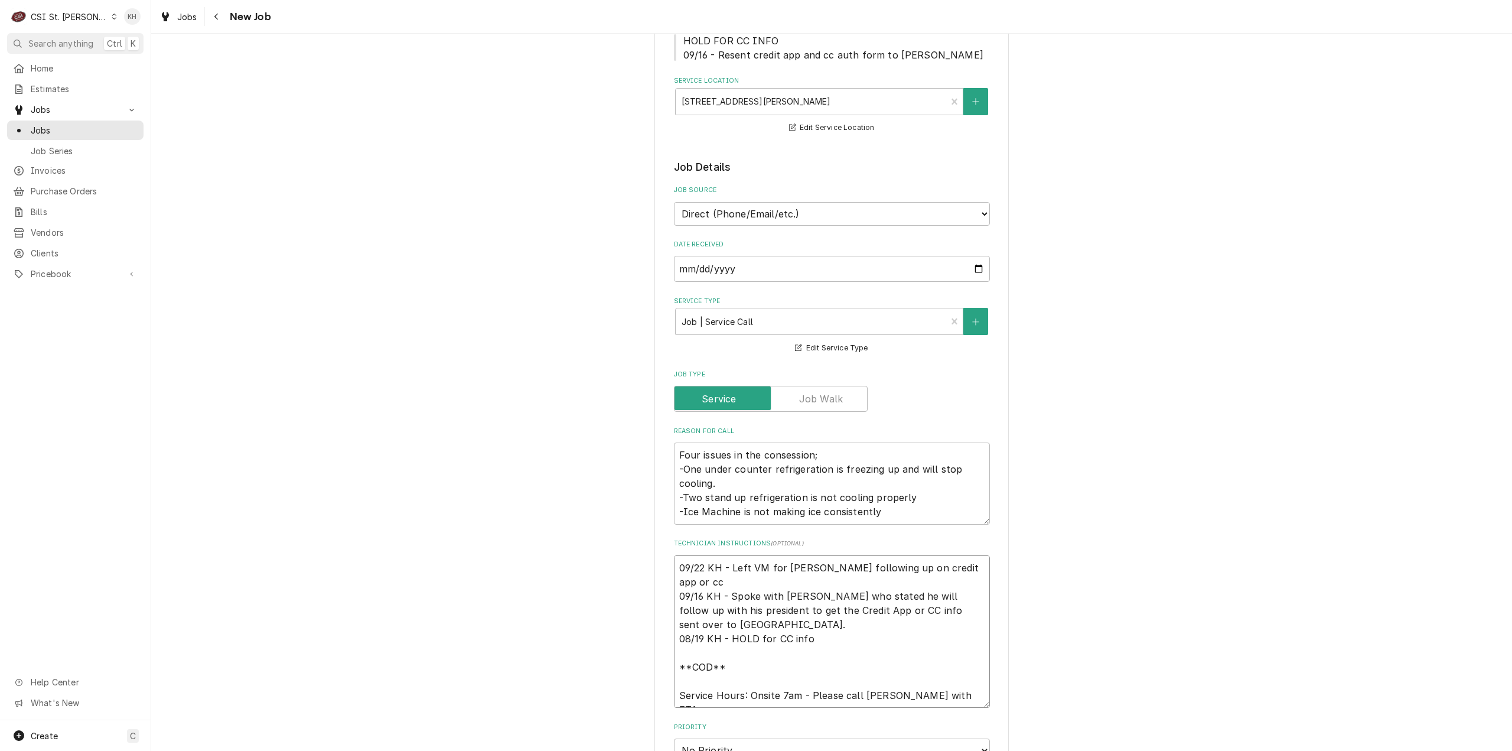
type textarea "09/22 KH - Left VM for Adam following up on credit app or cc 09/16 KH - Spoke w…"
type textarea "x"
type textarea "09/22 KH - Left VM for Adam following up on credit app or cc i 09/16 KH - Spoke…"
type textarea "x"
type textarea "09/22 KH - Left VM for Adam following up on credit app or cc inf 09/16 KH - Spo…"
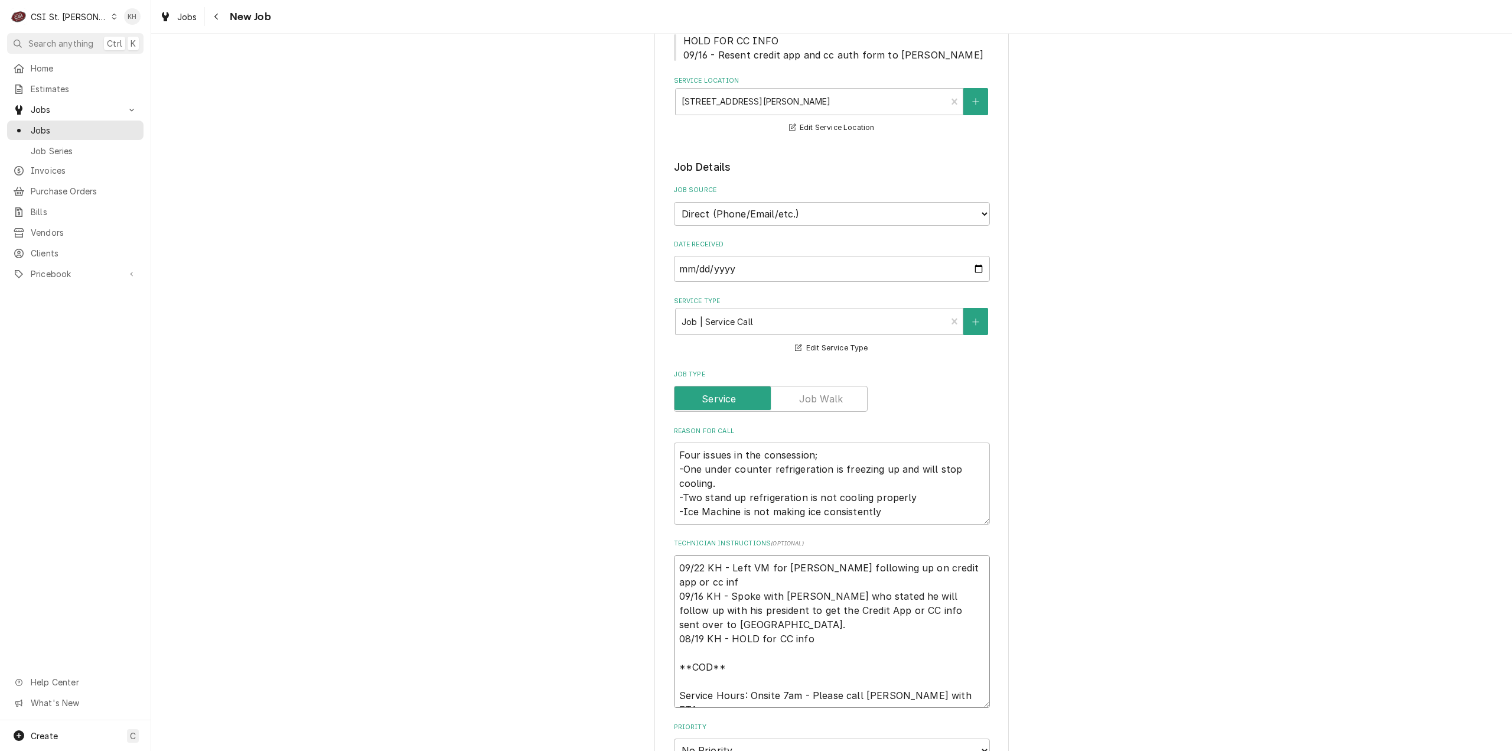
type textarea "x"
type textarea "09/22 KH - Left VM for Adam following up on credit app or cc info 09/16 KH - Sp…"
type textarea "x"
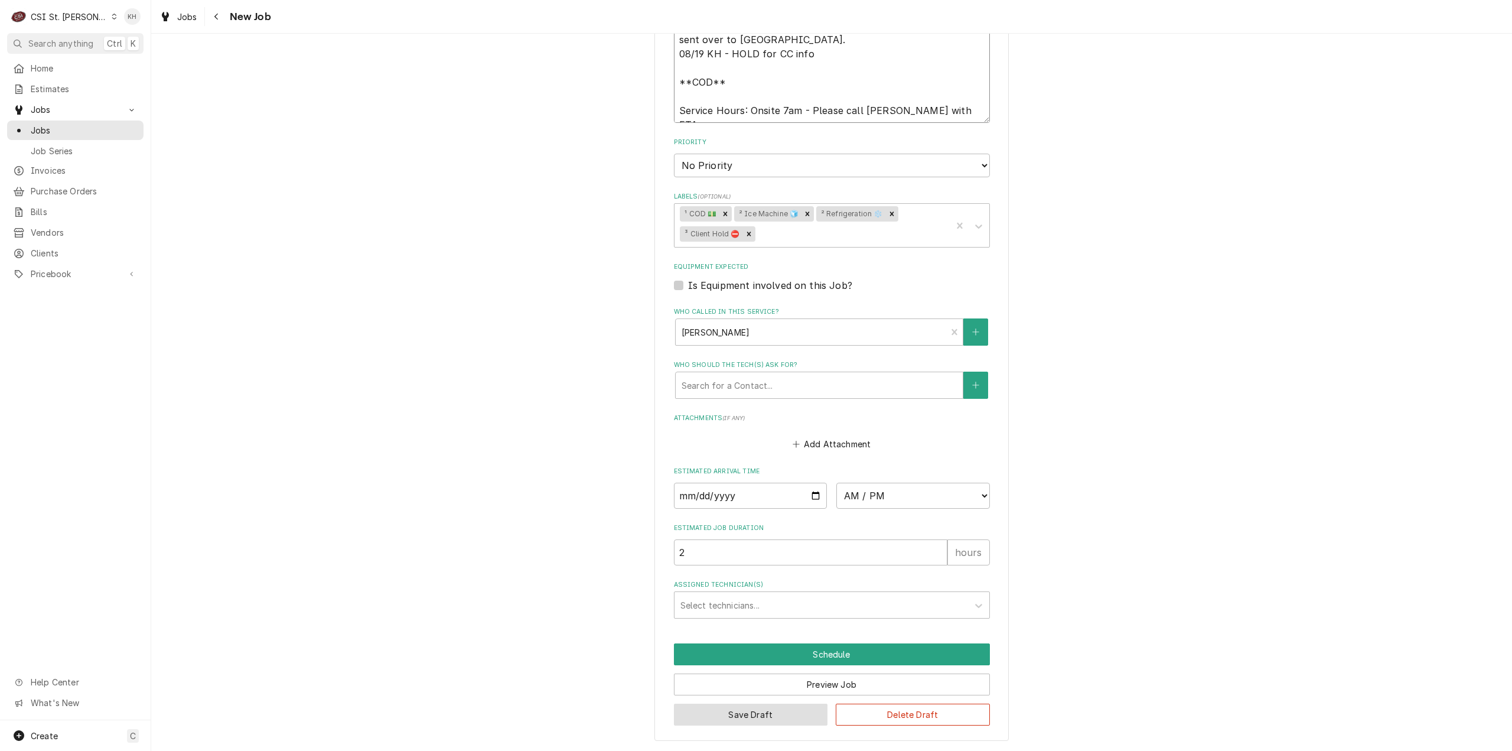
type textarea "09/22 KH - Left VM for Adam following up on credit app or cc info 09/16 KH - Sp…"
click at [727, 720] on button "Save Draft" at bounding box center [751, 715] width 154 height 22
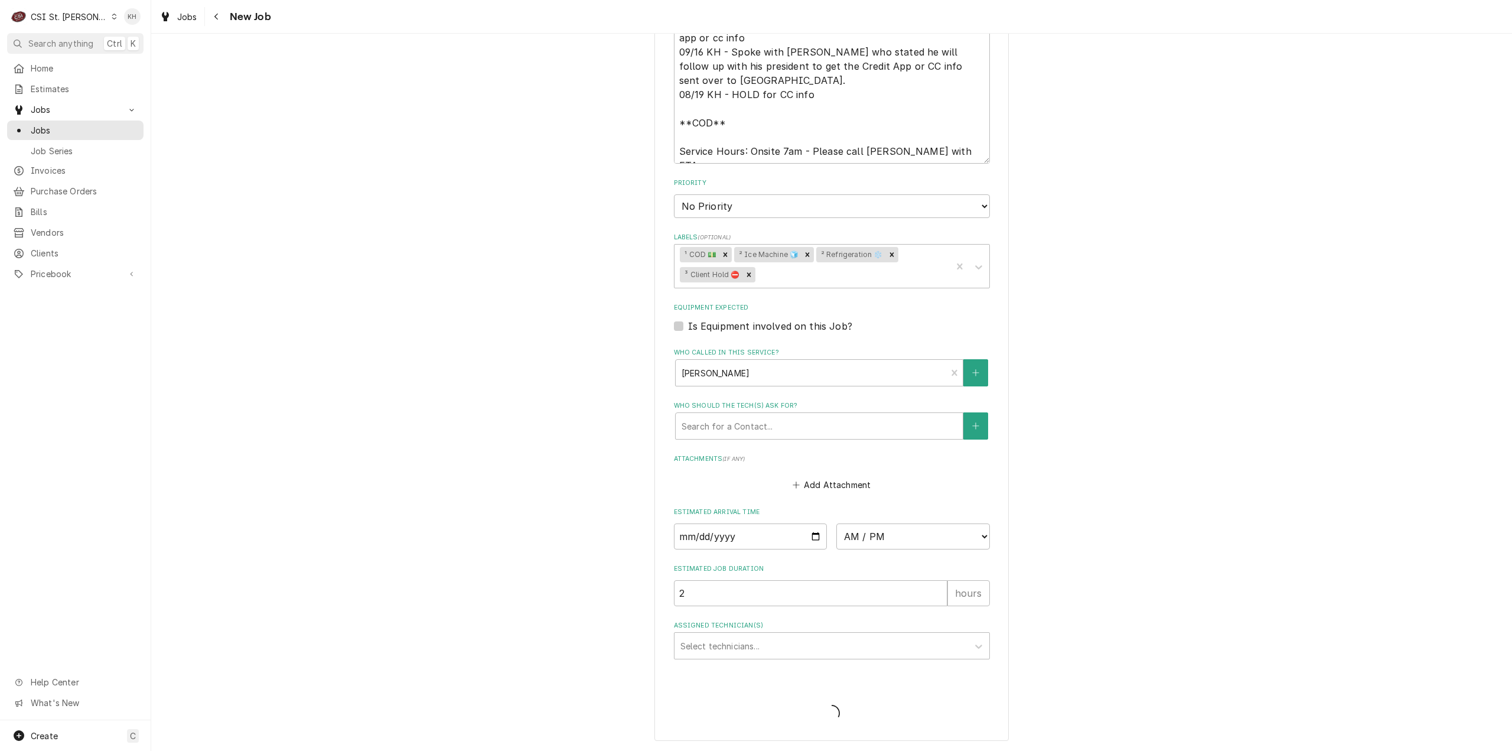
type textarea "x"
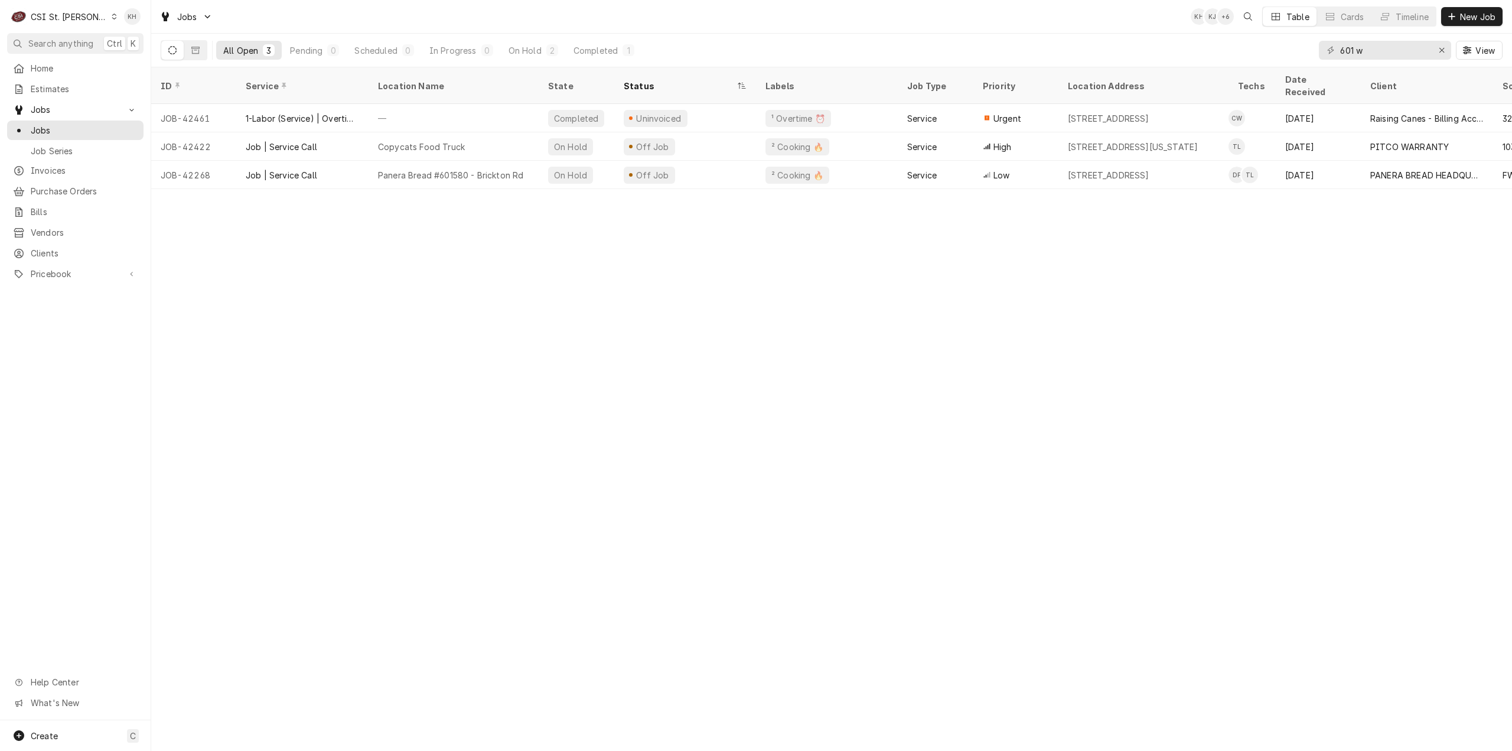
click at [1297, 546] on div "ID Service Location Name State Status Labels Job Type Priority Location Address…" at bounding box center [831, 408] width 1361 height 683
click at [39, 41] on span "Search anything" at bounding box center [60, 43] width 65 height 12
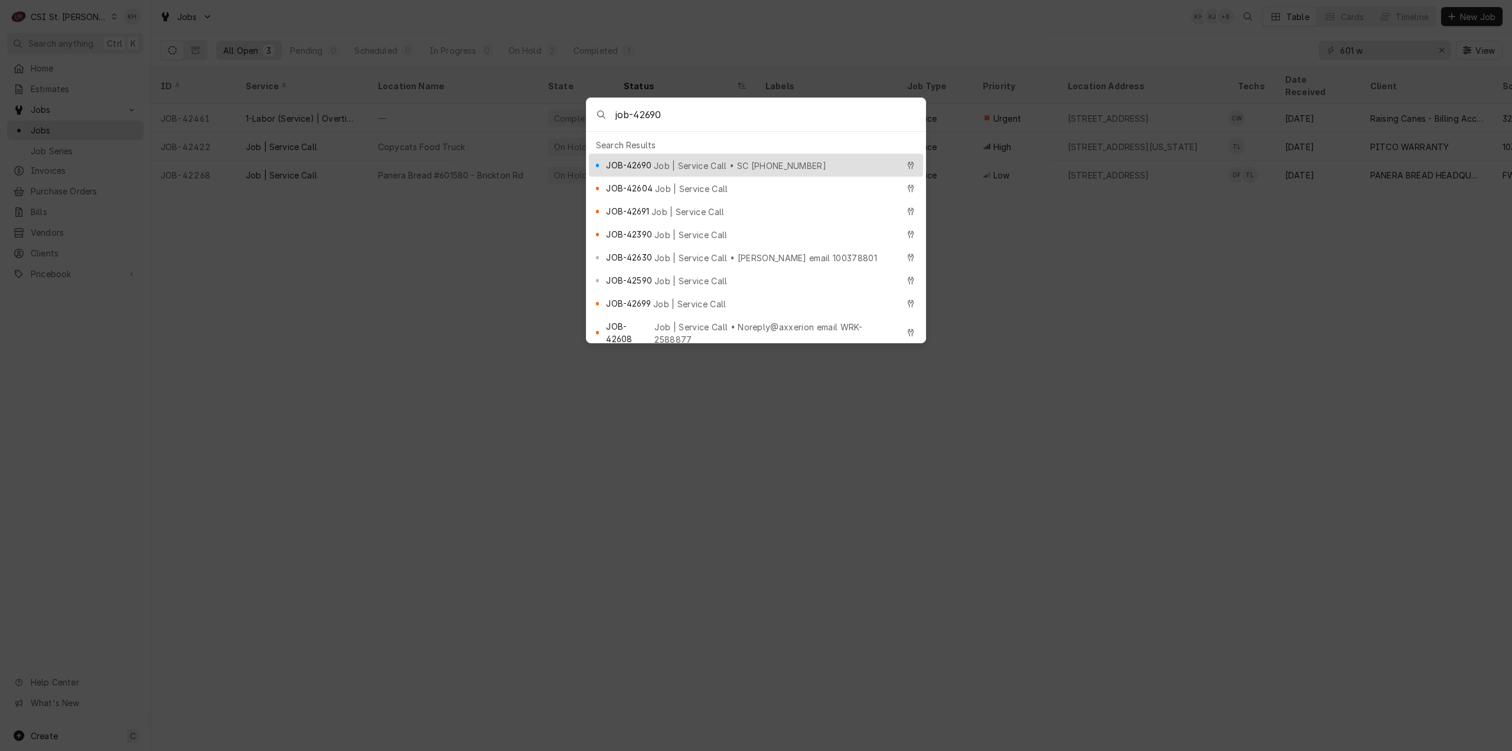
type input "job-42690"
click at [671, 159] on span "Job | Service Call • SC 325882966" at bounding box center [740, 165] width 172 height 12
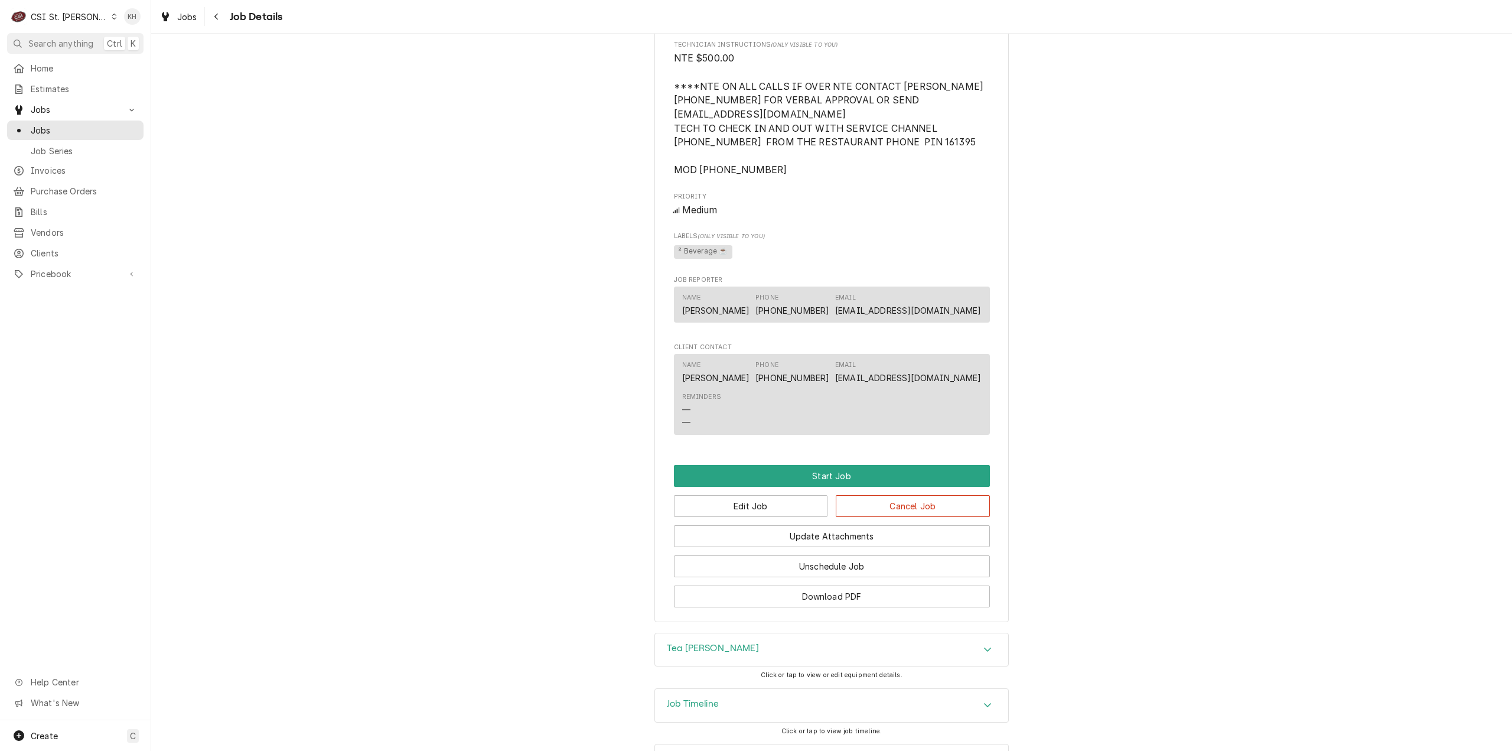
scroll to position [978, 0]
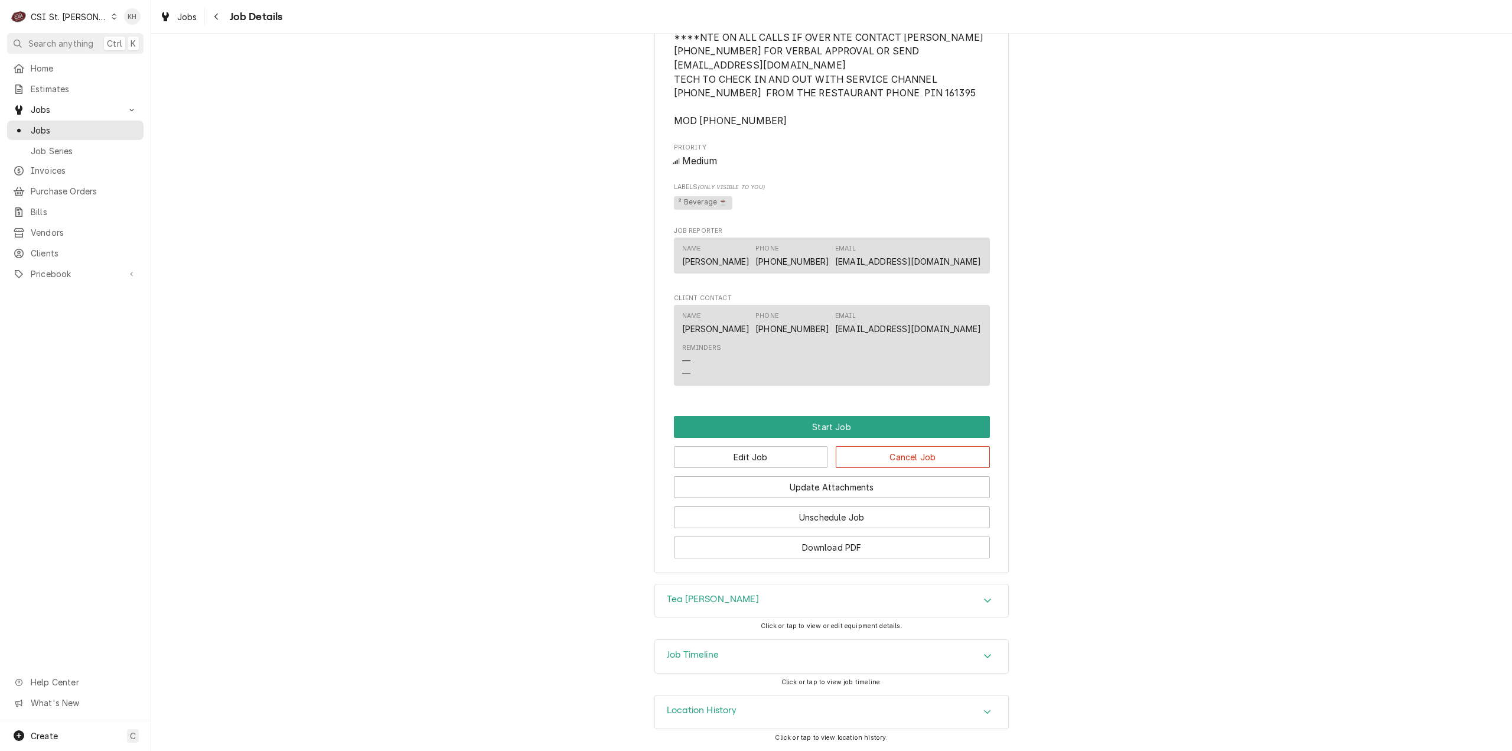
click at [711, 649] on div "Job Timeline" at bounding box center [831, 656] width 353 height 33
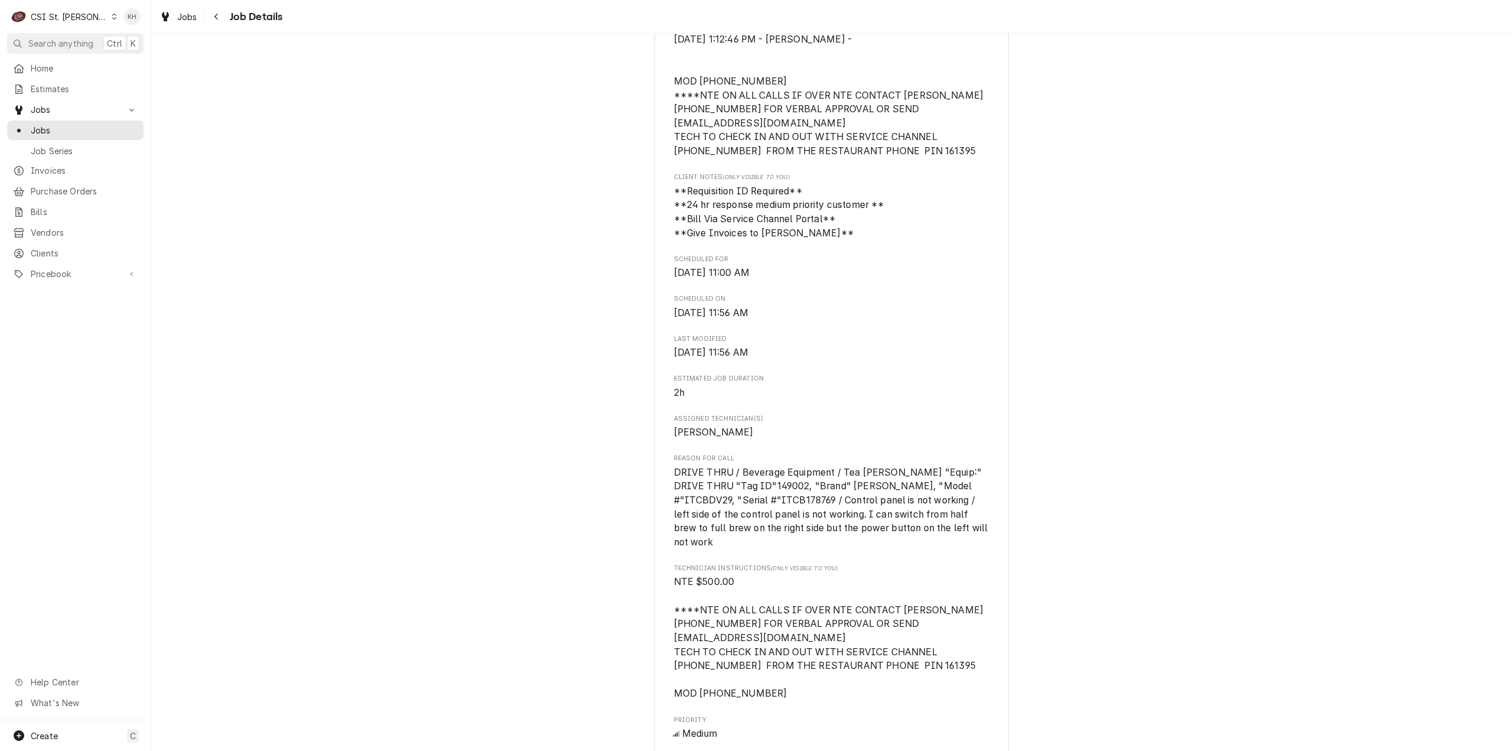
scroll to position [51, 0]
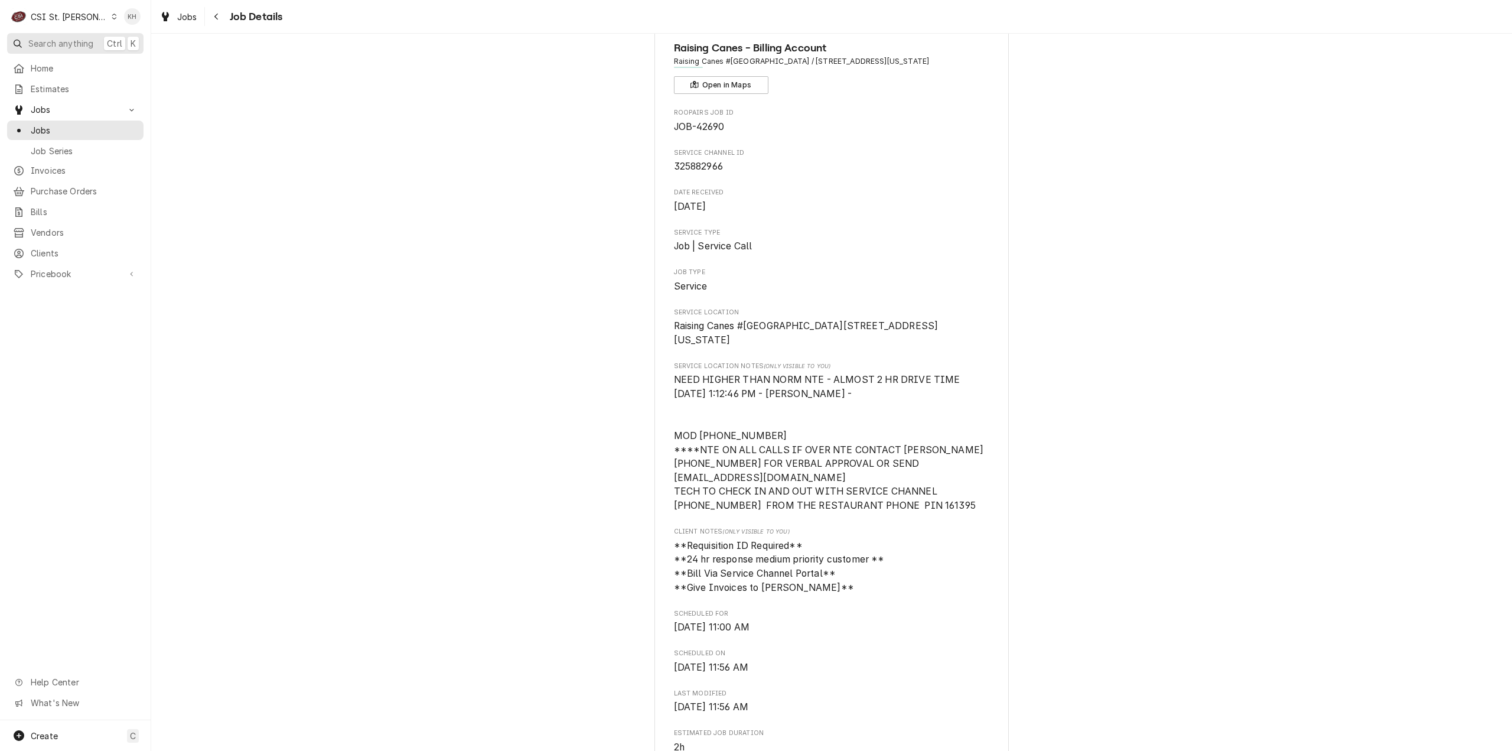
click at [74, 43] on span "Search anything" at bounding box center [60, 43] width 65 height 12
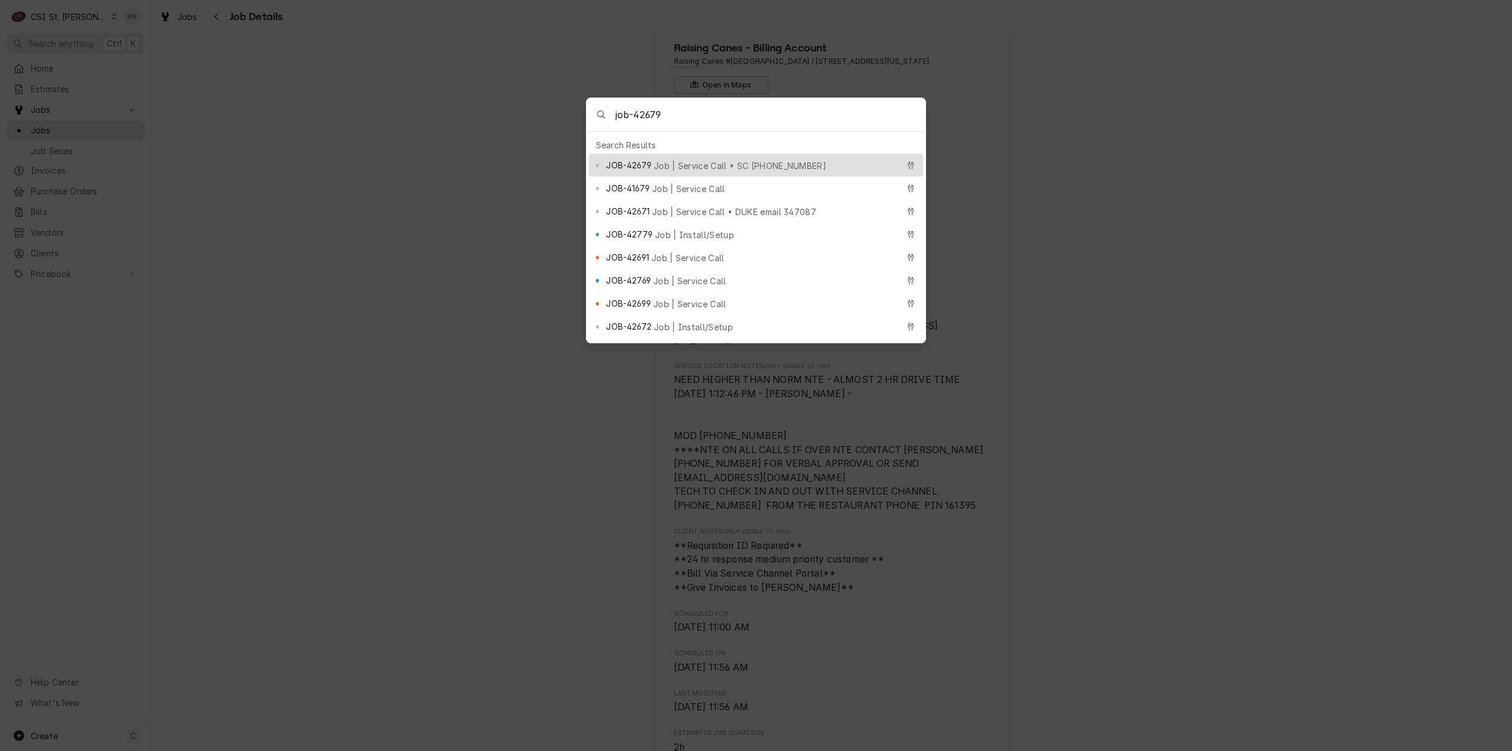
type input "job-42679"
click at [736, 159] on span "Job | Service Call • SC [PHONE_NUMBER]" at bounding box center [740, 165] width 172 height 12
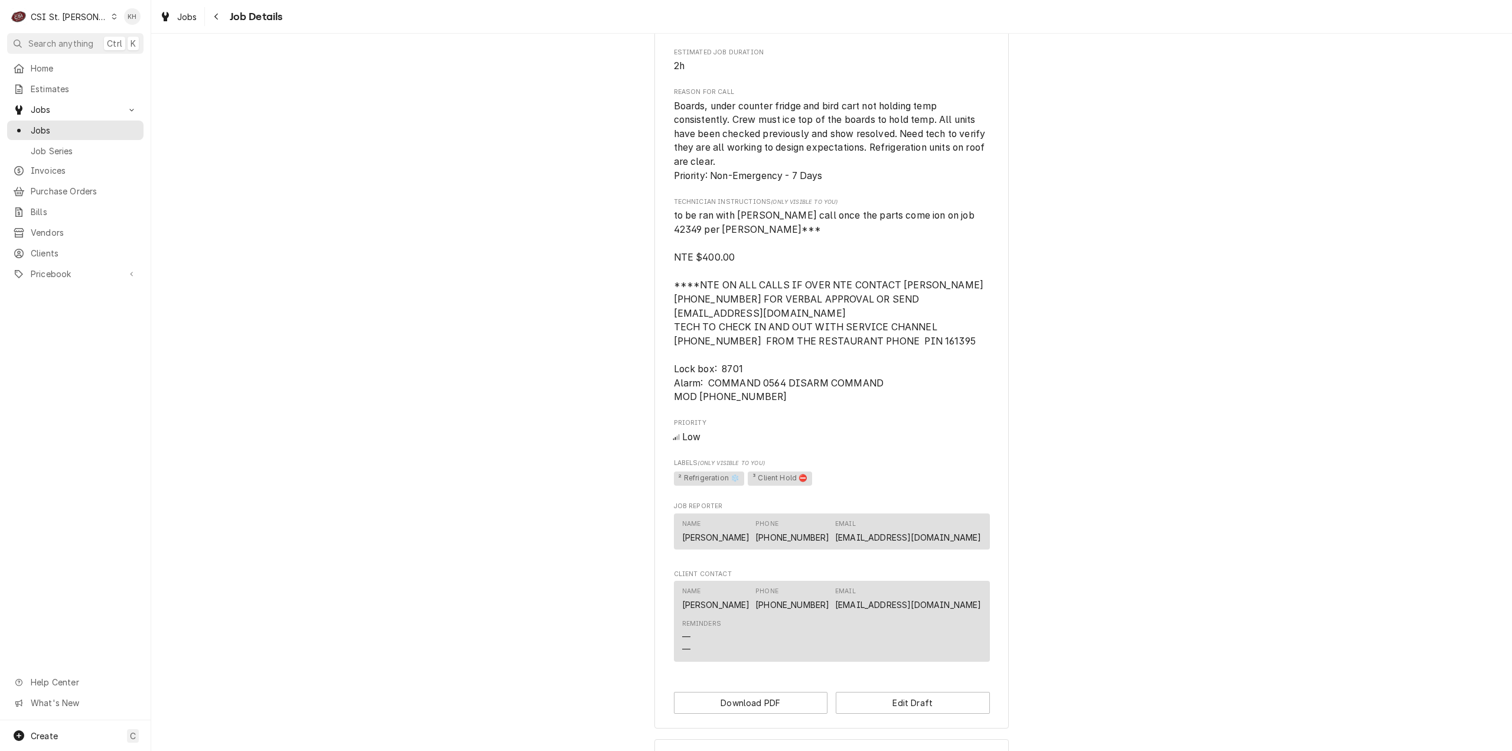
scroll to position [750, 0]
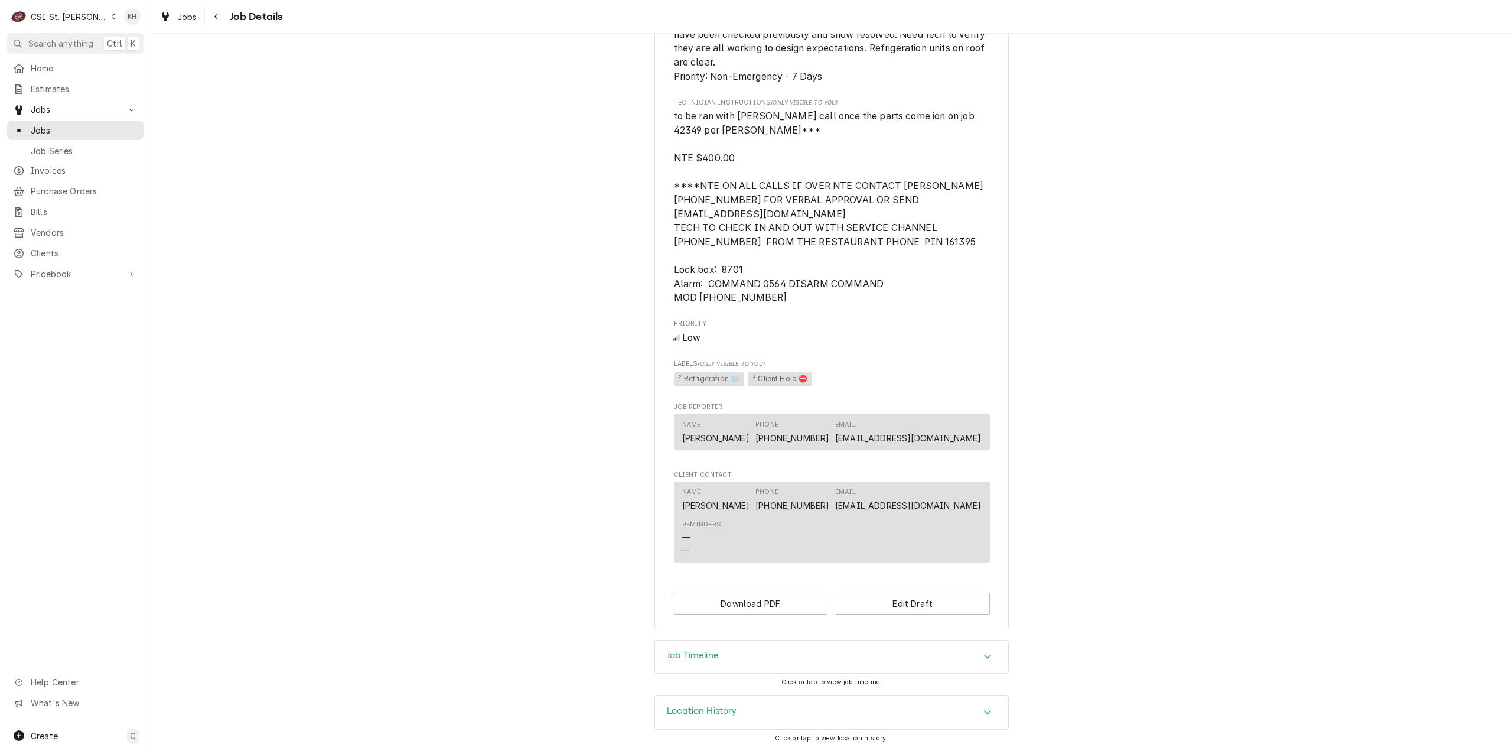
click at [744, 660] on div "Job Timeline" at bounding box center [831, 656] width 353 height 33
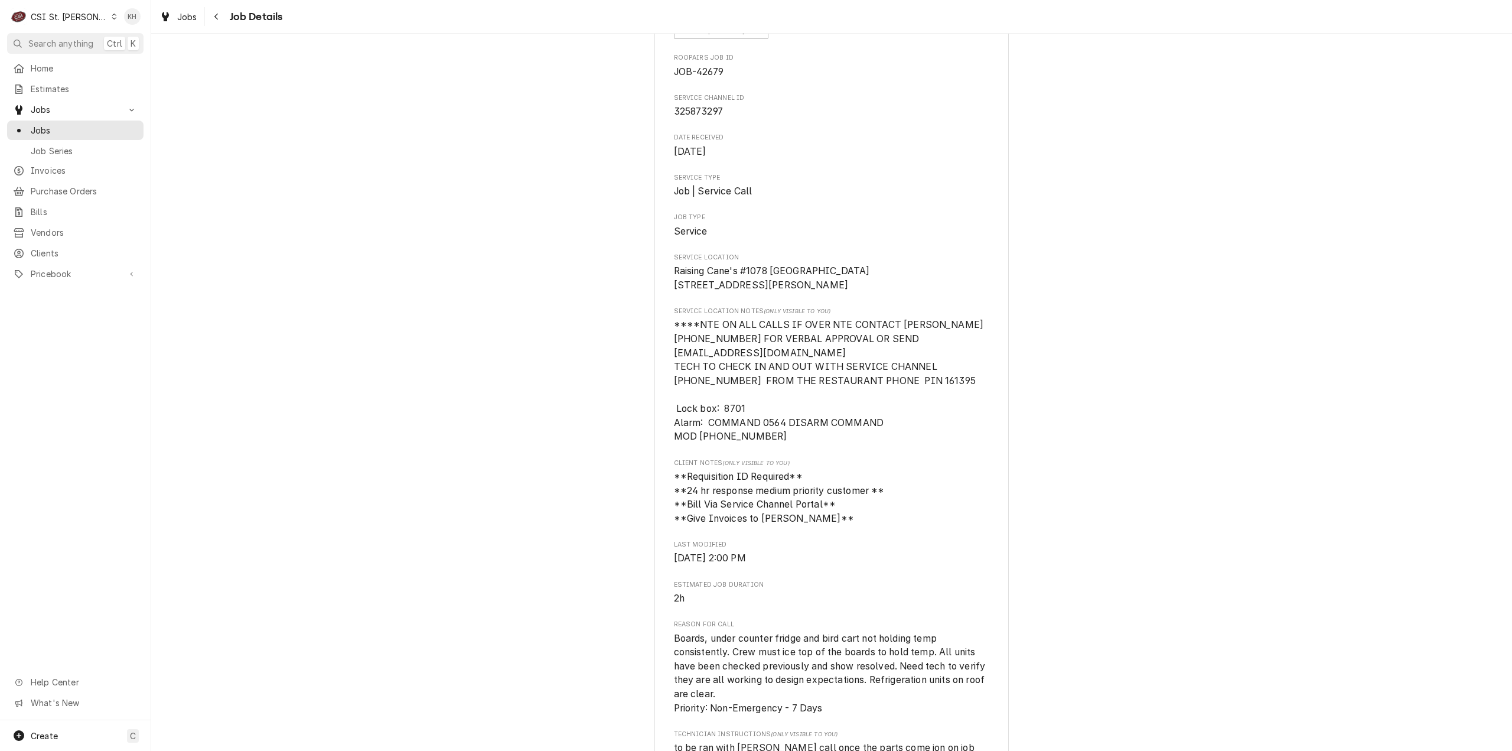
scroll to position [0, 0]
